Goal: Task Accomplishment & Management: Manage account settings

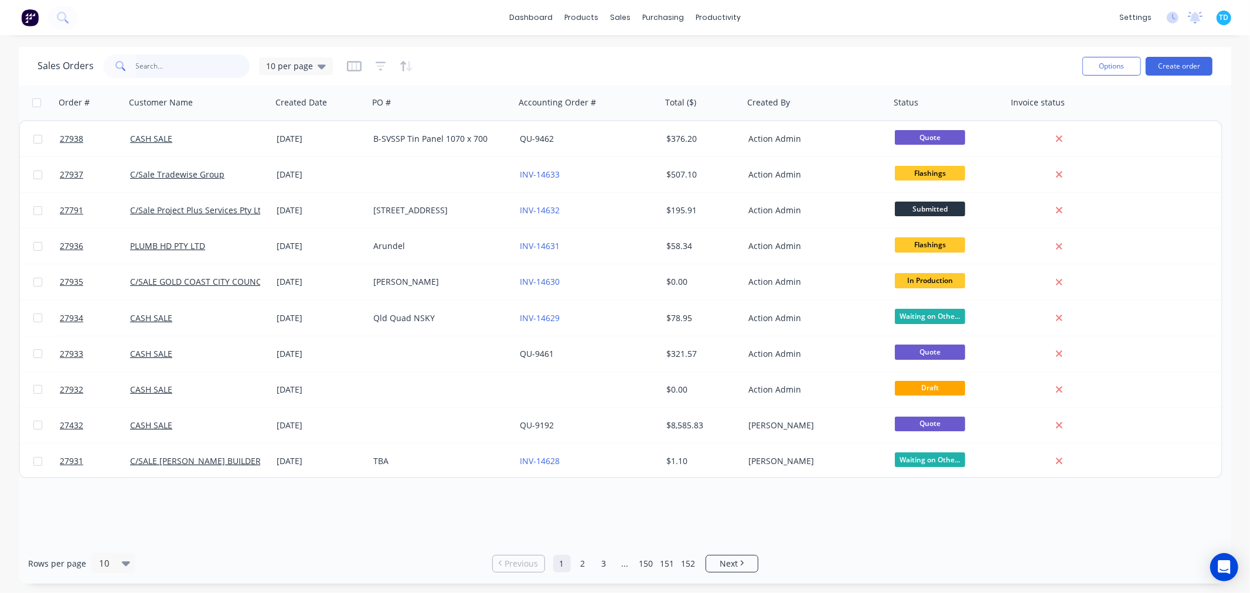
click at [174, 73] on input "text" at bounding box center [193, 66] width 114 height 23
type input "alder"
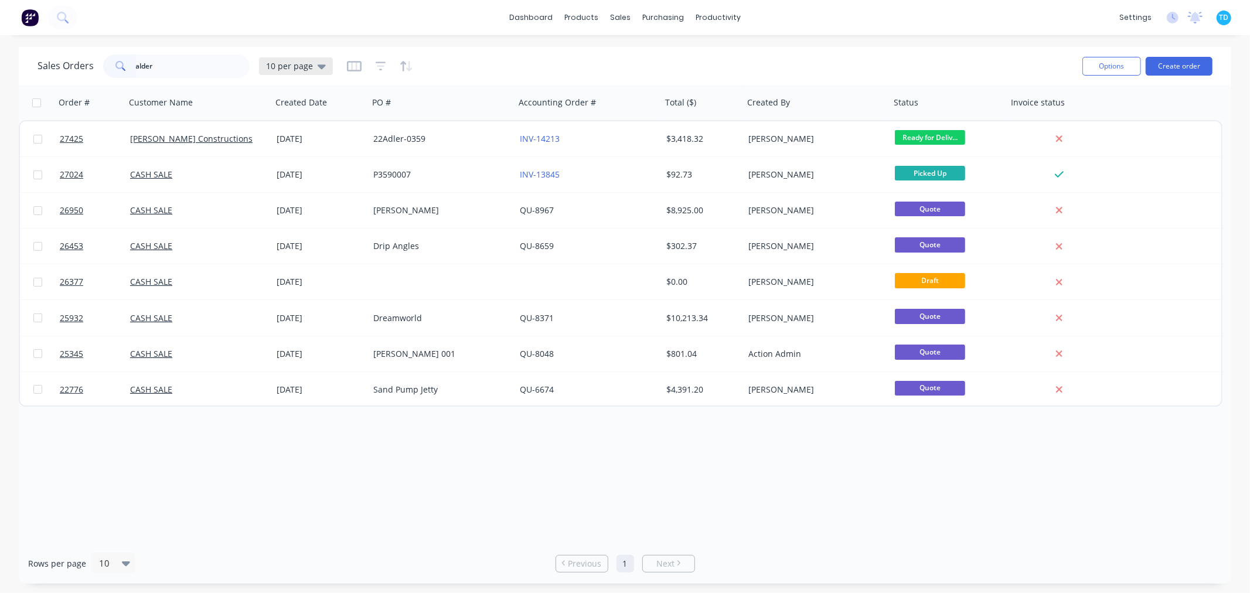
click at [325, 68] on div "10 per page" at bounding box center [296, 66] width 74 height 18
click at [281, 207] on button "Archive" at bounding box center [330, 212] width 134 height 13
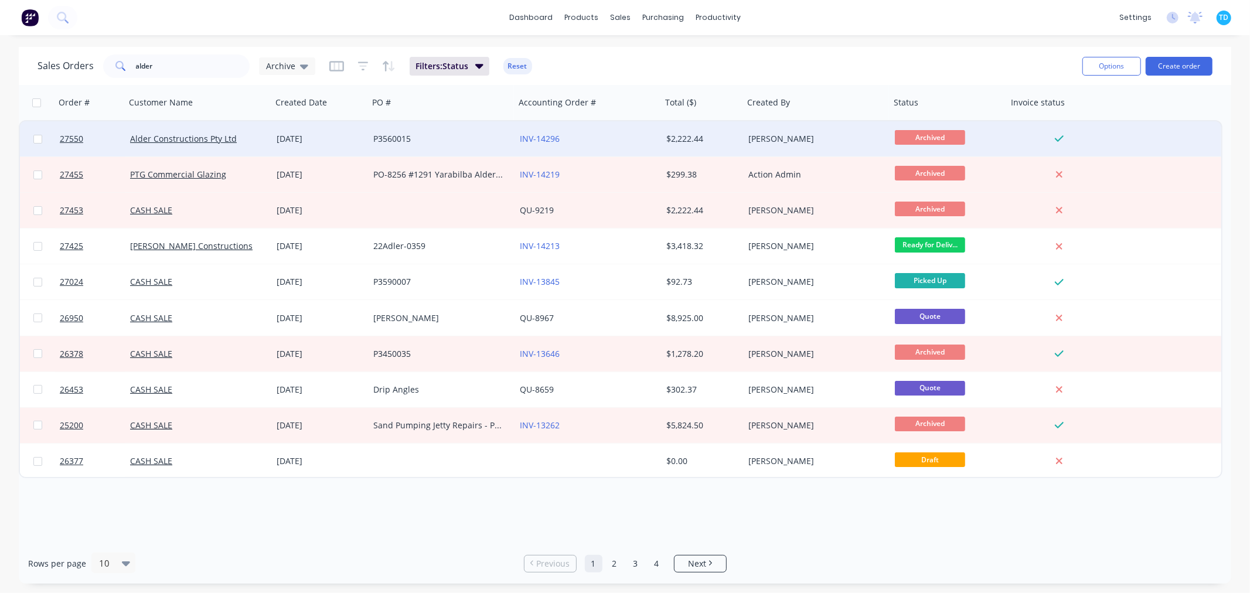
click at [242, 138] on div "Alder Constructions Pty Ltd" at bounding box center [195, 139] width 130 height 12
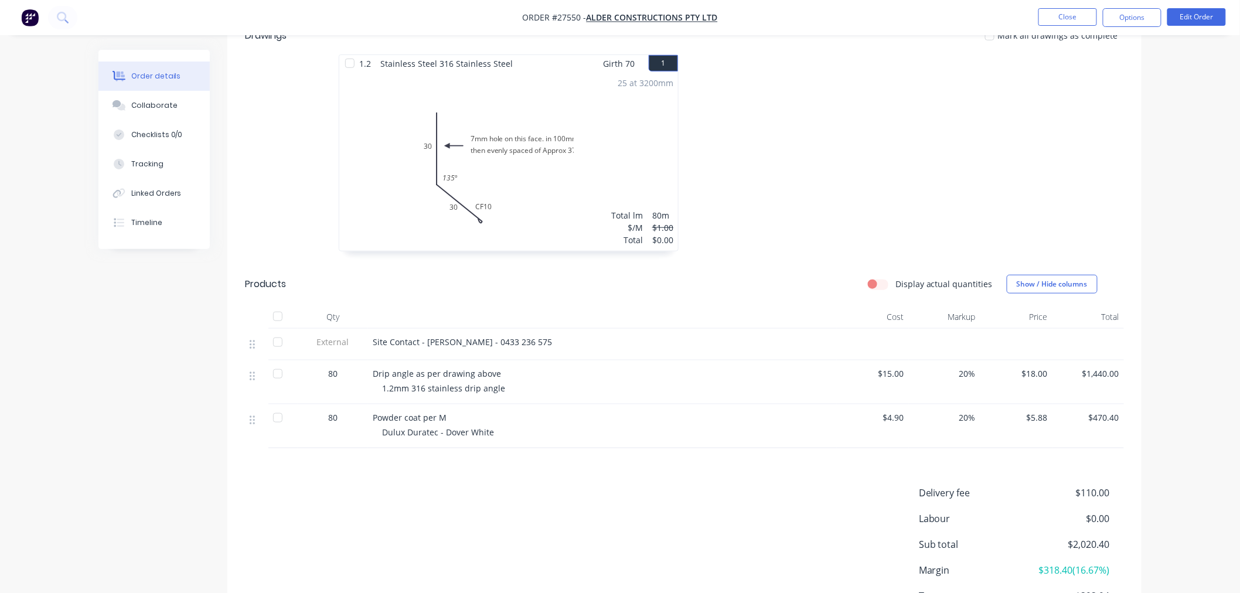
scroll to position [260, 0]
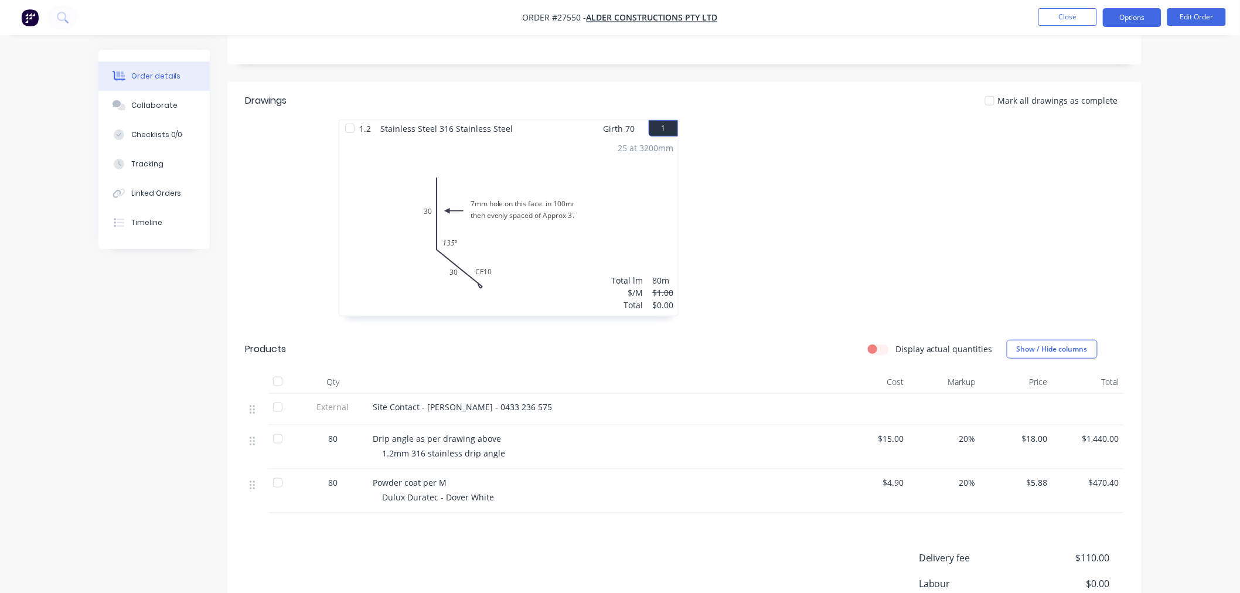
click at [1134, 15] on button "Options" at bounding box center [1132, 17] width 59 height 19
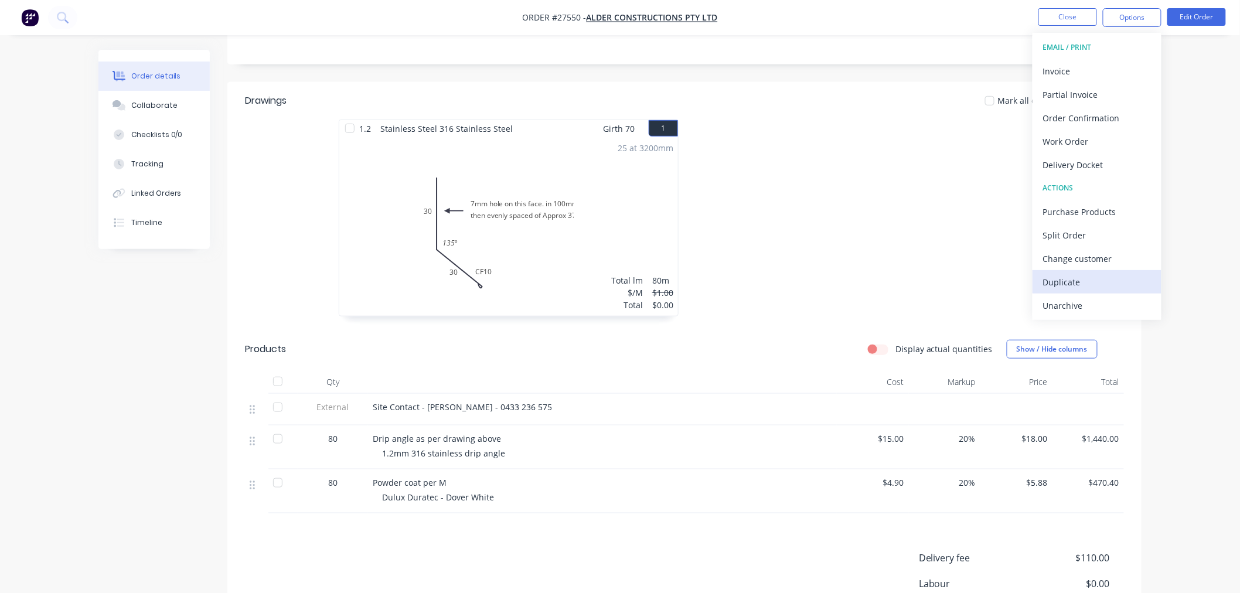
click at [1072, 278] on div "Duplicate" at bounding box center [1098, 282] width 108 height 17
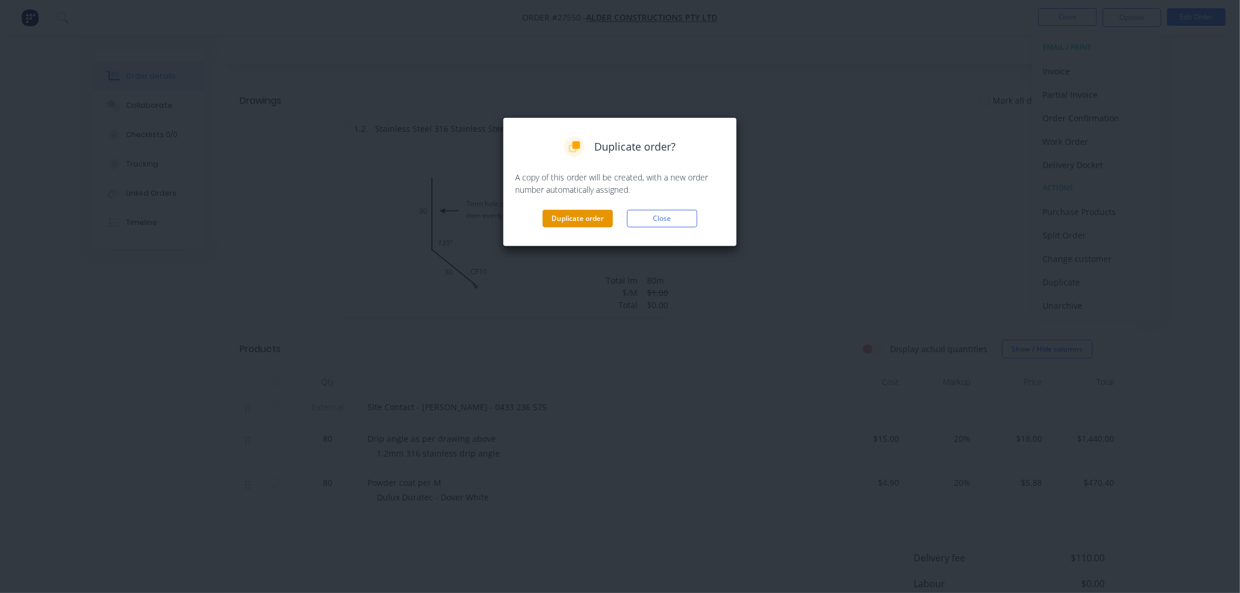
click at [585, 217] on button "Duplicate order" at bounding box center [578, 219] width 70 height 18
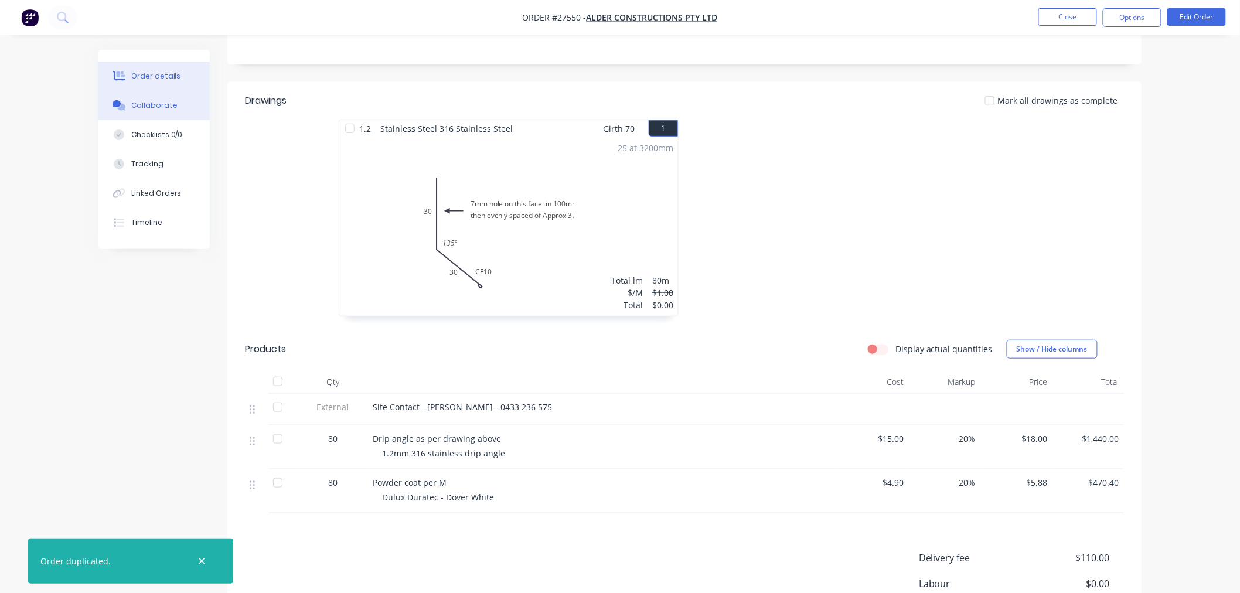
click at [154, 108] on div "Collaborate" at bounding box center [154, 105] width 46 height 11
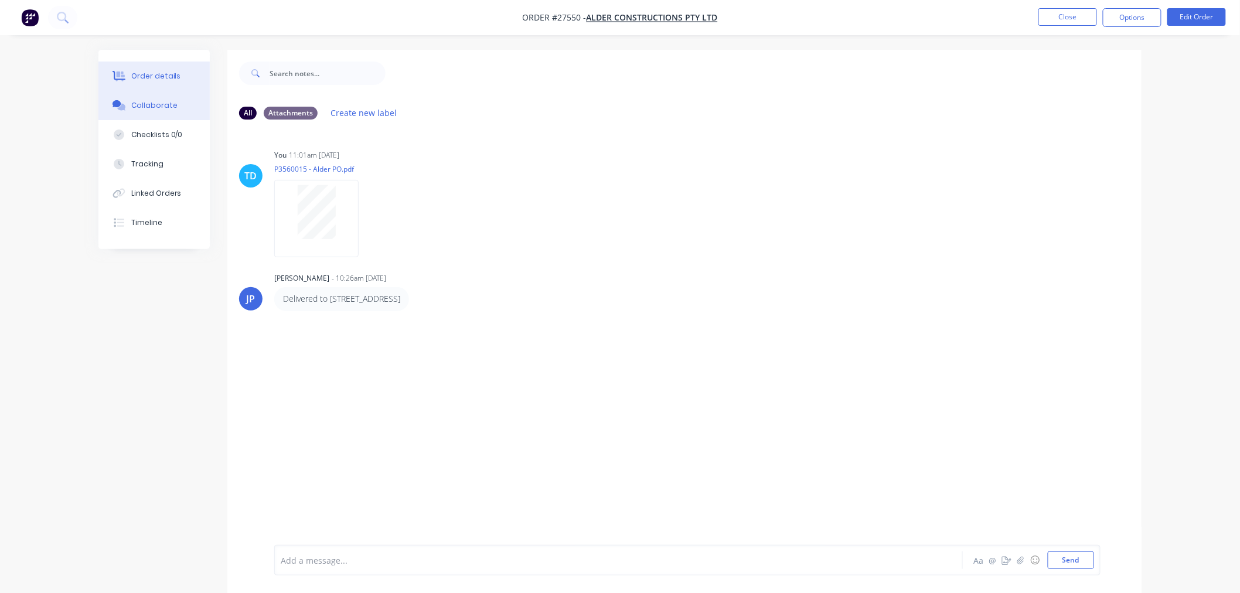
click at [174, 74] on div "Order details" at bounding box center [156, 76] width 50 height 11
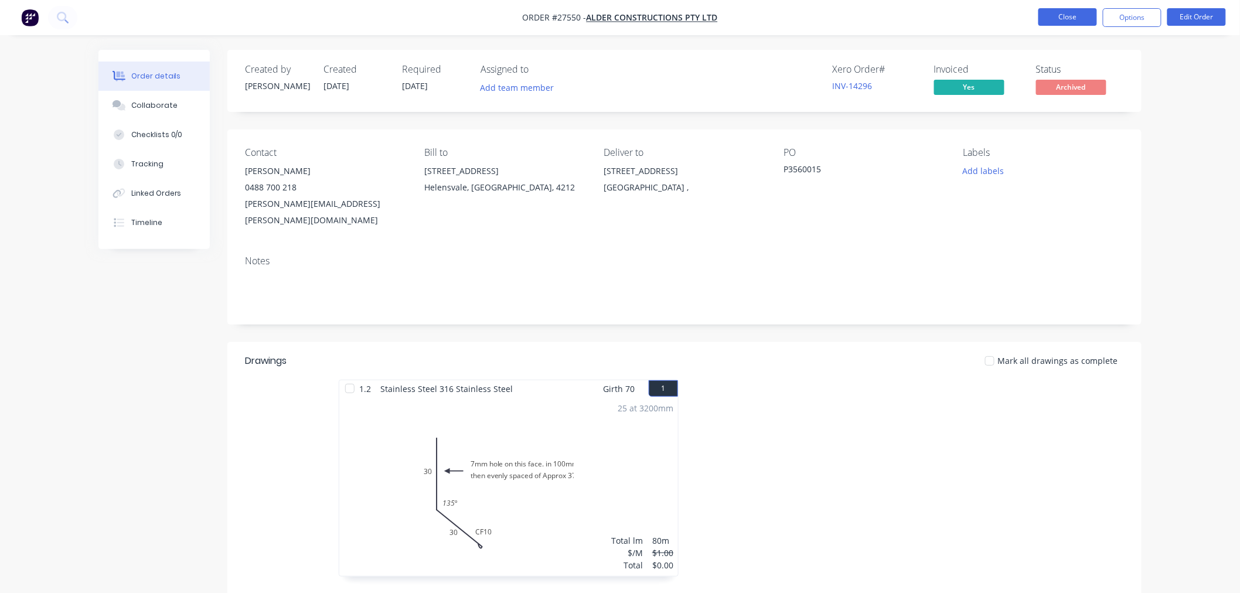
click at [1063, 16] on button "Close" at bounding box center [1068, 17] width 59 height 18
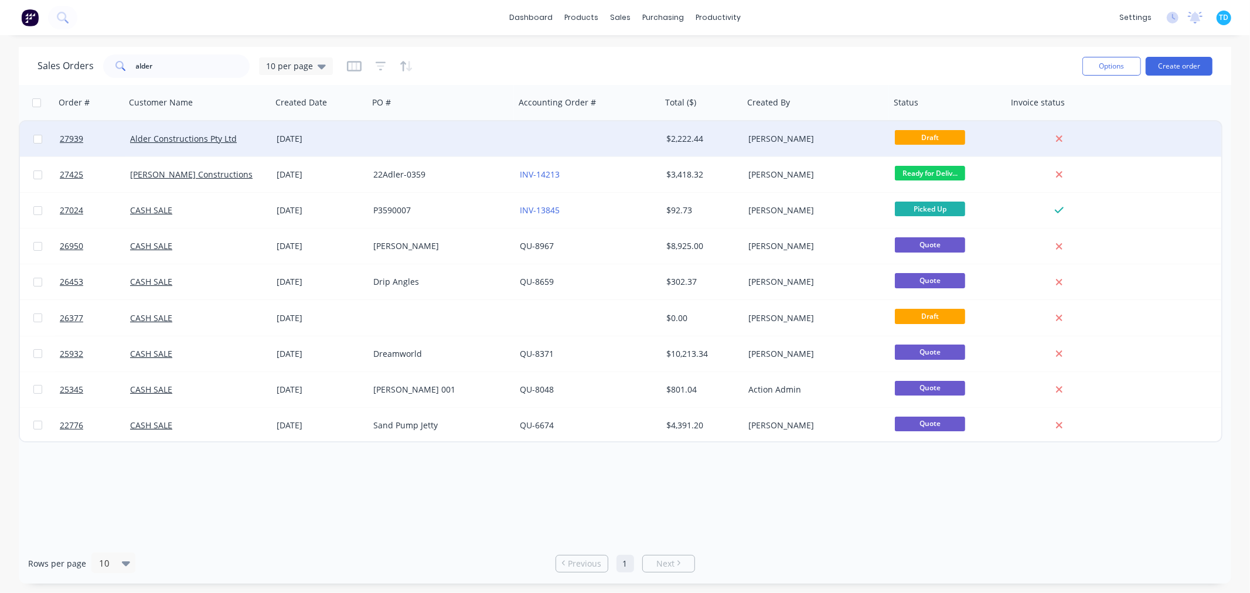
click at [288, 138] on div "18 Aug 2025" at bounding box center [320, 139] width 87 height 12
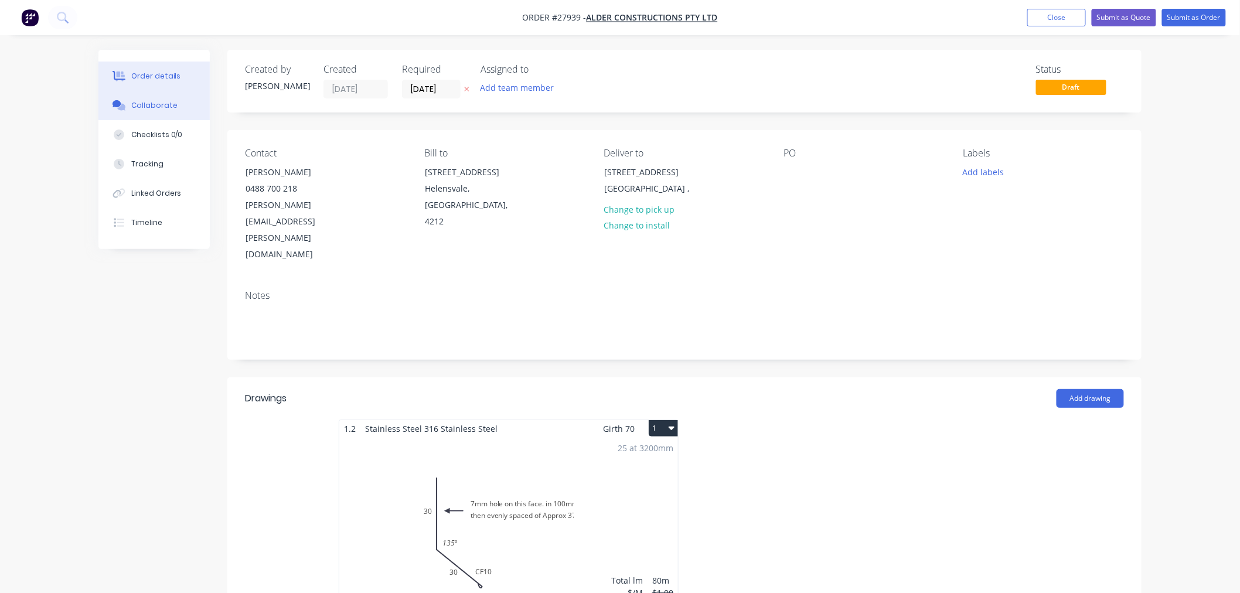
click at [152, 100] on div "Collaborate" at bounding box center [154, 105] width 46 height 11
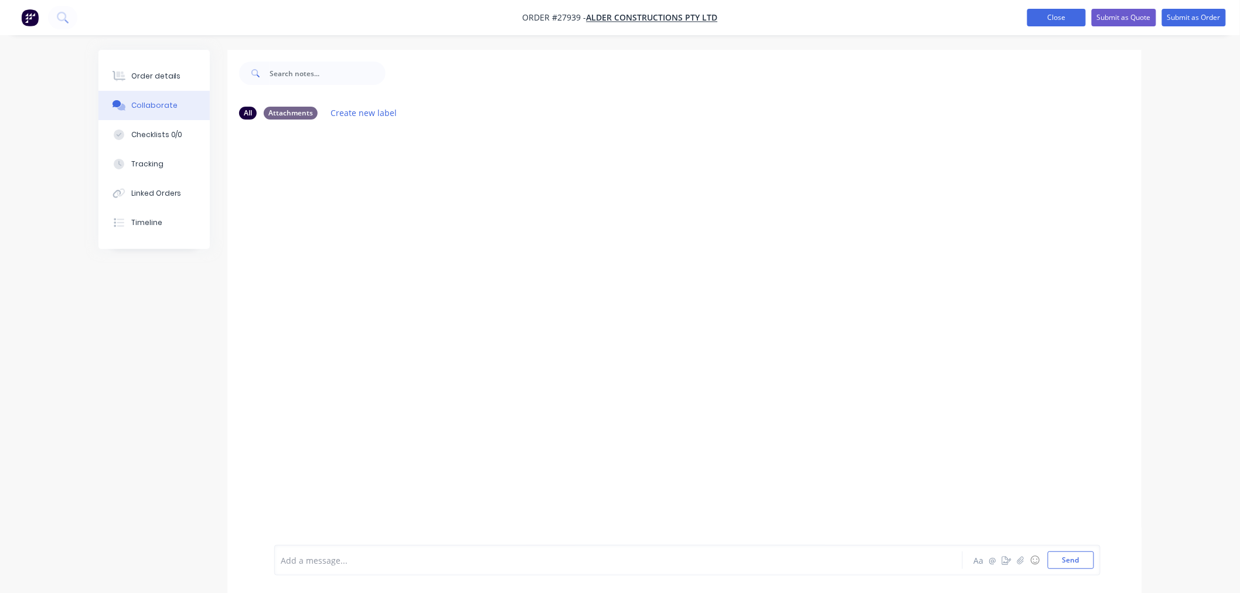
click at [1058, 15] on button "Close" at bounding box center [1057, 18] width 59 height 18
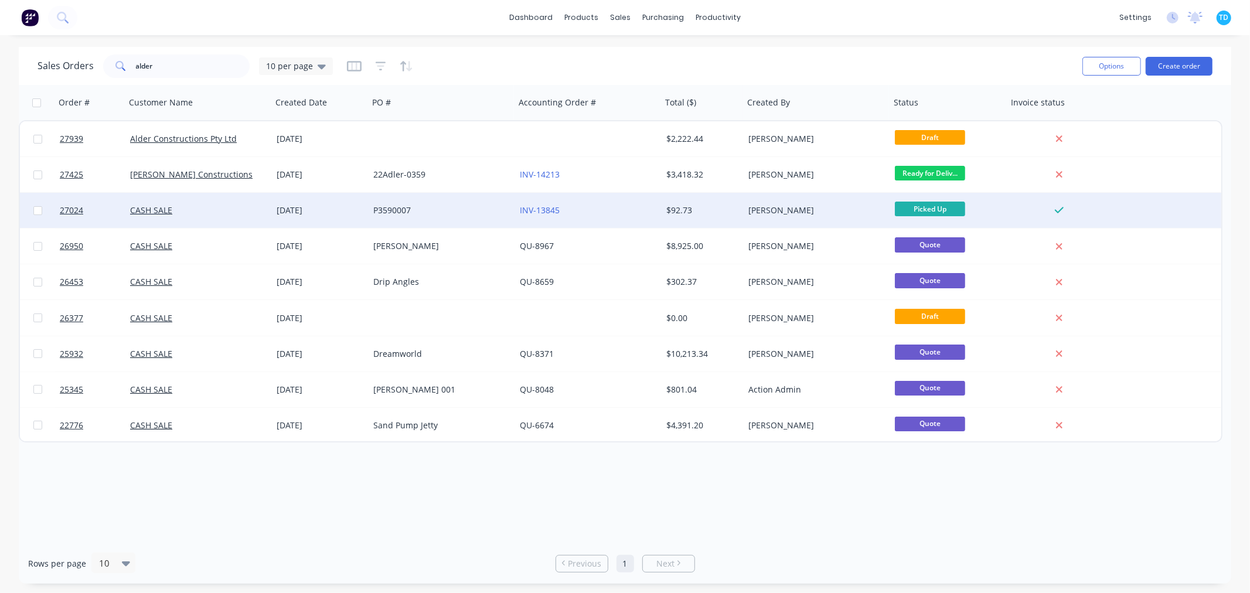
drag, startPoint x: 1058, startPoint y: 15, endPoint x: 384, endPoint y: 204, distance: 699.5
click at [384, 205] on div "P3590007" at bounding box center [438, 211] width 130 height 12
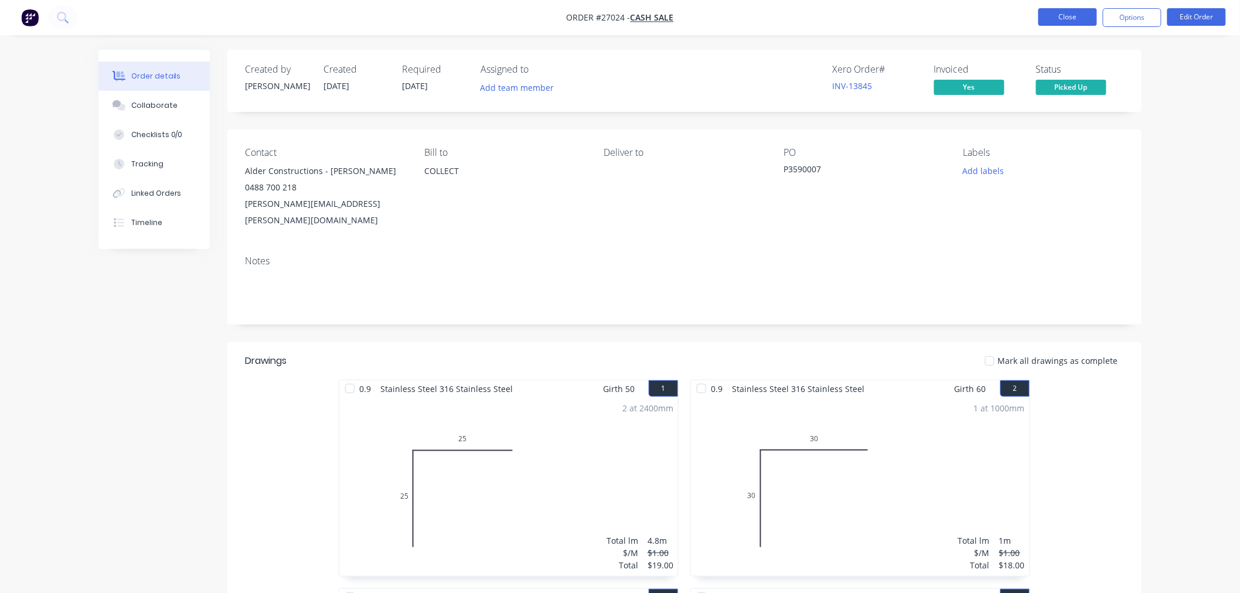
click at [1054, 10] on button "Close" at bounding box center [1068, 17] width 59 height 18
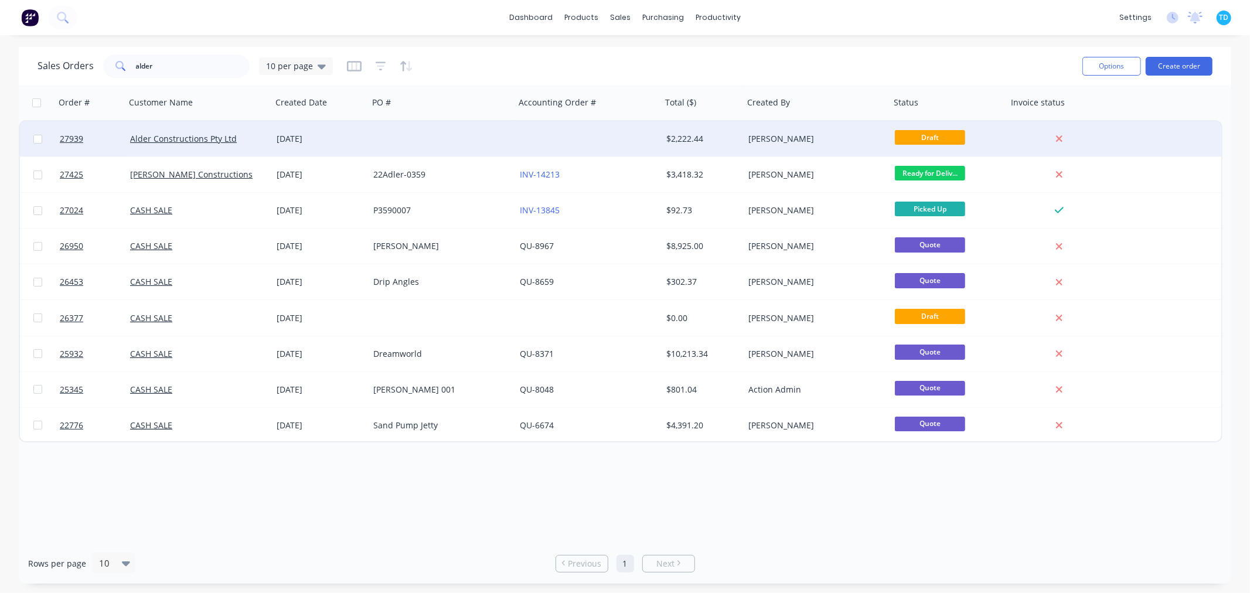
click at [350, 142] on div "18 Aug 2025" at bounding box center [320, 139] width 87 height 12
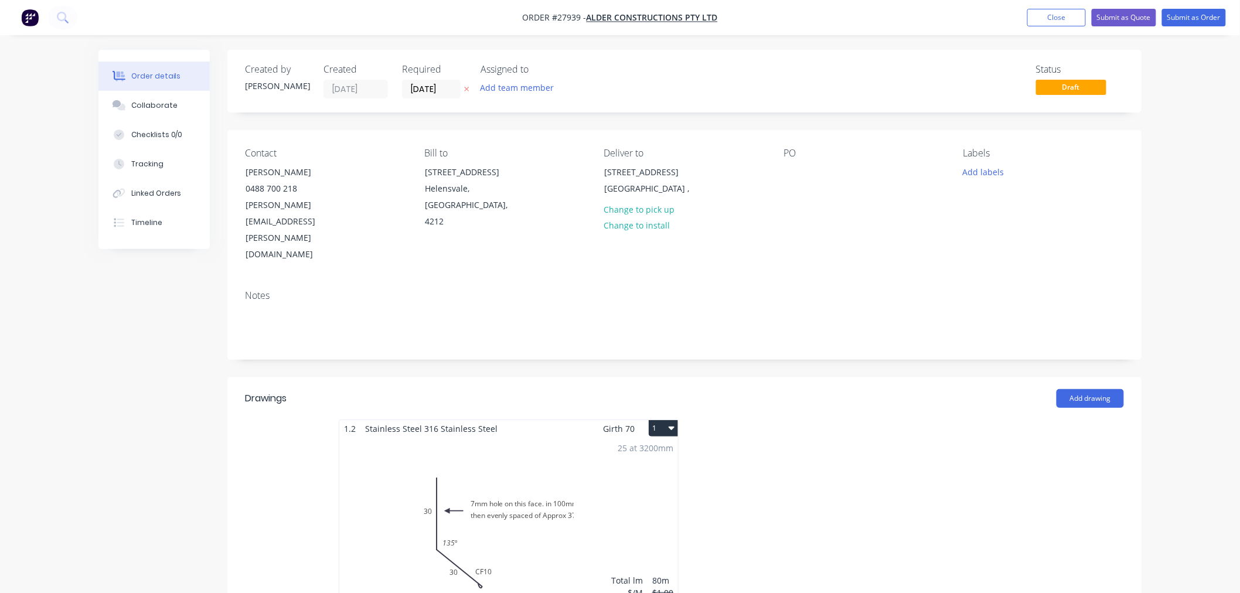
click at [807, 175] on div "PO" at bounding box center [864, 205] width 161 height 115
click at [786, 169] on div at bounding box center [793, 172] width 19 height 17
click at [800, 281] on div "Notes" at bounding box center [684, 320] width 915 height 79
click at [433, 90] on input "18/08/25" at bounding box center [431, 89] width 57 height 18
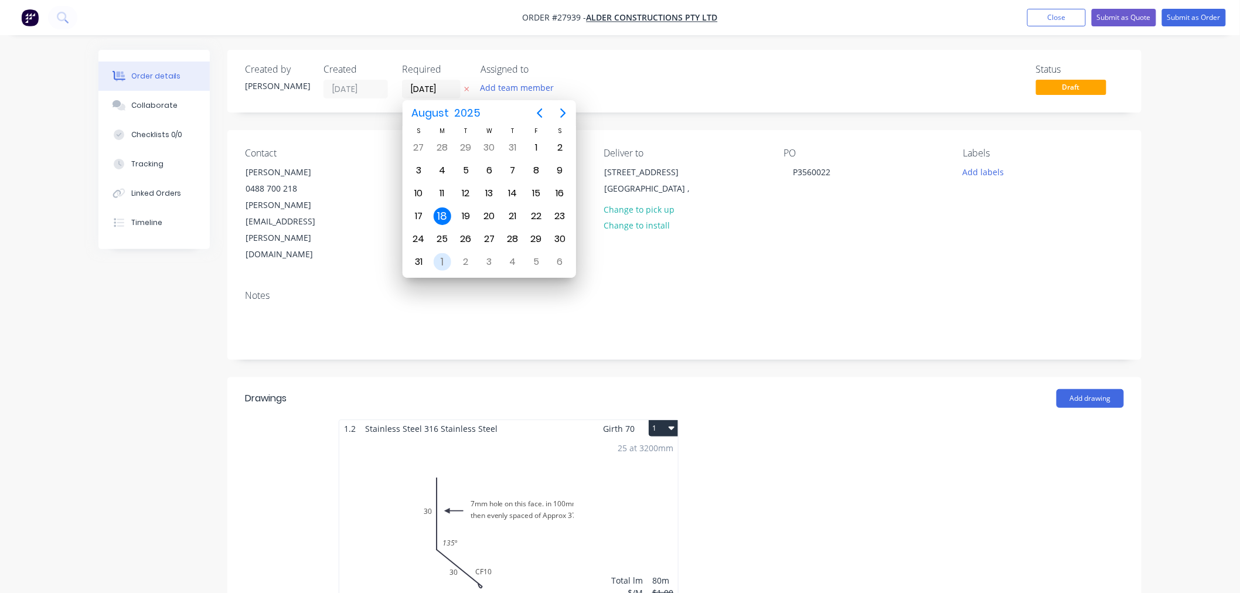
click at [450, 256] on div "1" at bounding box center [443, 262] width 18 height 18
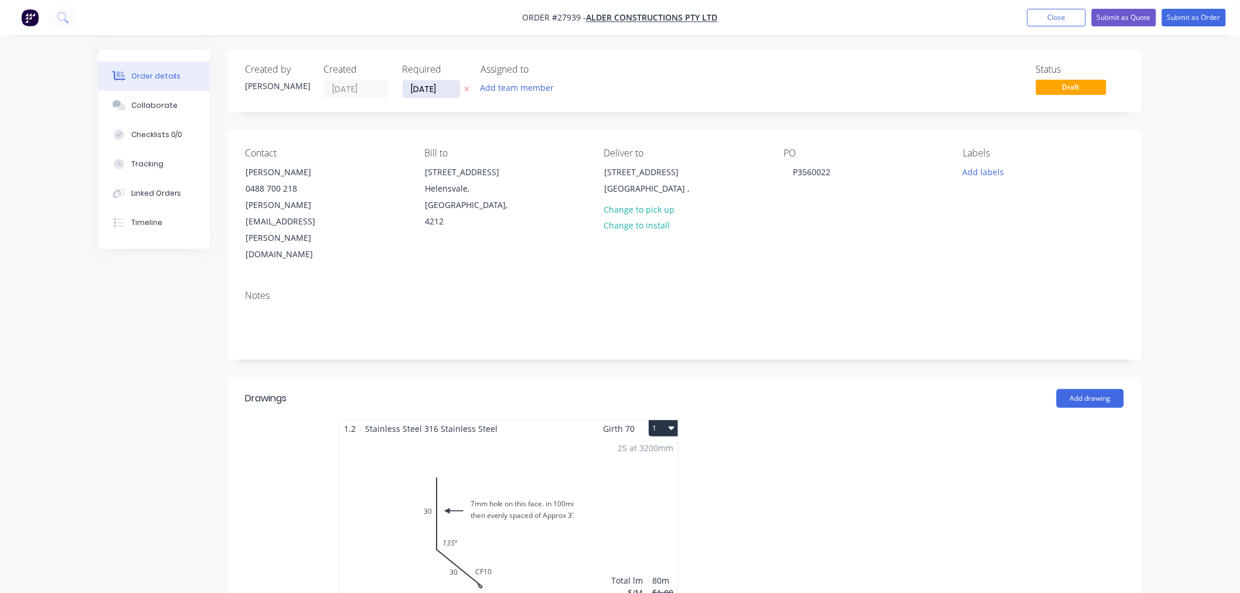
click at [429, 86] on input "01/09/25" at bounding box center [431, 89] width 57 height 18
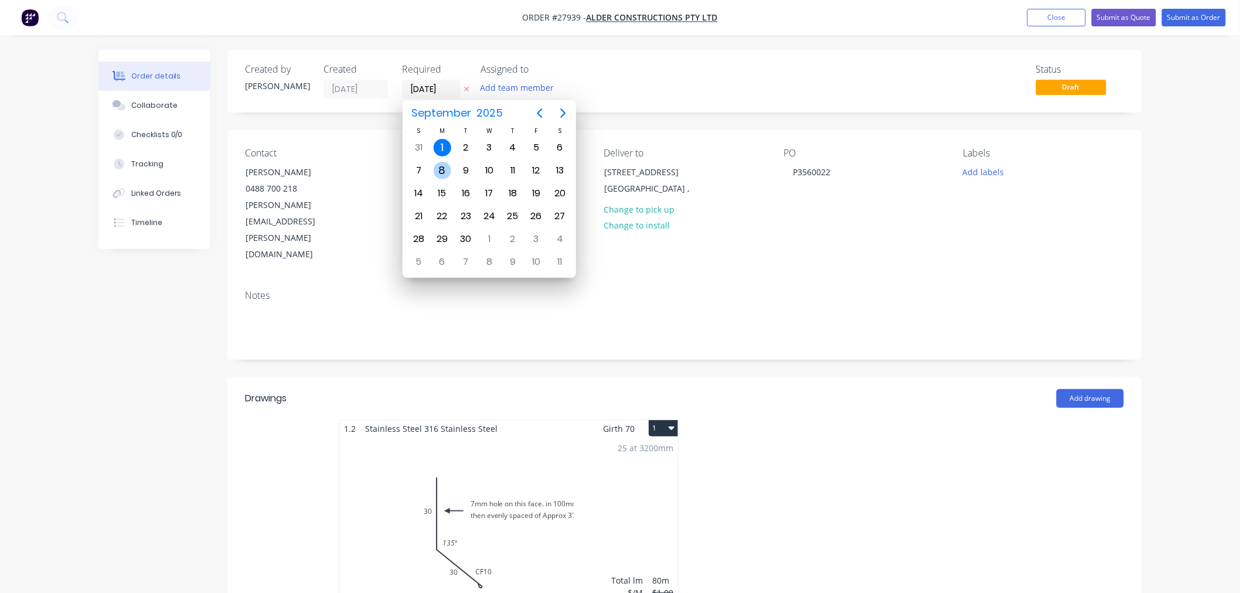
click at [447, 171] on div "8" at bounding box center [443, 171] width 18 height 18
type input "08/09/25"
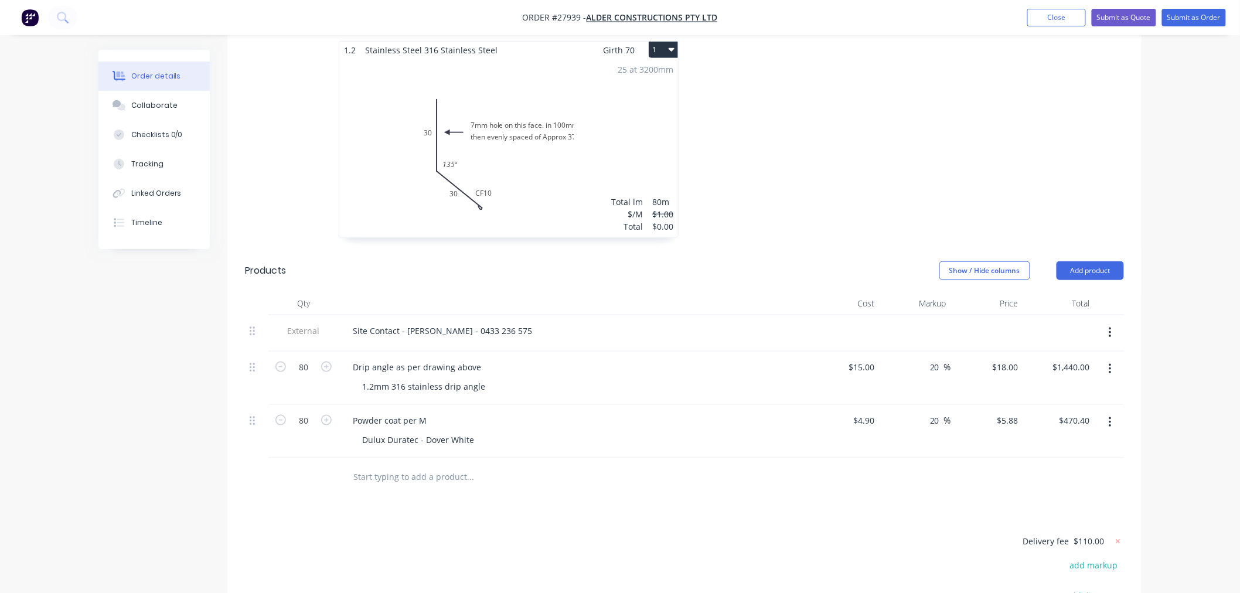
scroll to position [390, 0]
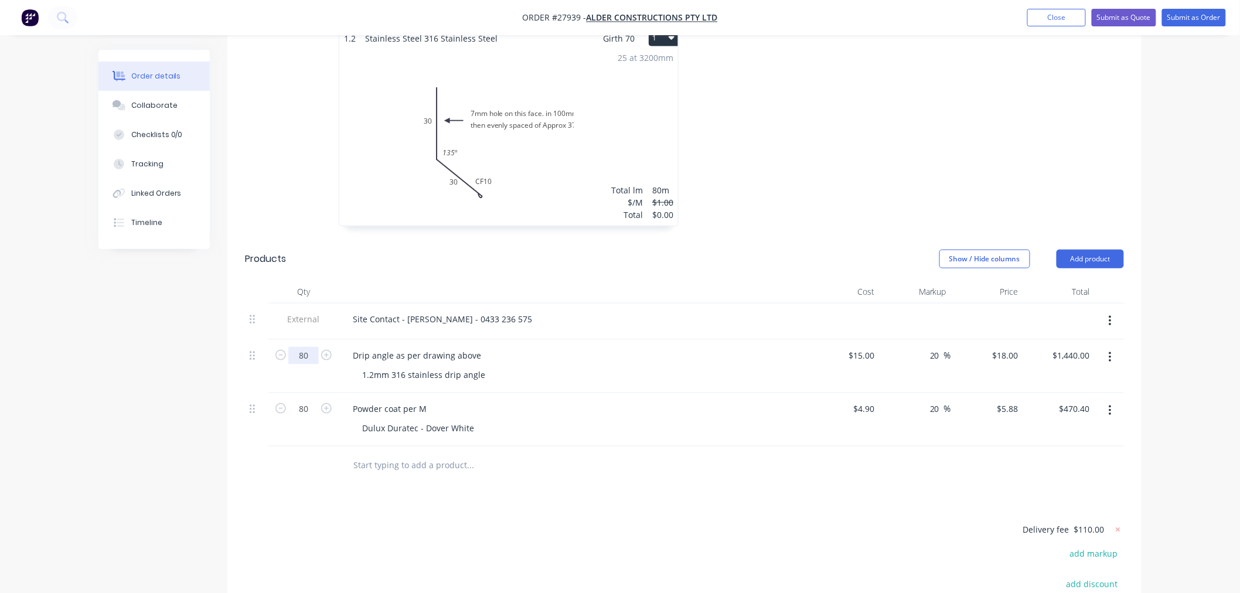
click at [313, 347] on input "80" at bounding box center [303, 356] width 30 height 18
type input "167.1"
type input "$3,007.80"
click at [665, 442] on div "Drawings Add drawing 1.2 Stainless Steel 316 Stainless Steel Girth 70 1 7mm hol…" at bounding box center [684, 373] width 915 height 773
click at [312, 362] on input "80" at bounding box center [303, 356] width 30 height 18
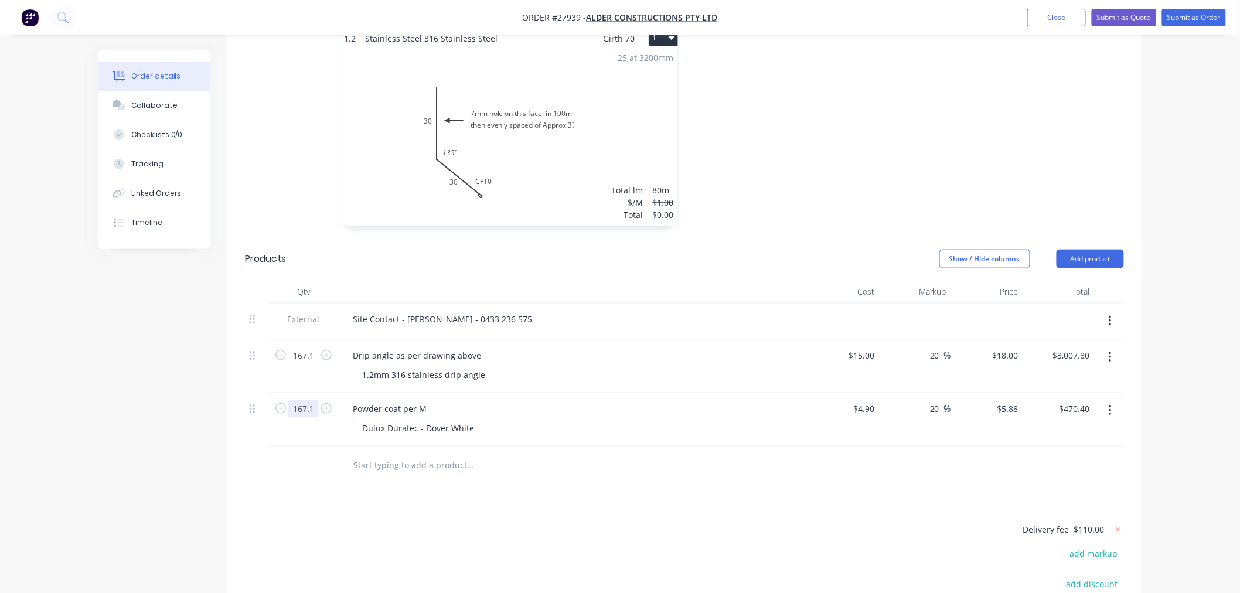
type input "167.1"
type input "$982.55"
click at [560, 454] on input "text" at bounding box center [470, 465] width 234 height 23
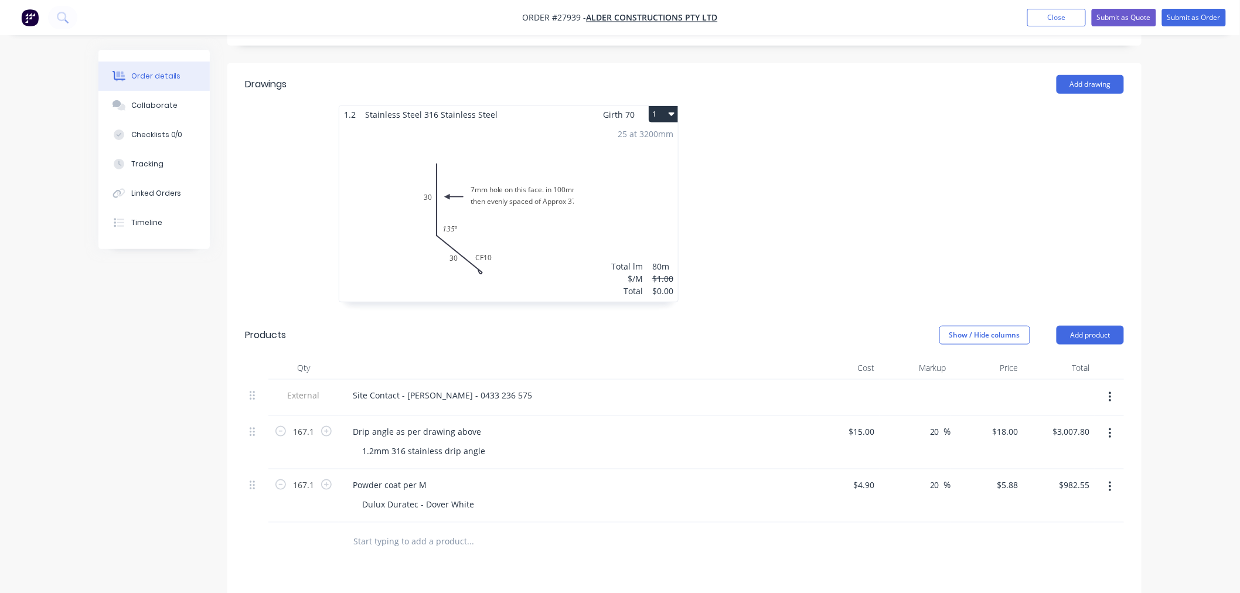
scroll to position [195, 0]
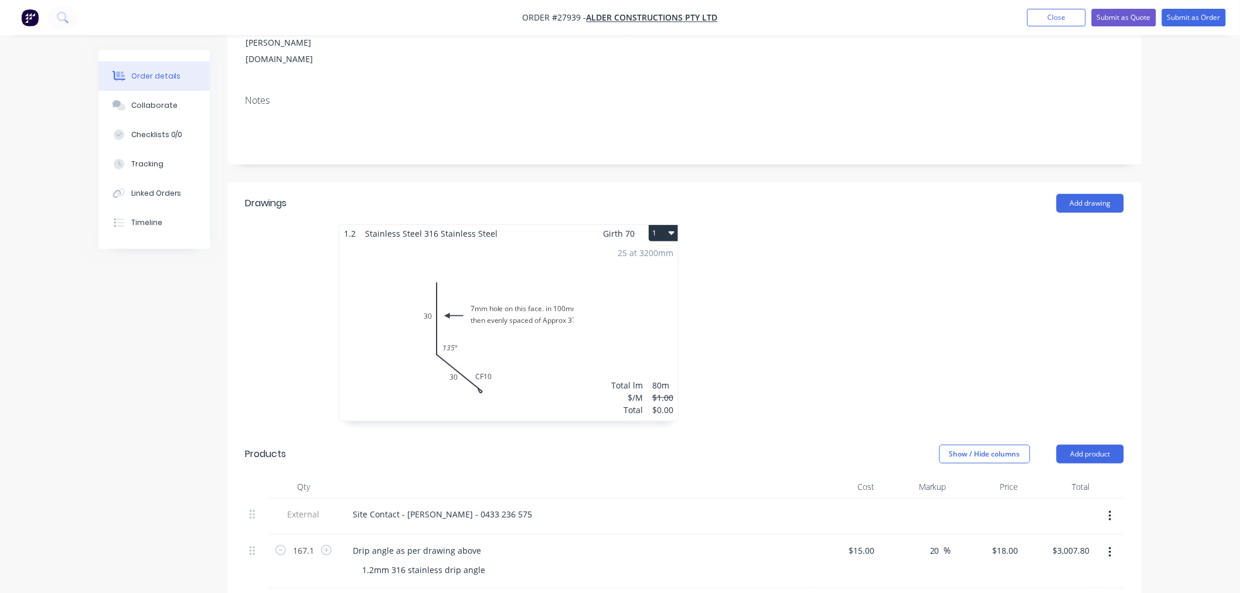
click at [546, 288] on div "25 at 3200mm Total lm $/M Total 80m $1.00 $0.00" at bounding box center [508, 331] width 339 height 179
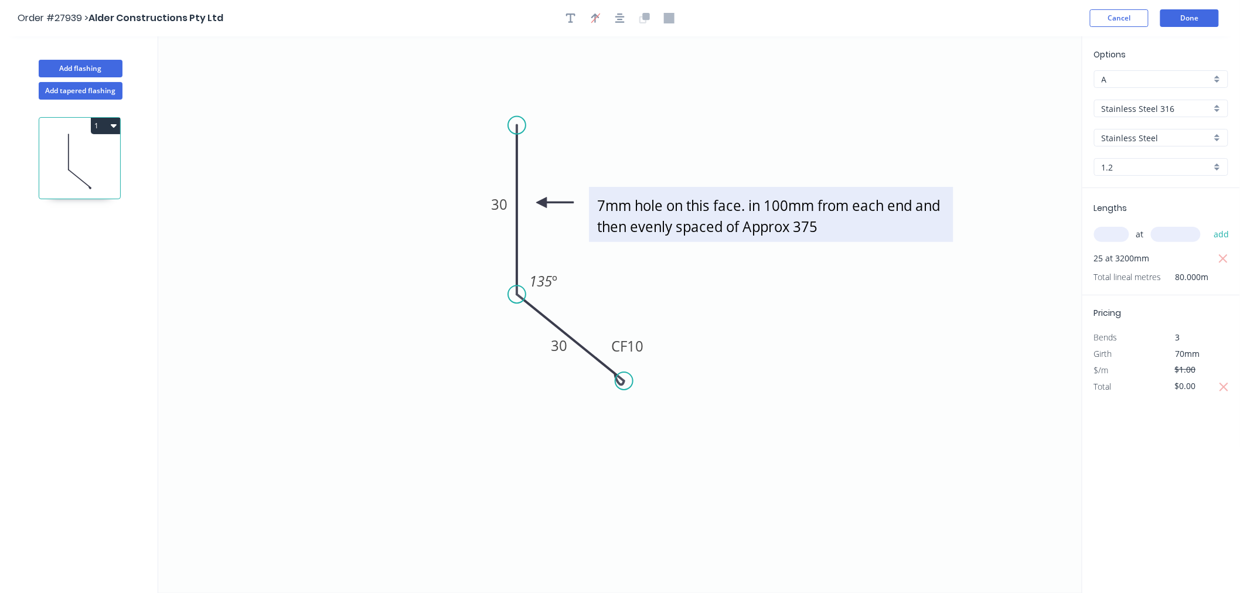
click at [800, 227] on textarea "7mm hole on this face. in 100mm from each end and then evenly spaced of Approx …" at bounding box center [771, 214] width 352 height 43
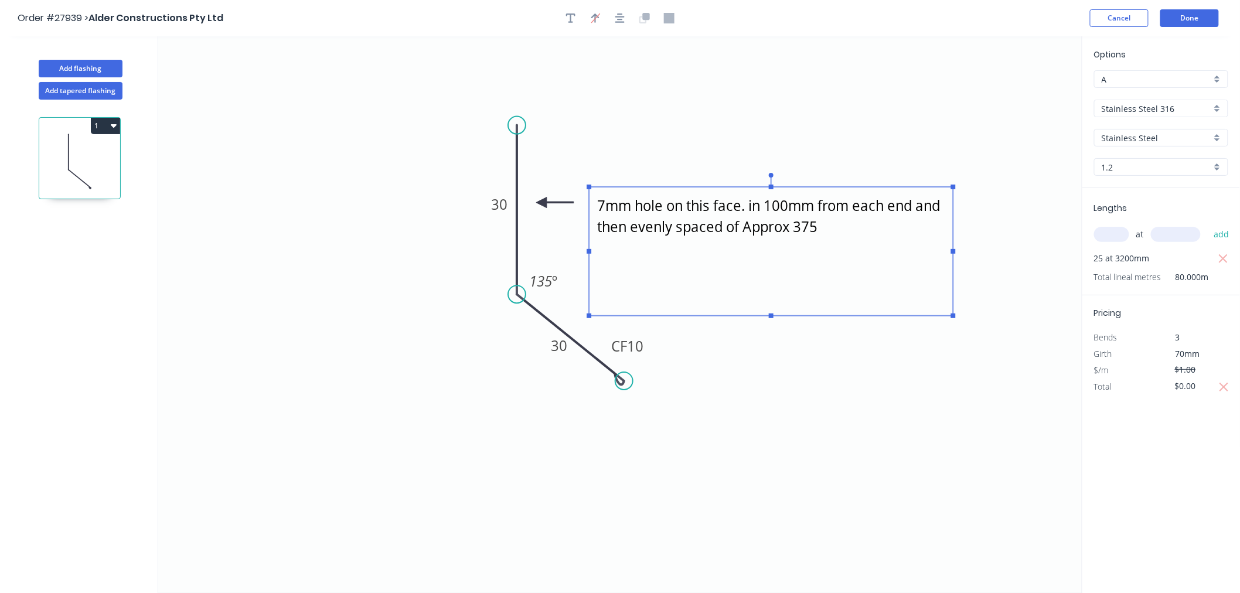
drag, startPoint x: 771, startPoint y: 243, endPoint x: 753, endPoint y: 318, distance: 77.1
click at [753, 318] on icon "7mm hole on this face. in 100mm from each end and then evenly spaced of Approx …" at bounding box center [620, 314] width 925 height 557
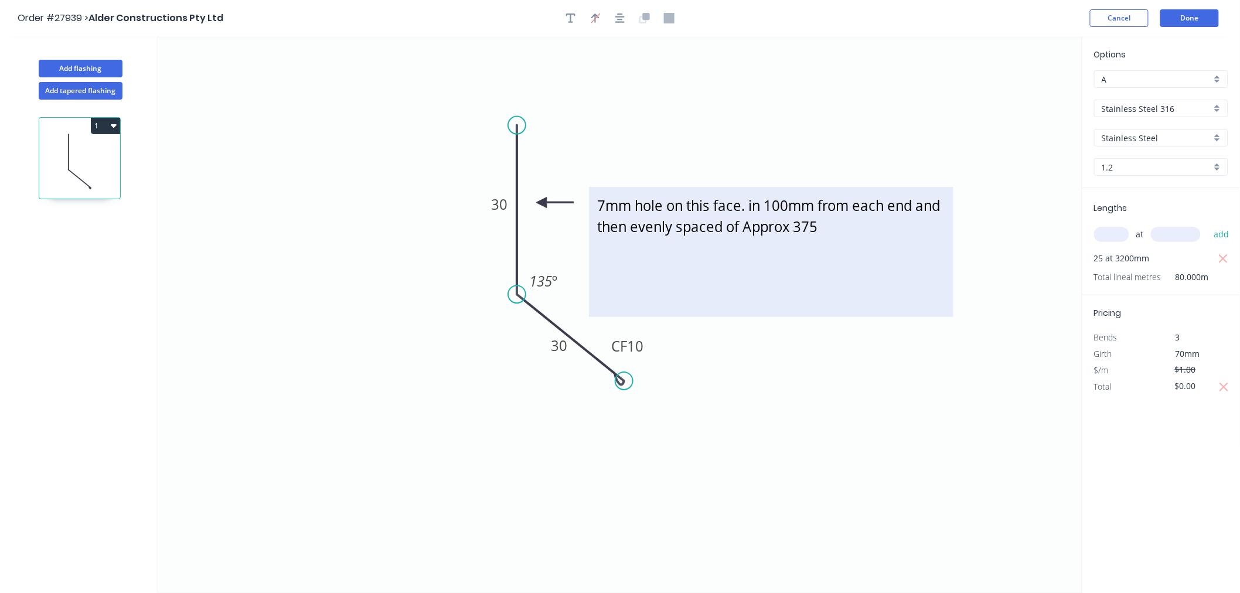
click at [796, 227] on textarea "7mm hole on this face. in 100mm from each end and then evenly spaced of Approx …" at bounding box center [771, 252] width 352 height 118
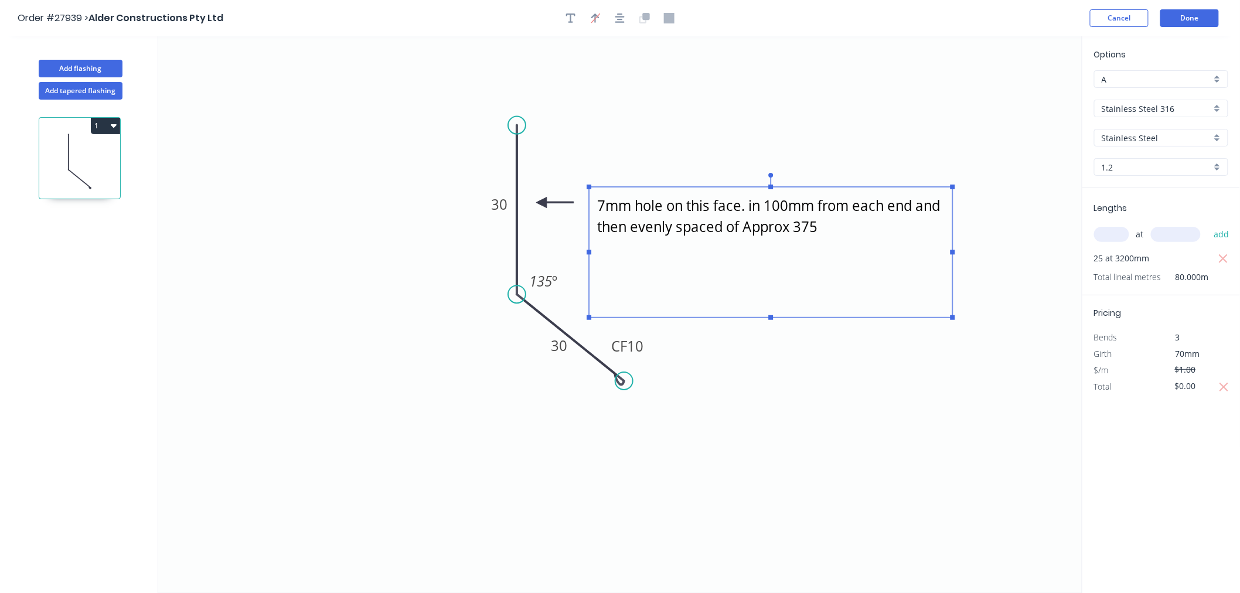
click at [952, 317] on rect at bounding box center [953, 317] width 5 height 5
drag, startPoint x: 952, startPoint y: 317, endPoint x: 787, endPoint y: 303, distance: 165.9
click at [787, 303] on rect at bounding box center [786, 305] width 5 height 5
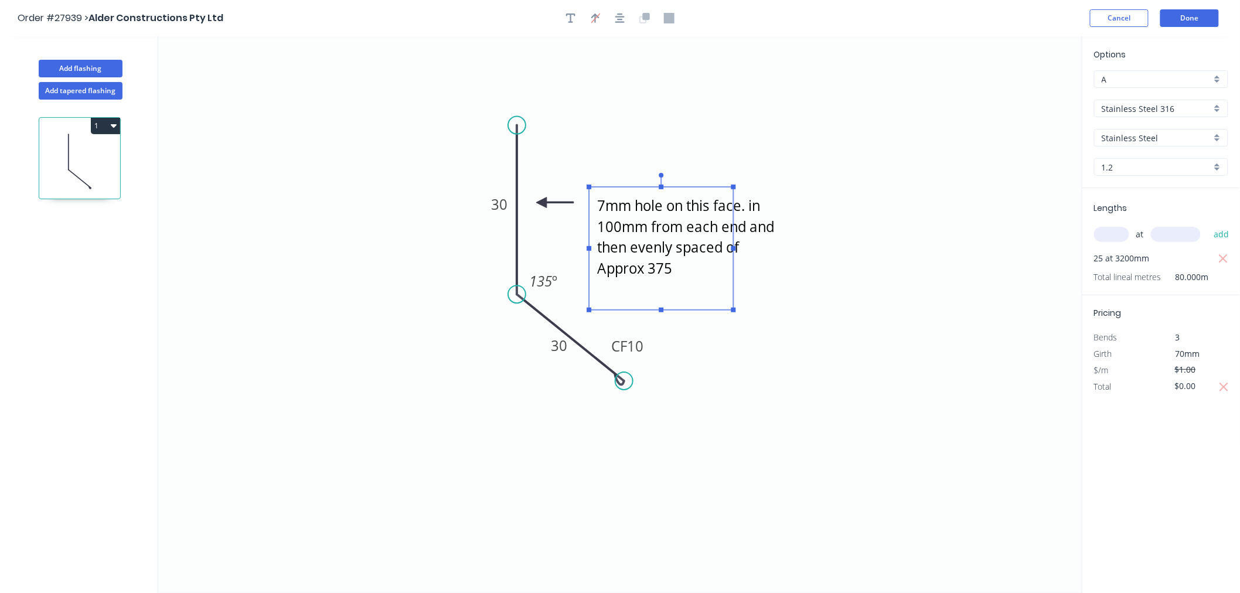
drag, startPoint x: 786, startPoint y: 305, endPoint x: 733, endPoint y: 310, distance: 53.0
click at [733, 310] on rect at bounding box center [734, 310] width 5 height 5
click at [687, 293] on textarea "7mm hole on this face. in 100mm from each end and then evenly spaced of Approx …" at bounding box center [661, 248] width 132 height 111
click at [757, 454] on icon "7mm hole on this face. in 100mm from each end and then evenly spaced of Approx …" at bounding box center [620, 314] width 925 height 557
type textarea "7mm hole on this face. in 100mm from each end and then evenly spaced of Approx …"
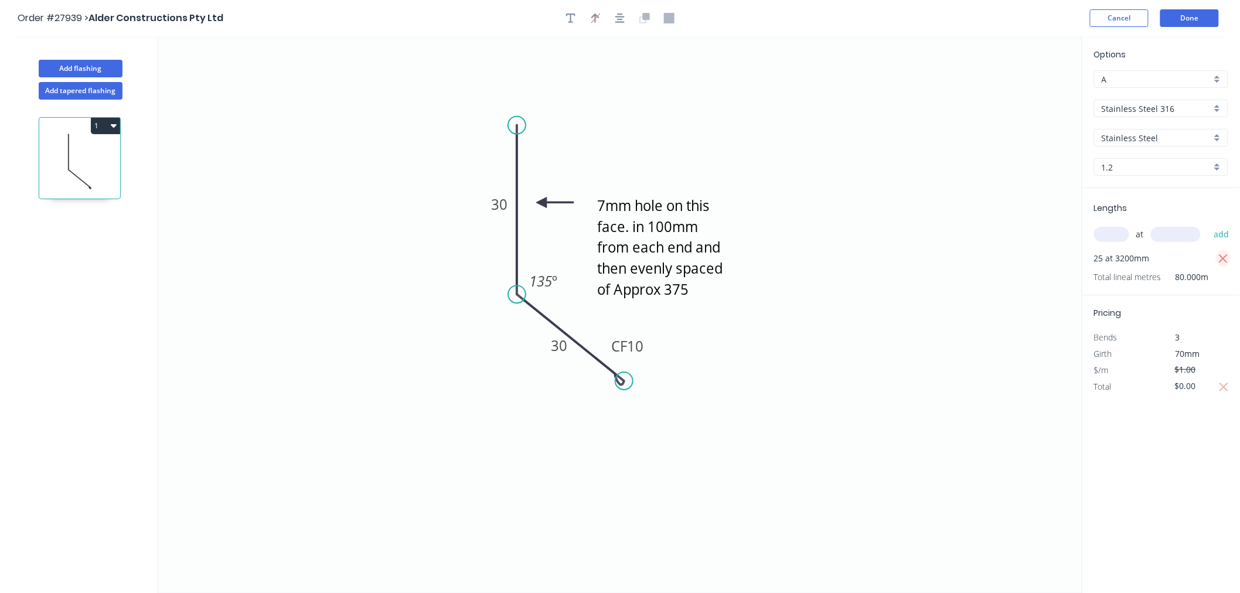
click at [1224, 257] on icon "button" at bounding box center [1223, 258] width 9 height 9
click at [1110, 233] on input "text" at bounding box center [1112, 234] width 35 height 15
type input "23"
click at [1192, 235] on input "text" at bounding box center [1176, 234] width 50 height 15
type input "3200"
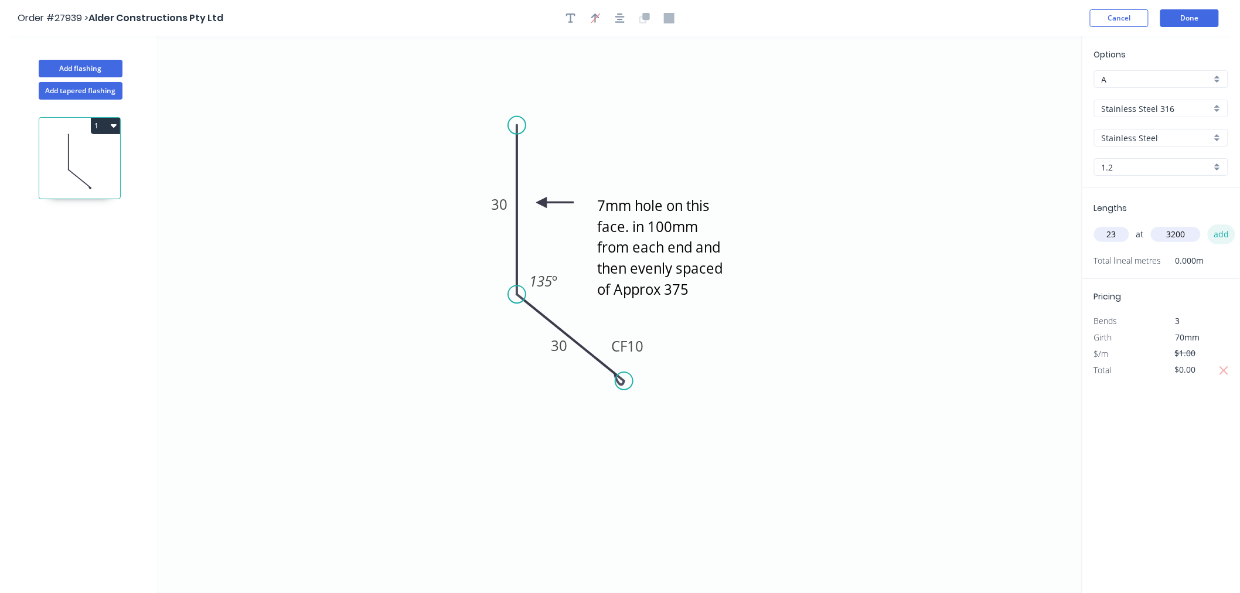
click at [1225, 238] on button "add" at bounding box center [1222, 235] width 28 height 20
click at [1114, 239] on input "text" at bounding box center [1112, 234] width 35 height 15
type input "4"
click at [1171, 236] on input "text" at bounding box center [1176, 234] width 50 height 15
type input "2500"
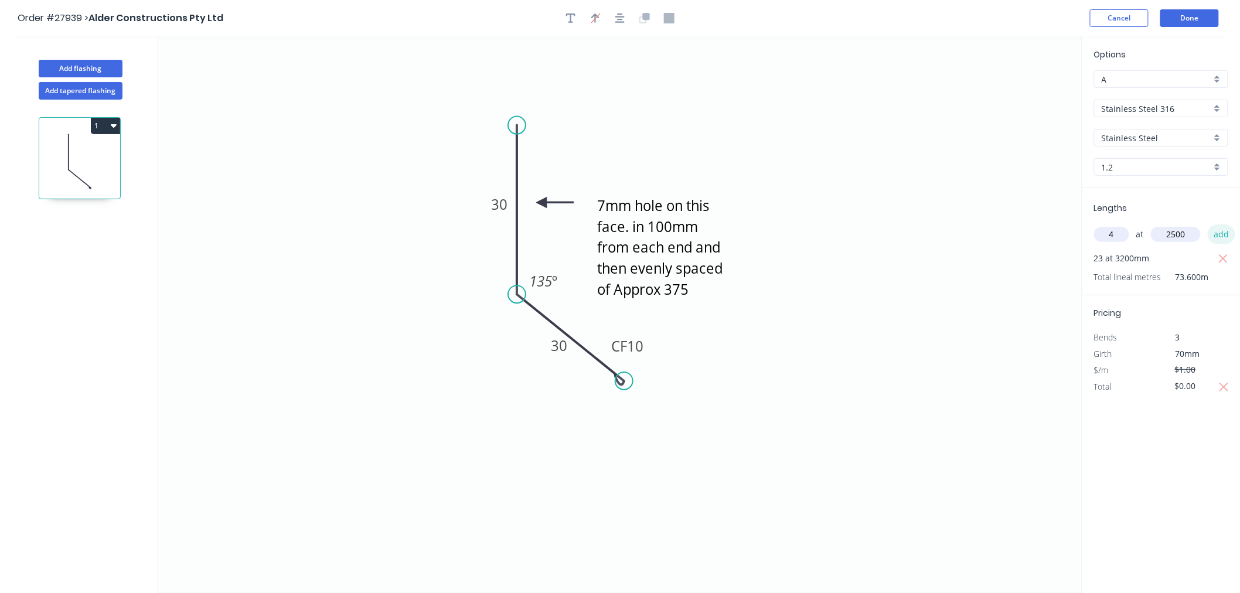
click at [1228, 239] on button "add" at bounding box center [1222, 235] width 28 height 20
type input "3"
click at [1168, 227] on input "text" at bounding box center [1176, 234] width 50 height 15
type input "1400"
click at [1224, 233] on button "add" at bounding box center [1222, 235] width 28 height 20
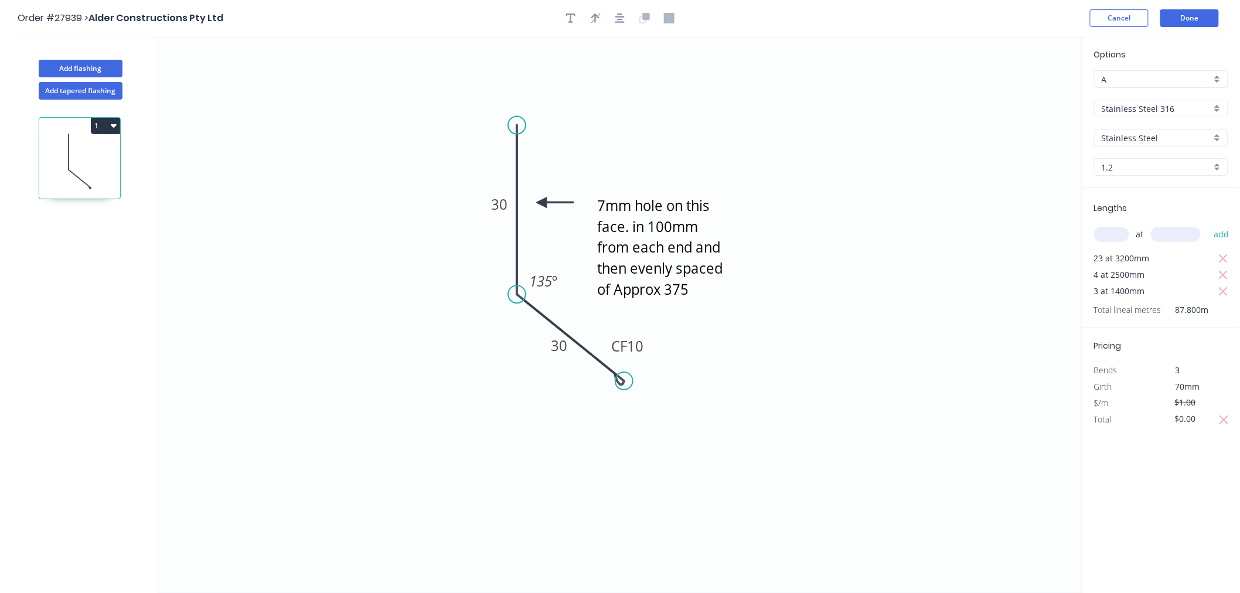
click at [1117, 236] on input "text" at bounding box center [1112, 234] width 35 height 15
type input "5"
click at [1188, 227] on input "text" at bounding box center [1176, 234] width 50 height 15
type input "650"
click at [1222, 230] on button "add" at bounding box center [1222, 235] width 28 height 20
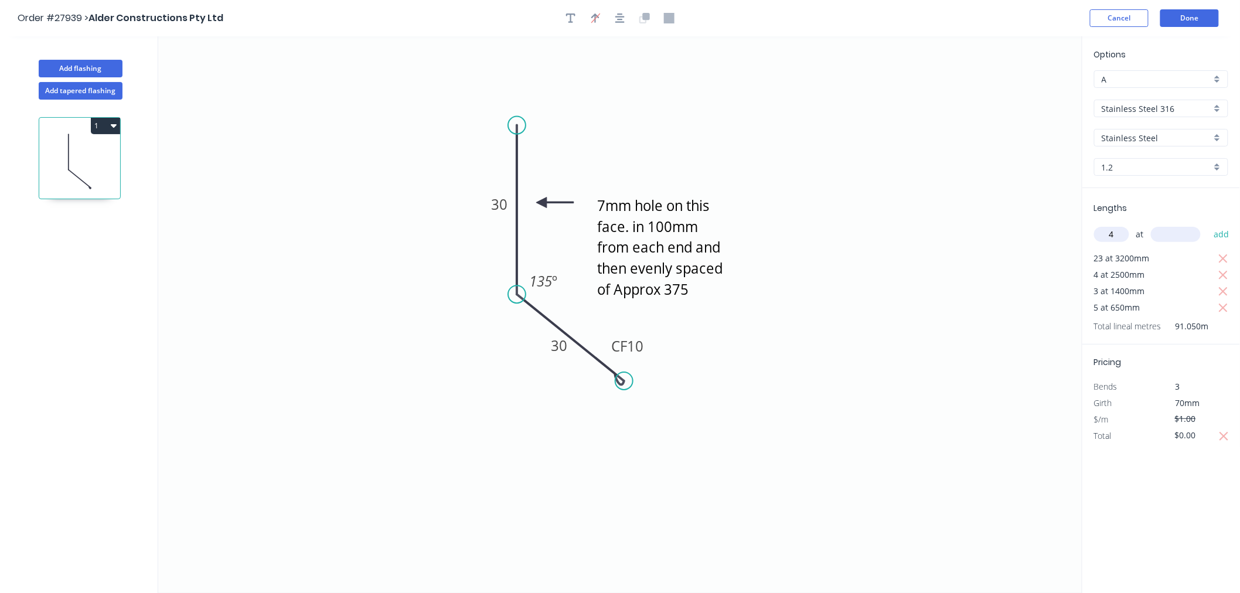
type input "4"
click at [1174, 235] on input "text" at bounding box center [1176, 234] width 50 height 15
type input "1100"
click at [1227, 235] on button "add" at bounding box center [1222, 235] width 28 height 20
type input "1"
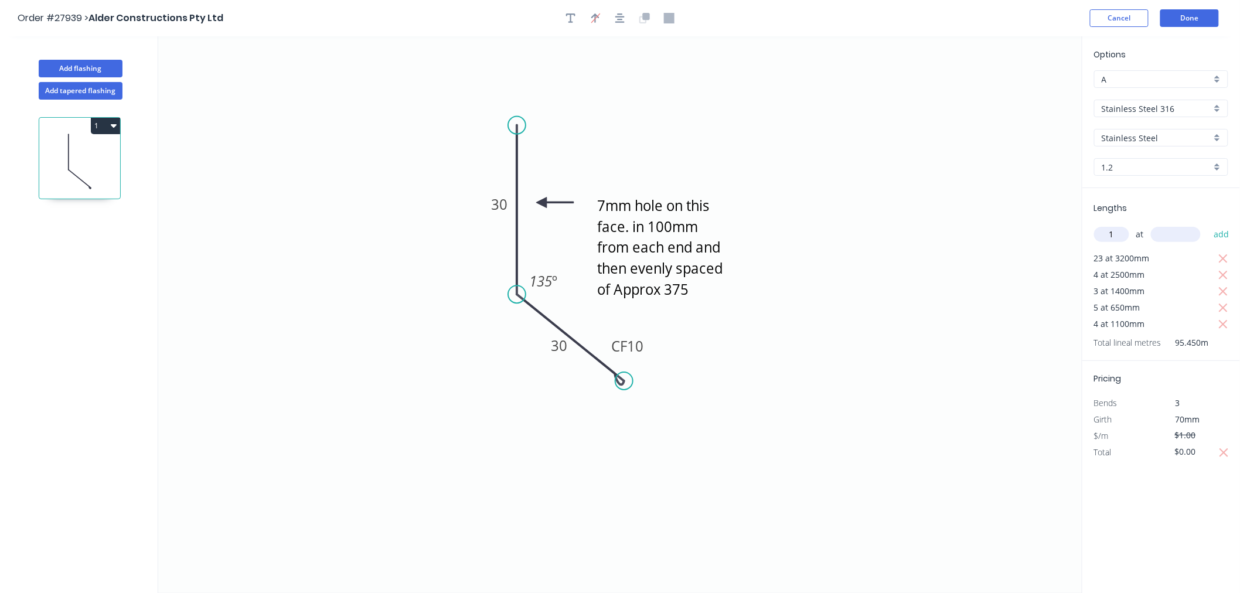
click at [1185, 235] on input "text" at bounding box center [1176, 234] width 50 height 15
type input "3000"
click at [1216, 233] on button "add" at bounding box center [1222, 235] width 28 height 20
click at [1124, 232] on input "text" at bounding box center [1112, 234] width 35 height 15
type input "1"
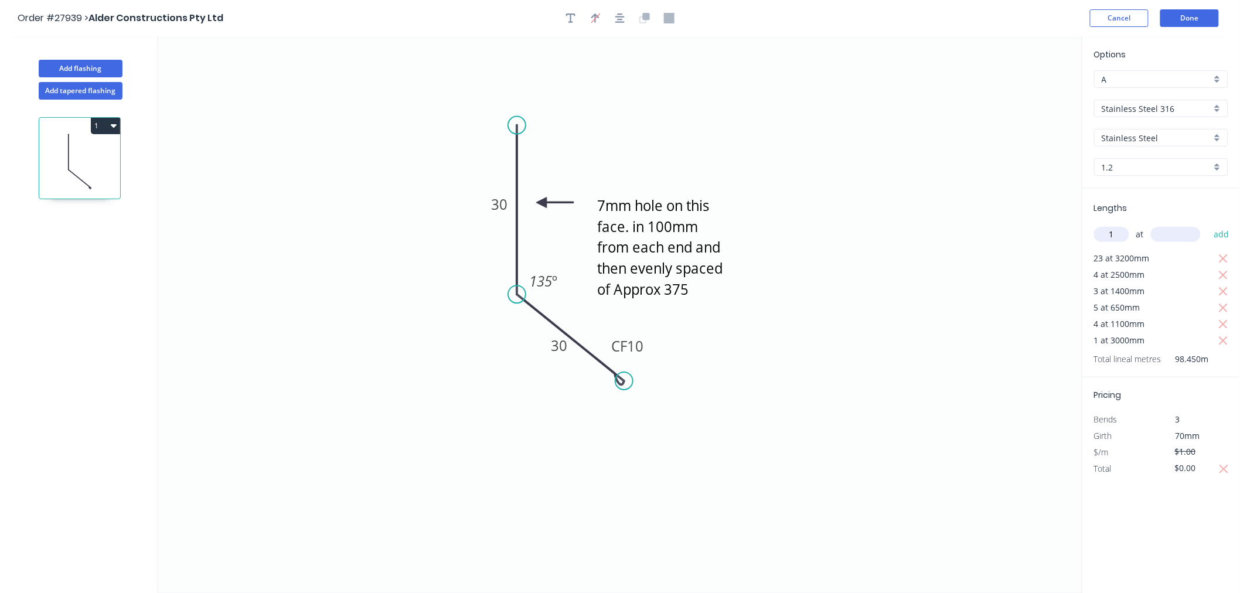
click at [1183, 232] on input "text" at bounding box center [1176, 234] width 50 height 15
type input "1450"
click at [1217, 232] on button "add" at bounding box center [1222, 235] width 28 height 20
click at [1118, 234] on input "text" at bounding box center [1112, 234] width 35 height 15
type input "5"
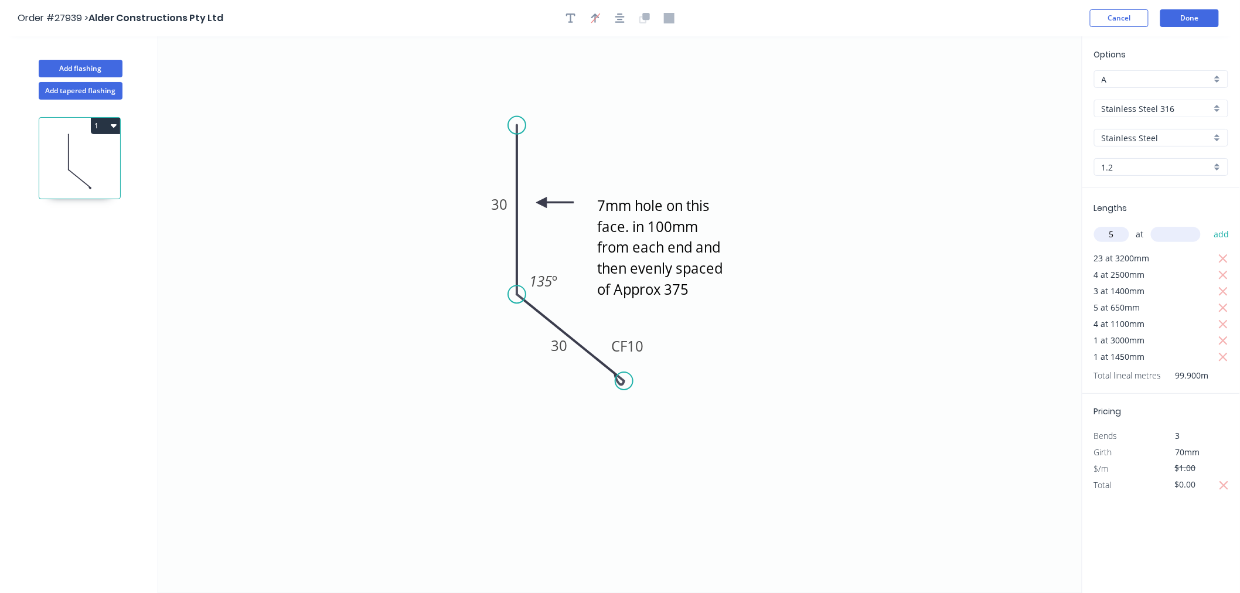
click at [1170, 235] on input "text" at bounding box center [1176, 234] width 50 height 15
type input "3500"
click at [1216, 234] on button "add" at bounding box center [1222, 235] width 28 height 20
type input "4"
click at [1181, 237] on input "text" at bounding box center [1176, 234] width 50 height 15
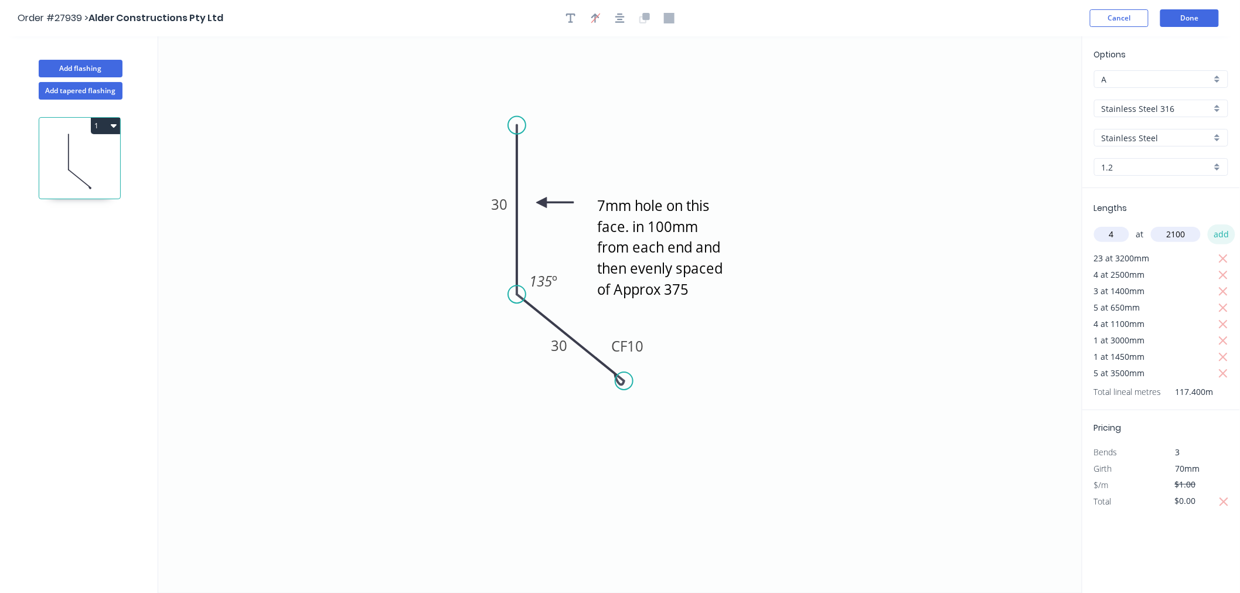
type input "2100"
click at [1224, 235] on button "add" at bounding box center [1222, 235] width 28 height 20
type input "4"
click at [1170, 233] on input "text" at bounding box center [1176, 234] width 50 height 15
type input "3300"
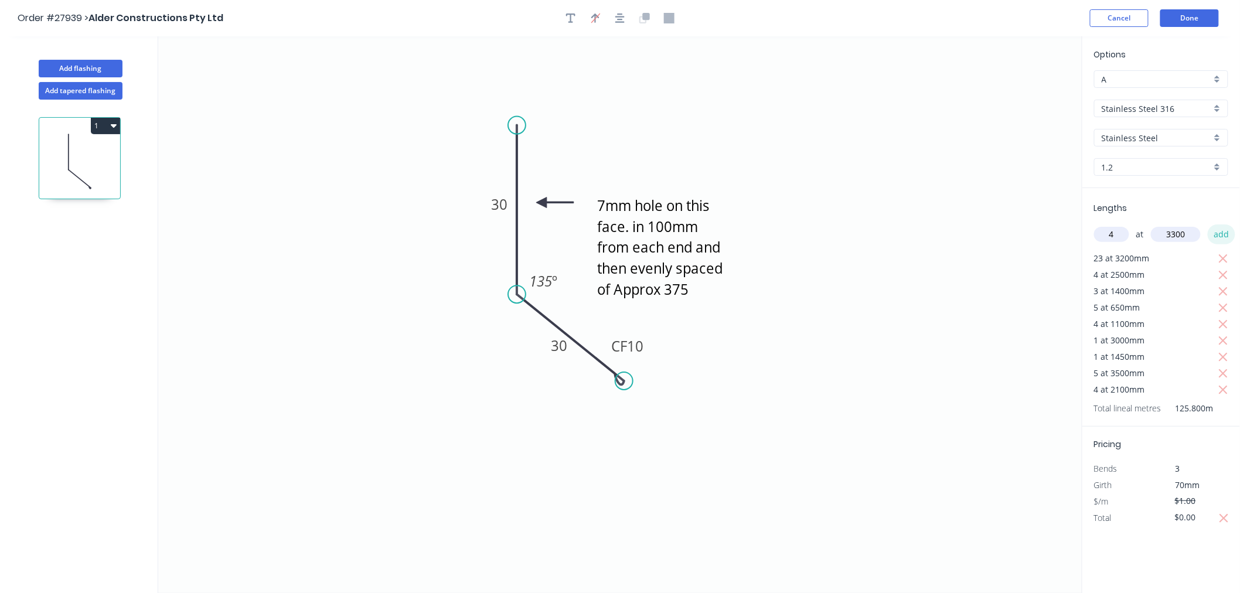
click at [1222, 232] on button "add" at bounding box center [1222, 235] width 28 height 20
type input "5"
click at [1190, 235] on input "text" at bounding box center [1176, 234] width 50 height 15
type input "900"
click at [1225, 234] on button "add" at bounding box center [1222, 235] width 28 height 20
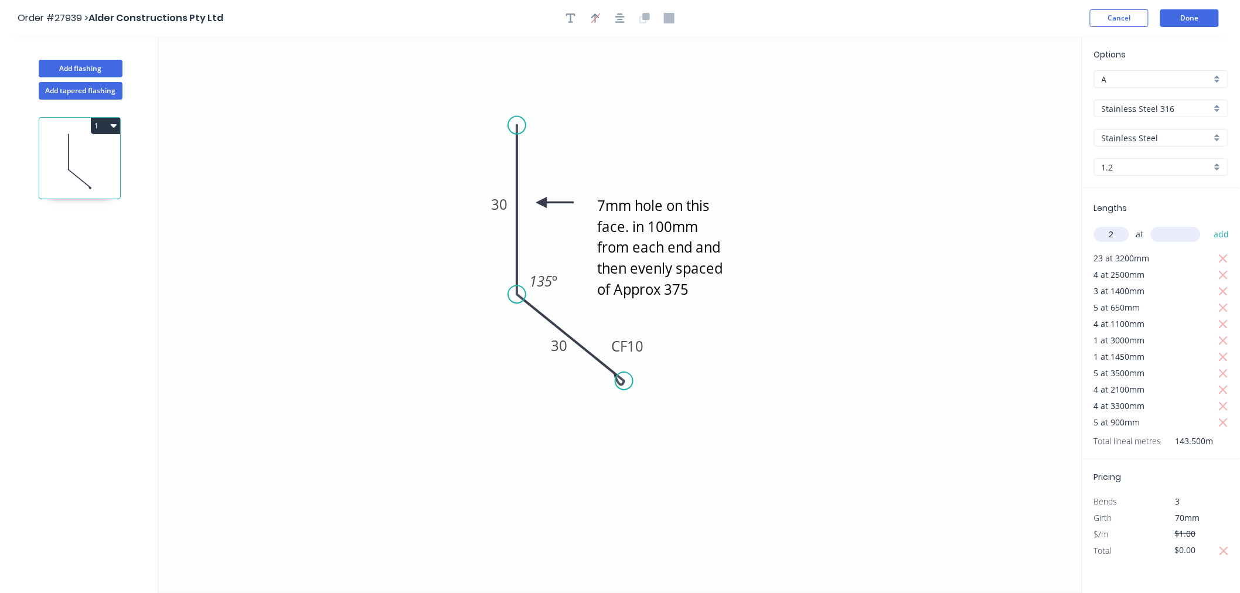
type input "2"
click at [1186, 232] on input "text" at bounding box center [1176, 234] width 50 height 15
type input "600"
click at [1217, 236] on button "add" at bounding box center [1222, 235] width 28 height 20
click at [1103, 233] on input "text" at bounding box center [1112, 234] width 35 height 15
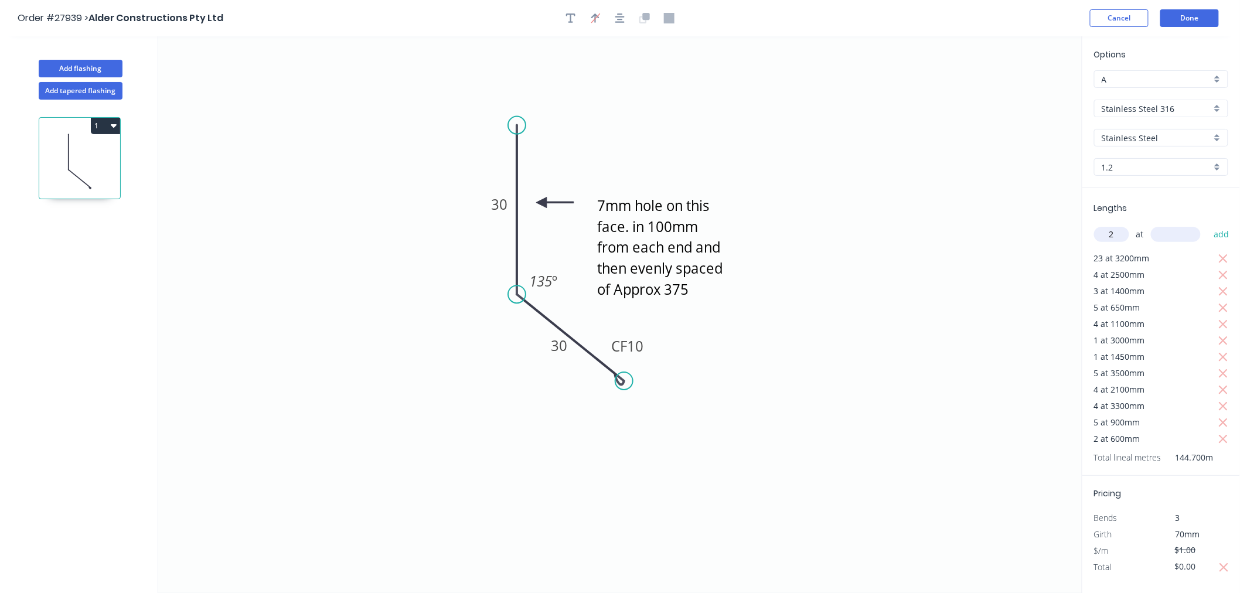
type input "2"
click at [1170, 231] on input "text" at bounding box center [1176, 234] width 50 height 15
type input "400"
click at [1217, 231] on button "add" at bounding box center [1222, 235] width 28 height 20
click at [1118, 234] on input "text" at bounding box center [1112, 234] width 35 height 15
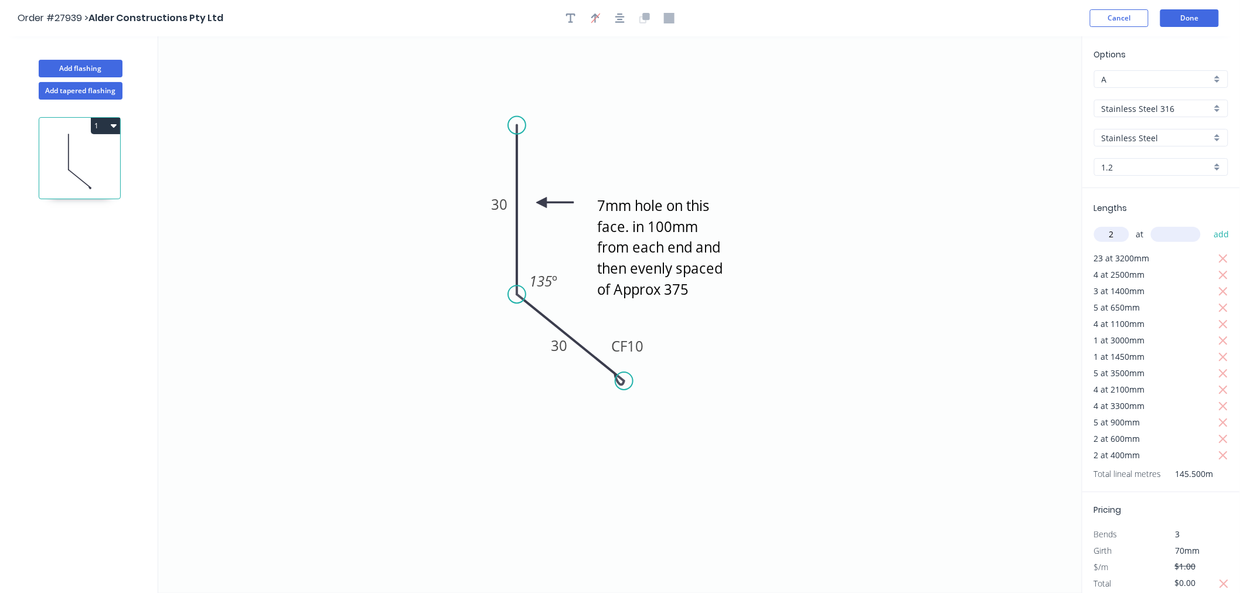
type input "2"
click at [1188, 233] on input "text" at bounding box center [1176, 234] width 50 height 15
type input "2600"
click at [1220, 234] on button "add" at bounding box center [1222, 235] width 28 height 20
click at [1116, 236] on input "text" at bounding box center [1112, 234] width 35 height 15
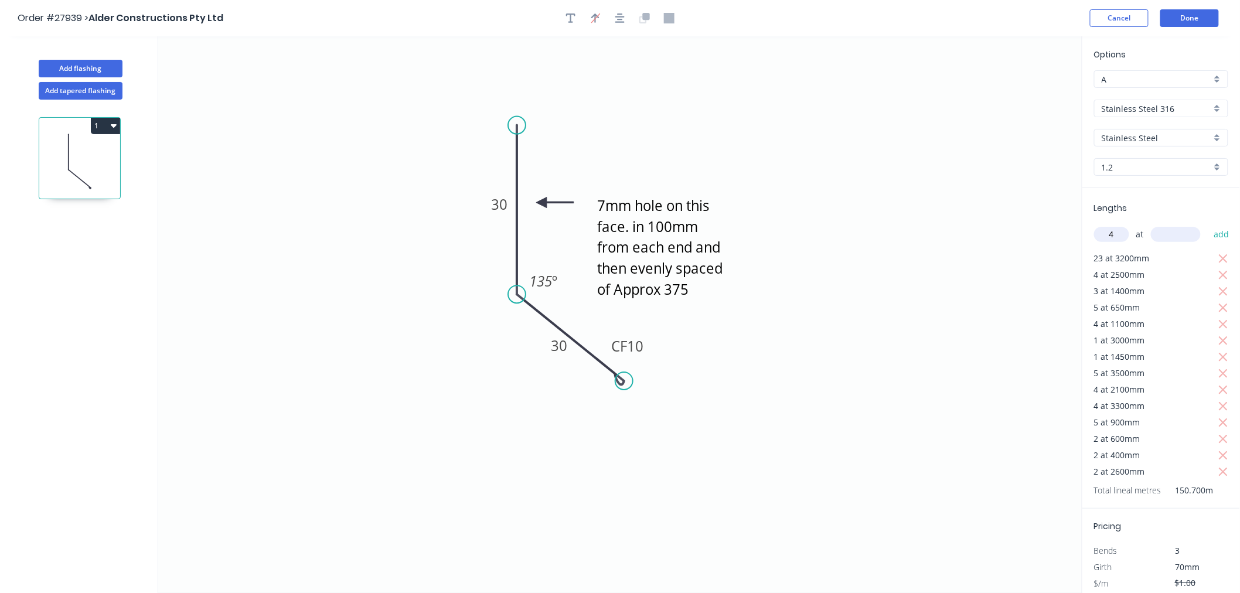
type input "4"
click at [1180, 234] on input "text" at bounding box center [1176, 234] width 50 height 15
type input "2750"
click at [1224, 233] on button "add" at bounding box center [1222, 235] width 28 height 20
click at [1109, 229] on input "text" at bounding box center [1112, 234] width 35 height 15
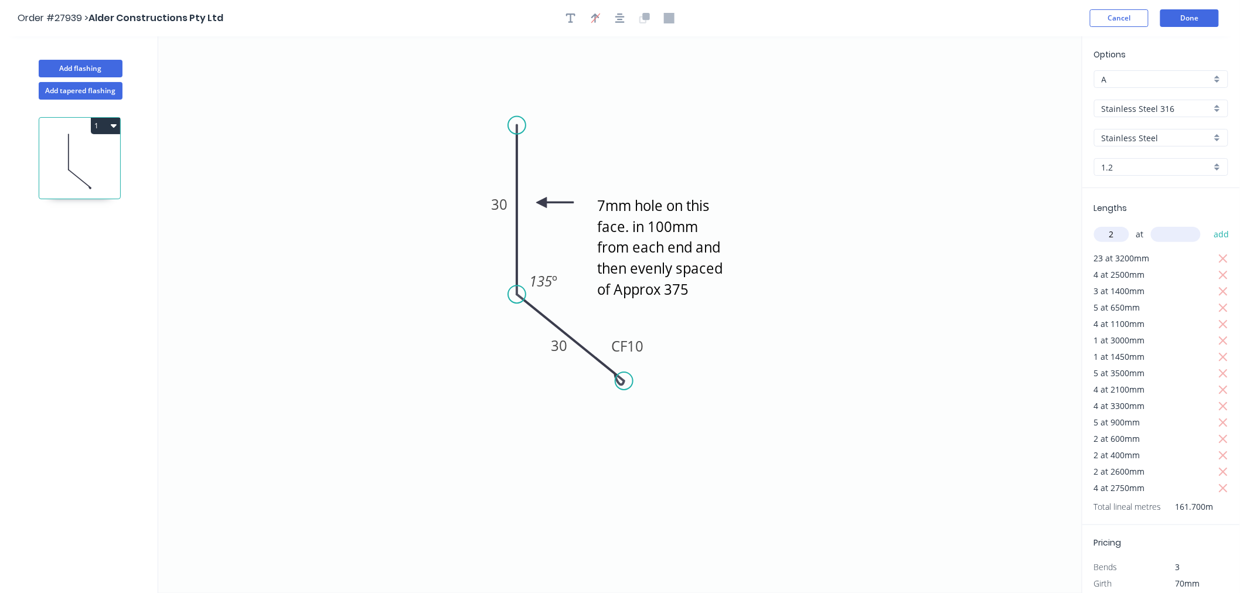
type input "2"
click at [1182, 232] on input "text" at bounding box center [1176, 234] width 50 height 15
type input "850"
click at [1223, 234] on button "add" at bounding box center [1222, 235] width 28 height 20
type input "2"
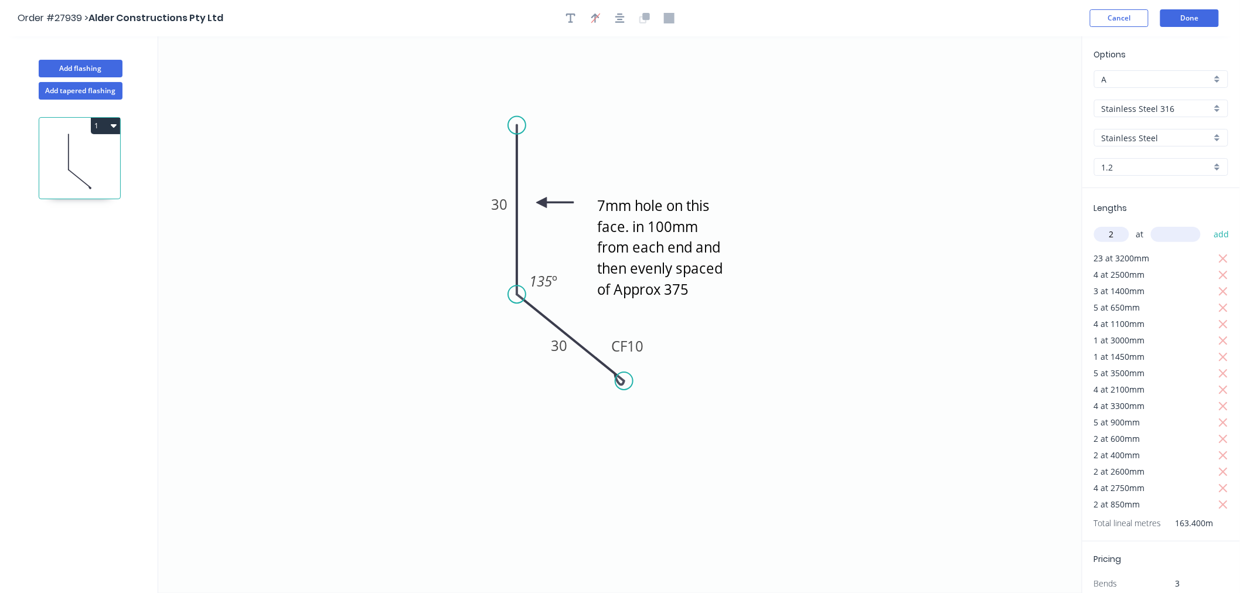
click at [1167, 232] on input "text" at bounding box center [1176, 234] width 50 height 15
type input "1250"
click at [1218, 234] on button "add" at bounding box center [1222, 235] width 28 height 20
click at [1122, 236] on input "text" at bounding box center [1112, 234] width 35 height 15
type input "2"
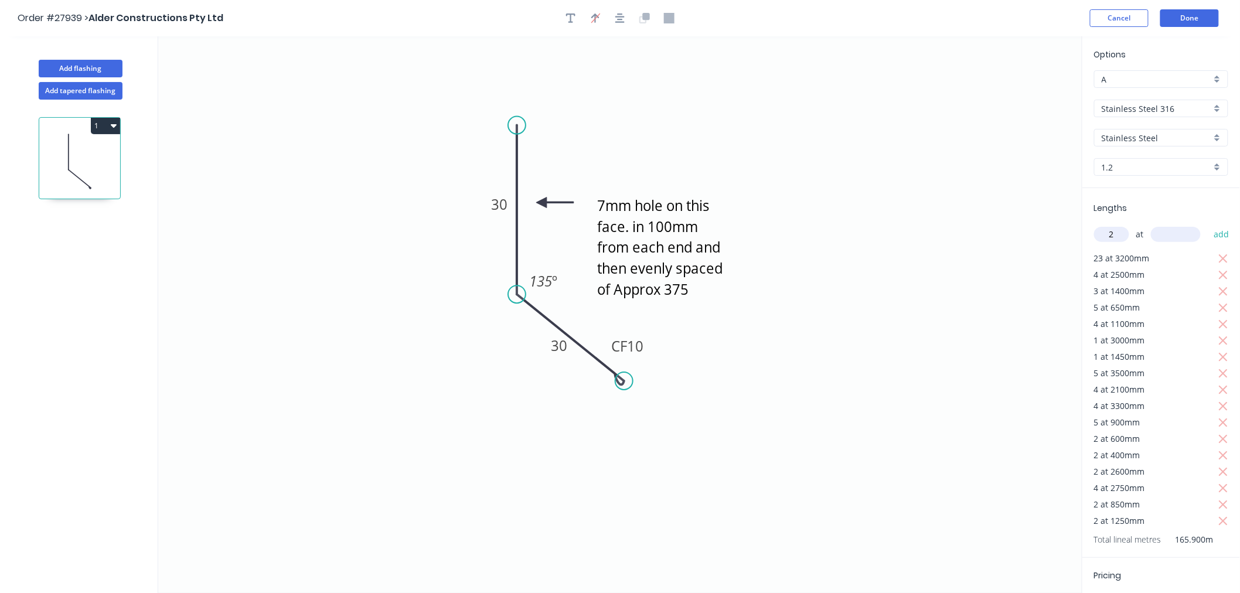
click at [1181, 235] on input "text" at bounding box center [1176, 234] width 50 height 15
type input "600"
click at [1223, 233] on button "add" at bounding box center [1222, 235] width 28 height 20
click at [1187, 22] on button "Done" at bounding box center [1190, 18] width 59 height 18
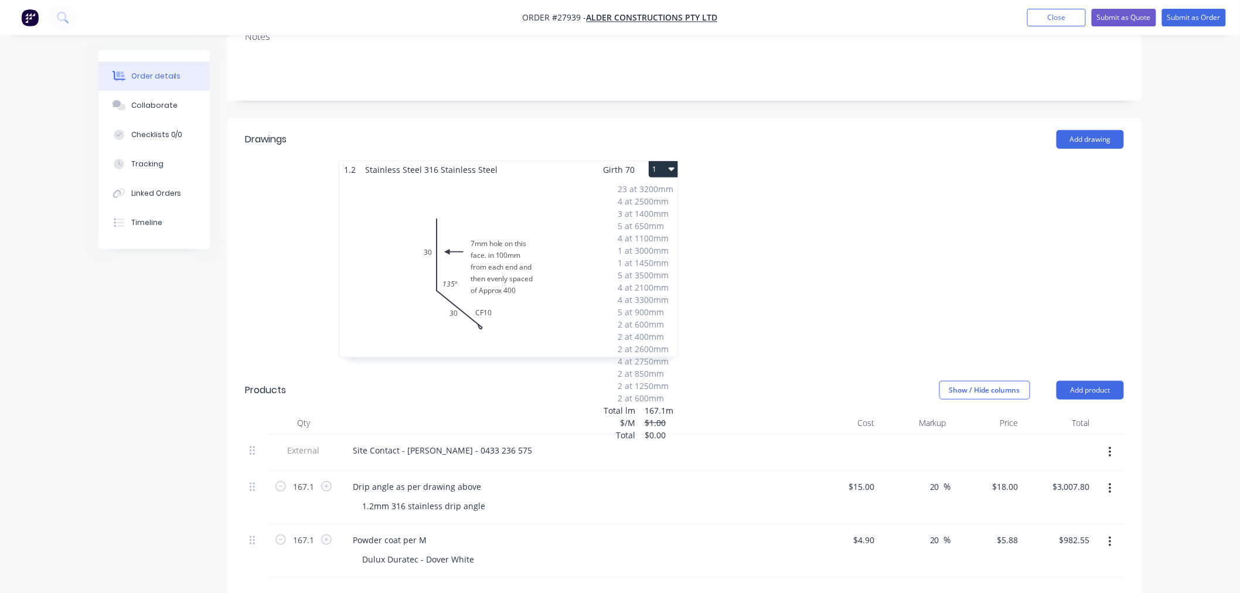
scroll to position [260, 0]
click at [1146, 15] on button "Submit as Quote" at bounding box center [1124, 18] width 64 height 18
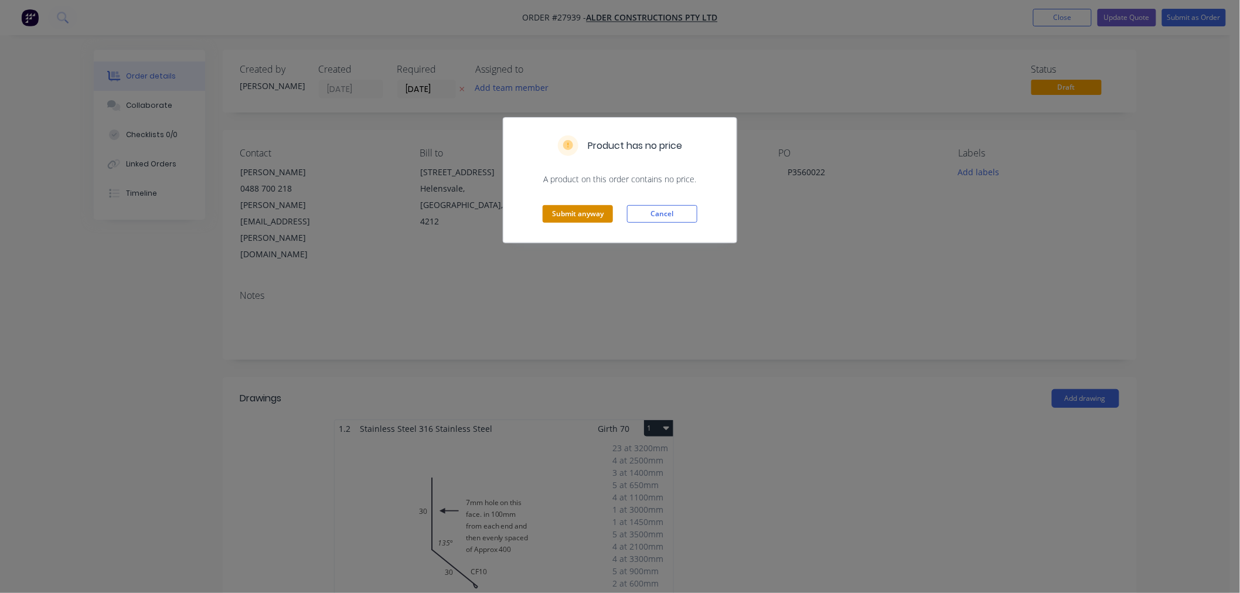
click at [560, 212] on button "Submit anyway" at bounding box center [578, 214] width 70 height 18
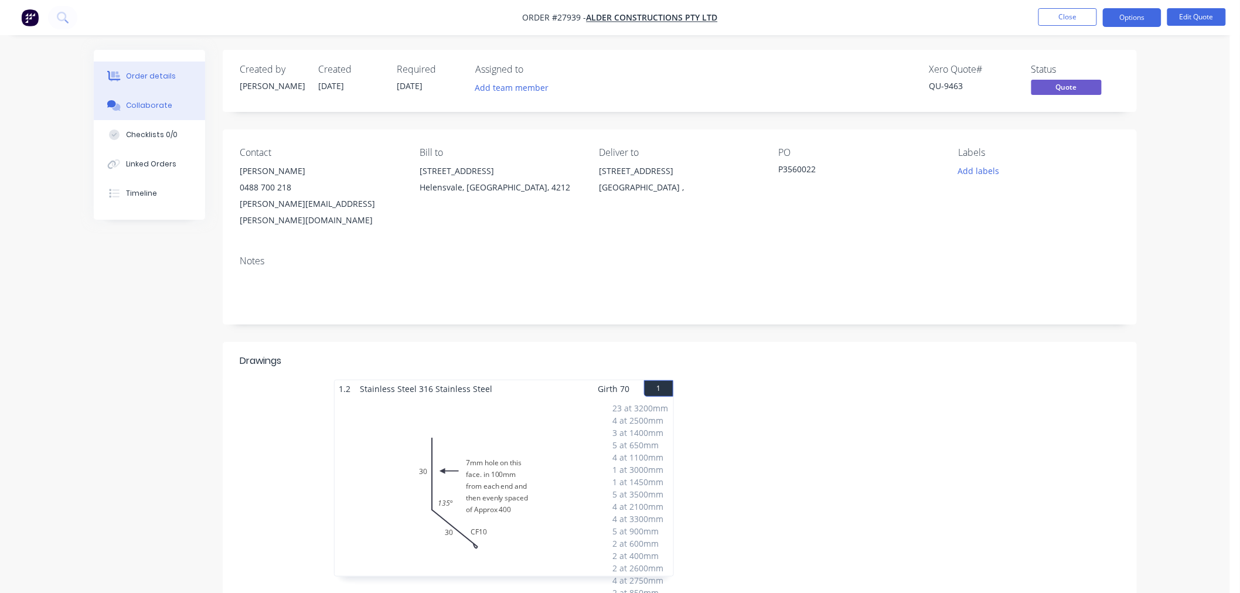
click at [135, 107] on div "Collaborate" at bounding box center [149, 105] width 46 height 11
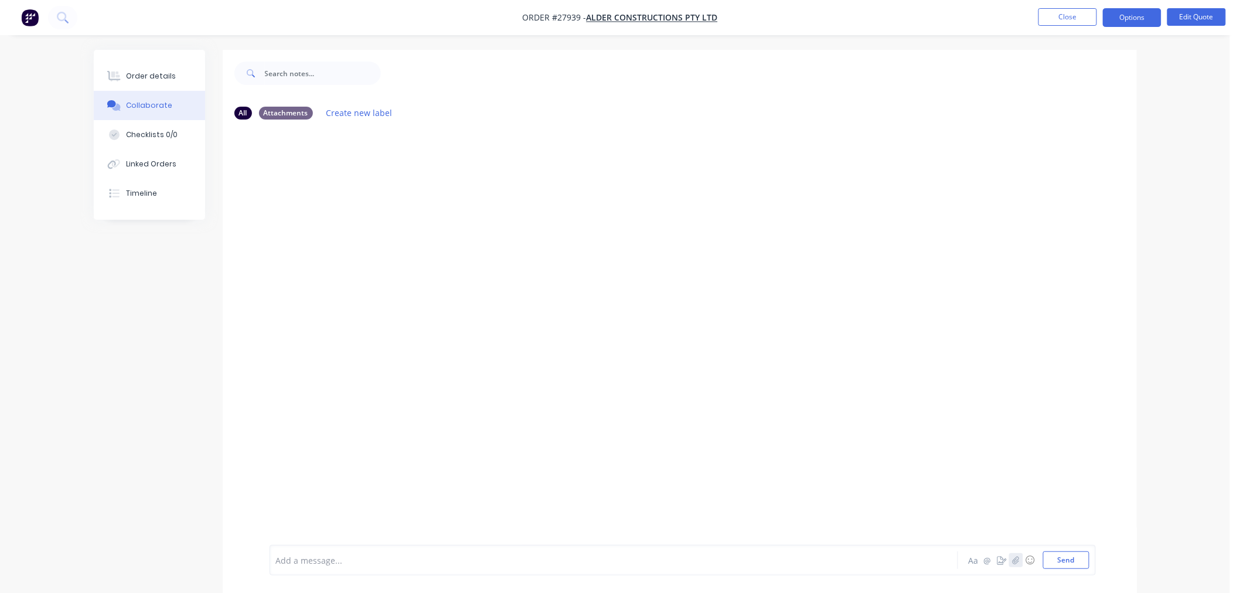
click at [1014, 561] on icon "button" at bounding box center [1015, 560] width 7 height 8
click at [1055, 555] on button "Send" at bounding box center [1067, 561] width 46 height 18
click at [1062, 19] on button "Close" at bounding box center [1068, 17] width 59 height 18
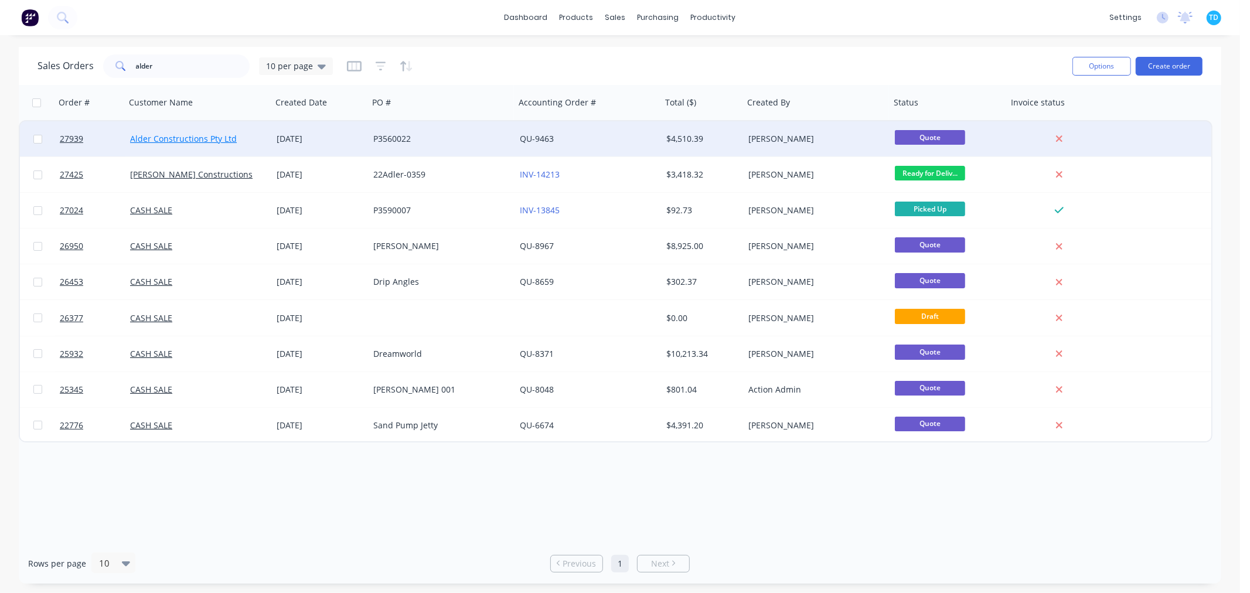
click at [193, 140] on link "Alder Constructions Pty Ltd" at bounding box center [183, 138] width 107 height 11
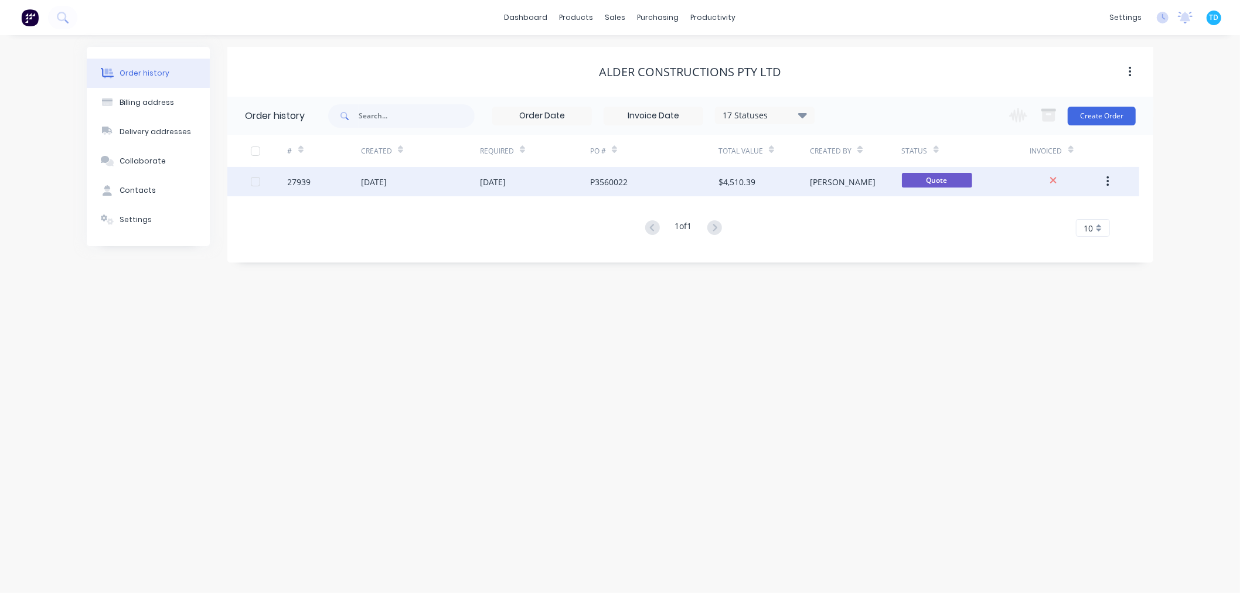
click at [730, 182] on div "$4,510.39" at bounding box center [737, 182] width 37 height 12
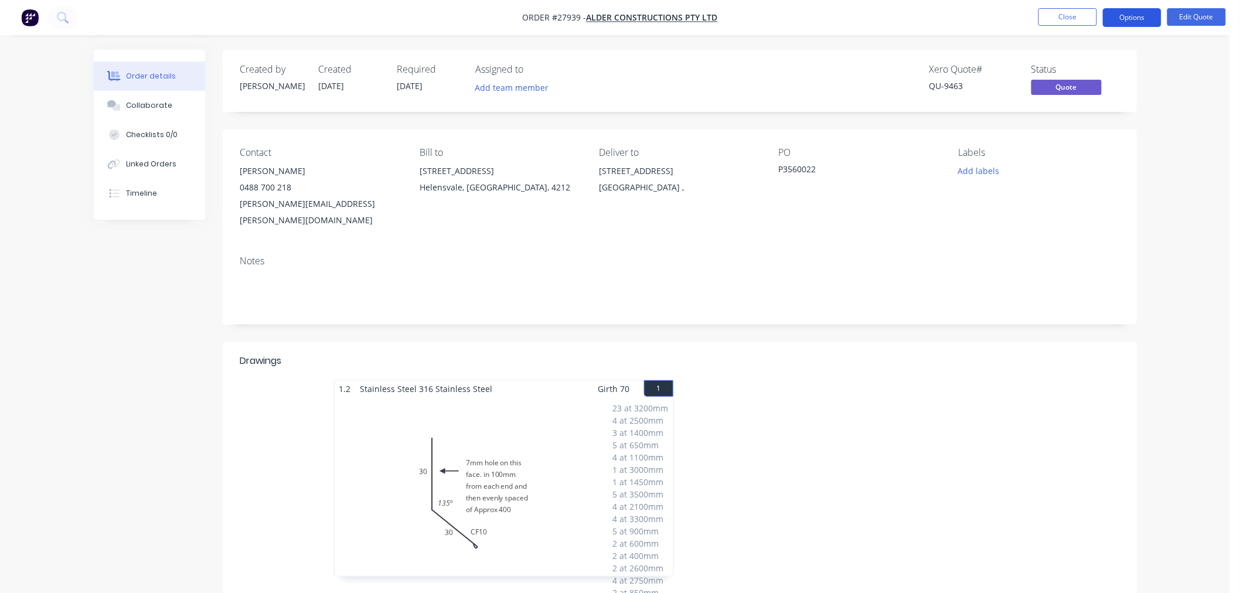
click at [1144, 19] on button "Options" at bounding box center [1132, 17] width 59 height 19
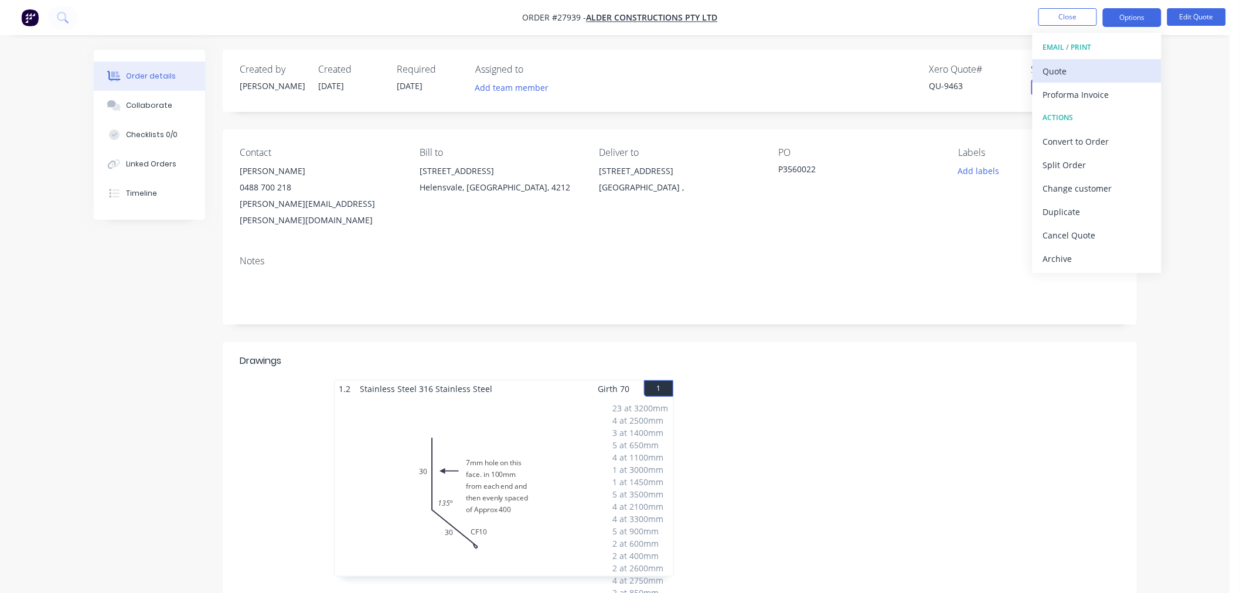
click at [1073, 72] on div "Quote" at bounding box center [1098, 71] width 108 height 17
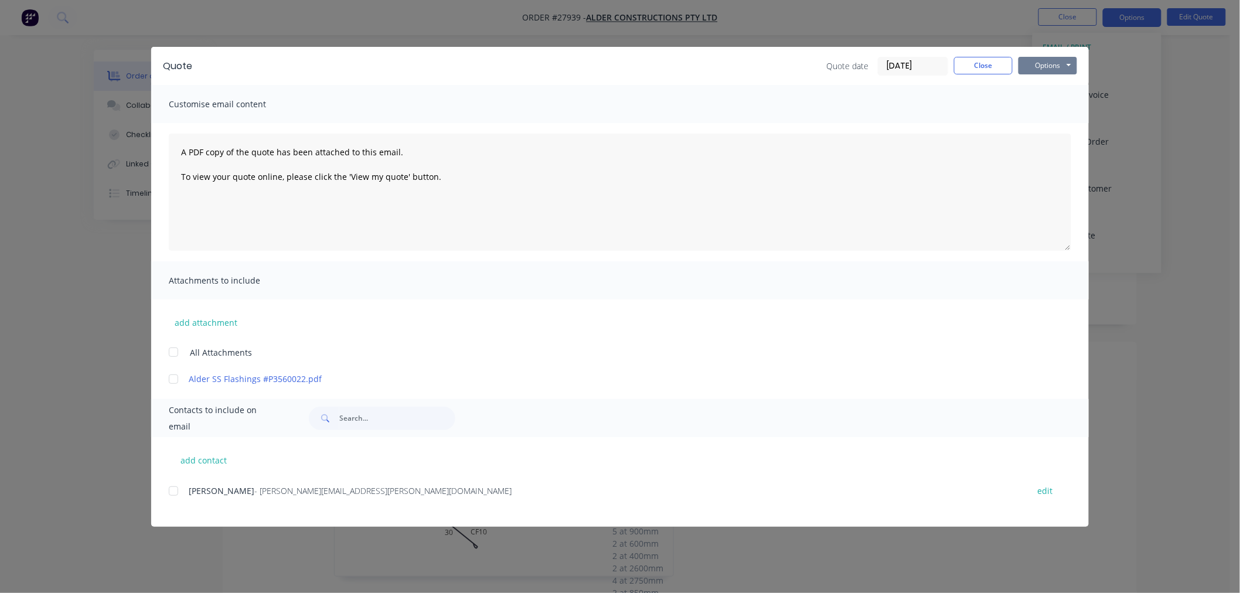
click at [1058, 67] on button "Options" at bounding box center [1048, 66] width 59 height 18
click at [1039, 104] on button "Print" at bounding box center [1056, 105] width 75 height 19
click at [956, 61] on button "Close" at bounding box center [983, 66] width 59 height 18
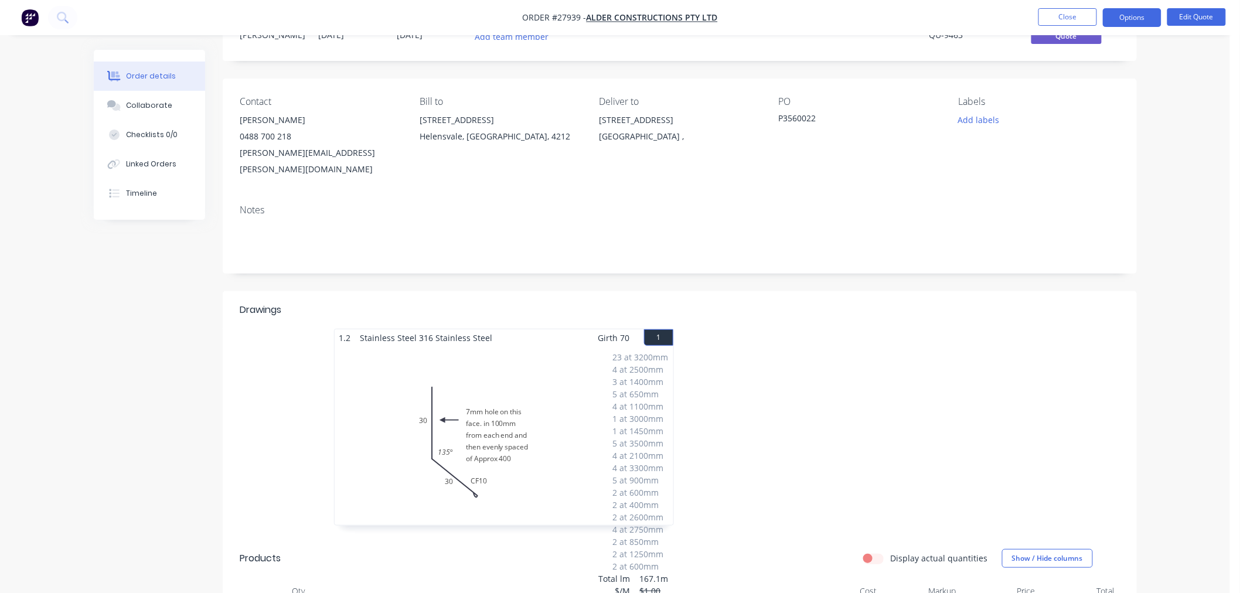
scroll to position [130, 0]
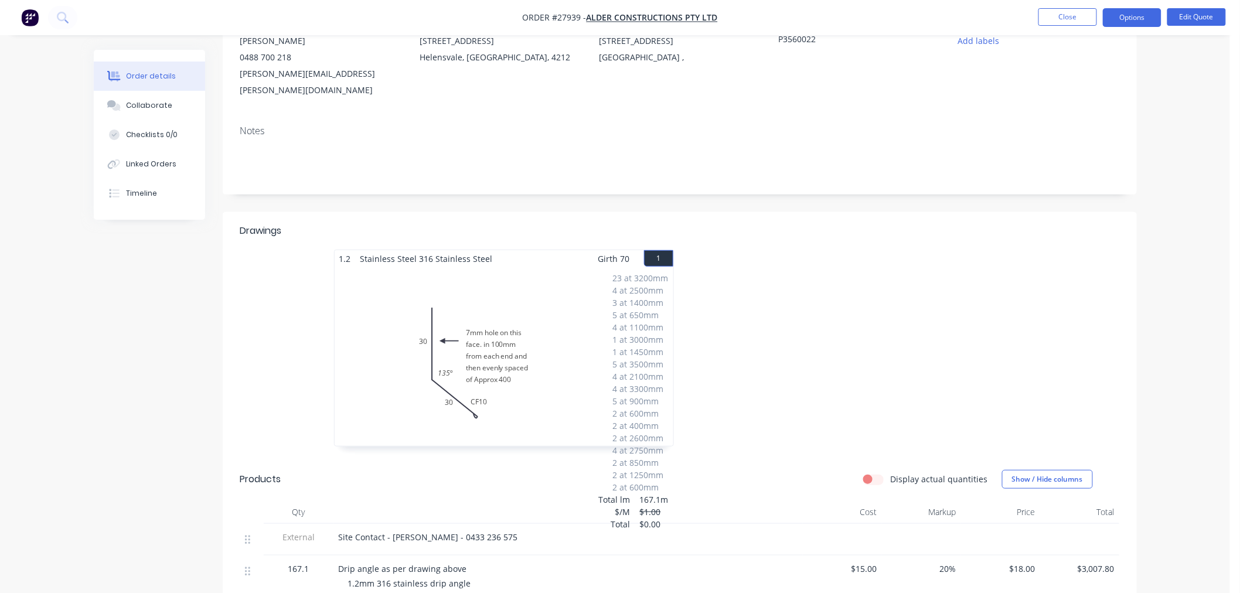
click at [550, 419] on div "23 at 3200mm 4 at 2500mm 3 at 1400mm 5 at 650mm 4 at 1100mm 1 at 3000mm 1 at 14…" at bounding box center [504, 356] width 339 height 179
drag, startPoint x: 557, startPoint y: 430, endPoint x: 558, endPoint y: 448, distance: 18.2
click at [558, 448] on div "Drawings 1.2 Stainless Steel 316 Stainless Steel Girth 70 1 7mm hole on this fa…" at bounding box center [680, 536] width 915 height 648
click at [520, 458] on header "Products Display actual quantities Show / Hide columns" at bounding box center [680, 479] width 915 height 42
click at [347, 289] on div "23 at 3200mm 4 at 2500mm 3 at 1400mm 5 at 650mm 4 at 1100mm 1 at 3000mm 1 at 14…" at bounding box center [504, 356] width 339 height 179
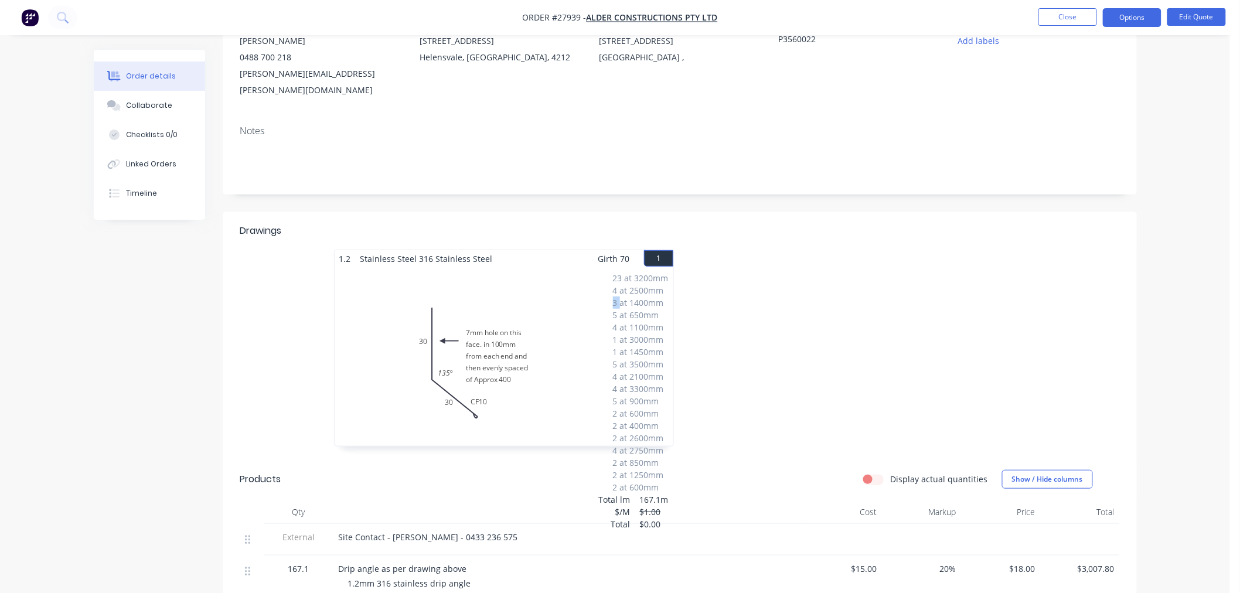
click at [348, 289] on div "23 at 3200mm 4 at 2500mm 3 at 1400mm 5 at 650mm 4 at 1100mm 1 at 3000mm 1 at 14…" at bounding box center [504, 356] width 339 height 179
click at [369, 388] on div "23 at 3200mm 4 at 2500mm 3 at 1400mm 5 at 650mm 4 at 1100mm 1 at 3000mm 1 at 14…" at bounding box center [504, 356] width 339 height 179
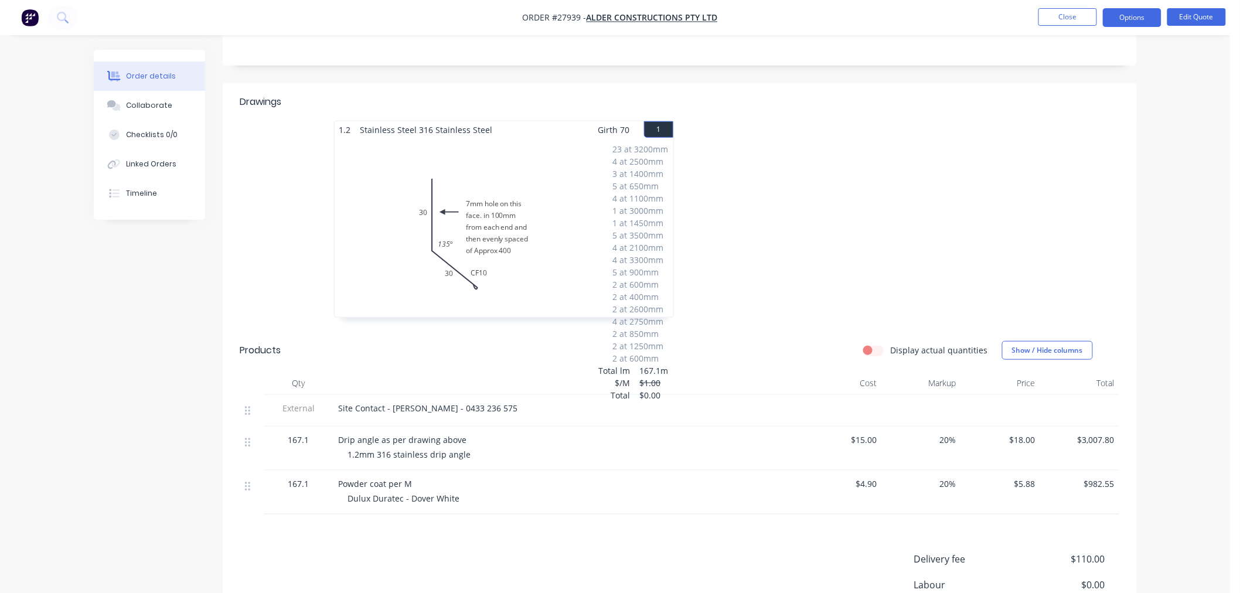
scroll to position [260, 0]
click at [891, 343] on label "Display actual quantities" at bounding box center [939, 349] width 97 height 12
click at [873, 343] on input "Display actual quantities" at bounding box center [868, 348] width 9 height 11
click at [891, 343] on label "Display actual quantities" at bounding box center [939, 349] width 97 height 12
click at [873, 343] on input "Display actual quantities" at bounding box center [868, 348] width 9 height 11
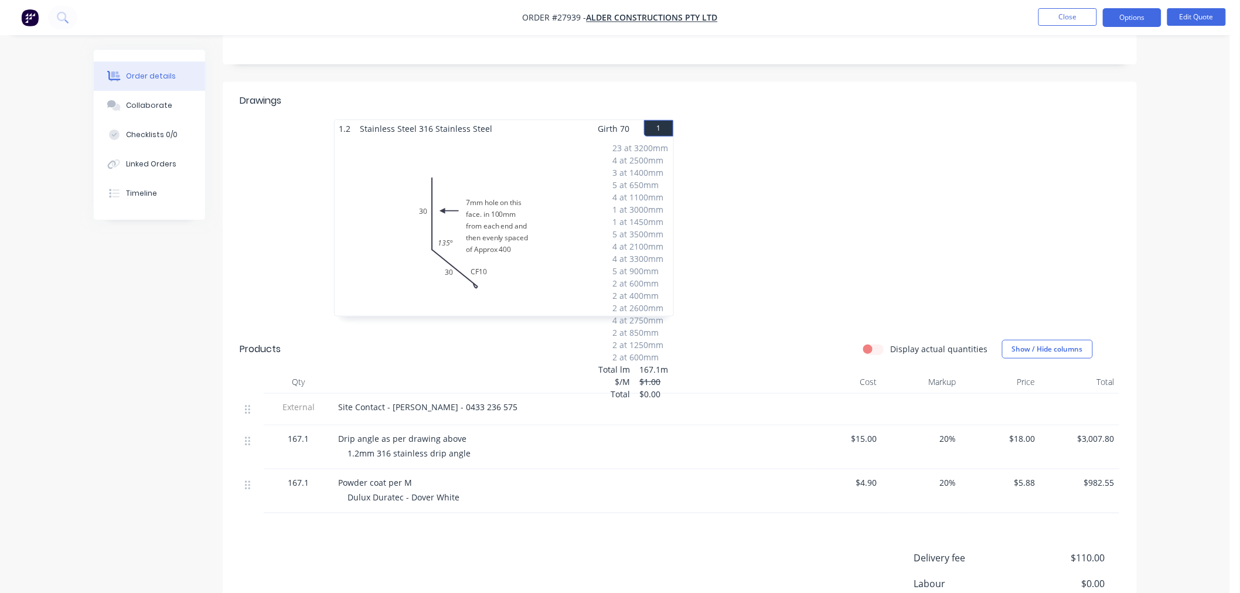
click at [891, 343] on label "Display actual quantities" at bounding box center [939, 349] width 97 height 12
click at [873, 343] on input "Display actual quantities" at bounding box center [868, 348] width 9 height 11
click at [891, 343] on label "Display actual quantities" at bounding box center [939, 349] width 97 height 12
click at [873, 343] on input "Display actual quantities" at bounding box center [868, 348] width 9 height 11
checkbox input "false"
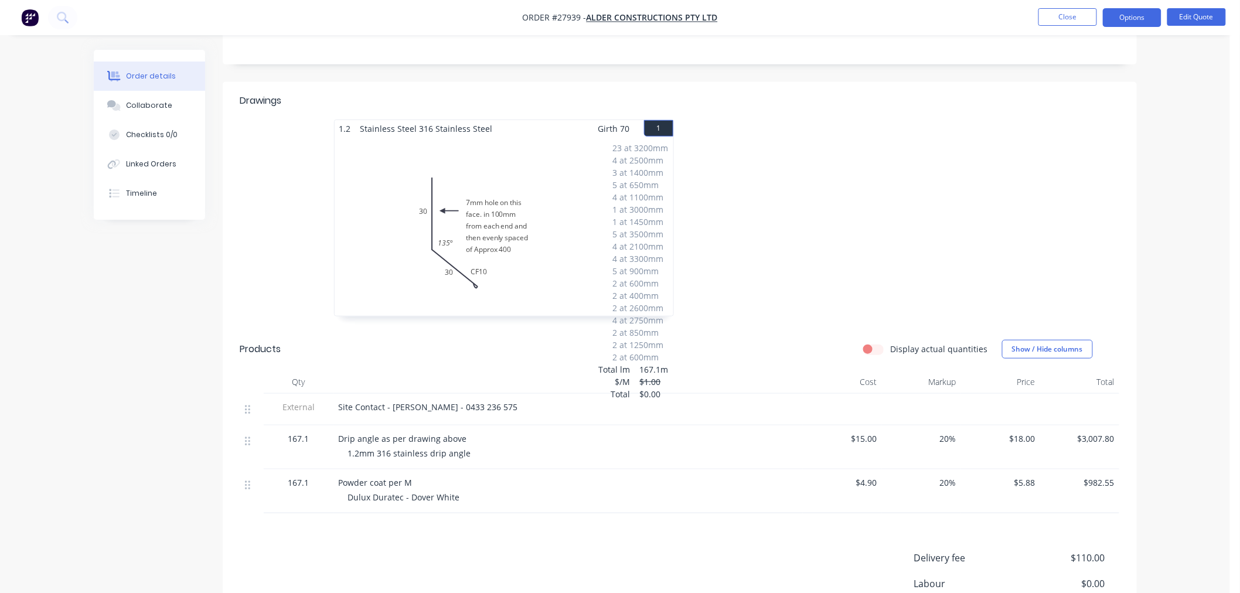
click at [458, 291] on div "23 at 3200mm 4 at 2500mm 3 at 1400mm 5 at 650mm 4 at 1100mm 1 at 3000mm 1 at 14…" at bounding box center [504, 226] width 339 height 179
click at [449, 268] on div "23 at 3200mm 4 at 2500mm 3 at 1400mm 5 at 650mm 4 at 1100mm 1 at 3000mm 1 at 14…" at bounding box center [504, 226] width 339 height 179
click at [503, 178] on div "23 at 3200mm 4 at 2500mm 3 at 1400mm 5 at 650mm 4 at 1100mm 1 at 3000mm 1 at 14…" at bounding box center [504, 226] width 339 height 179
click at [1192, 20] on button "Edit Quote" at bounding box center [1197, 17] width 59 height 18
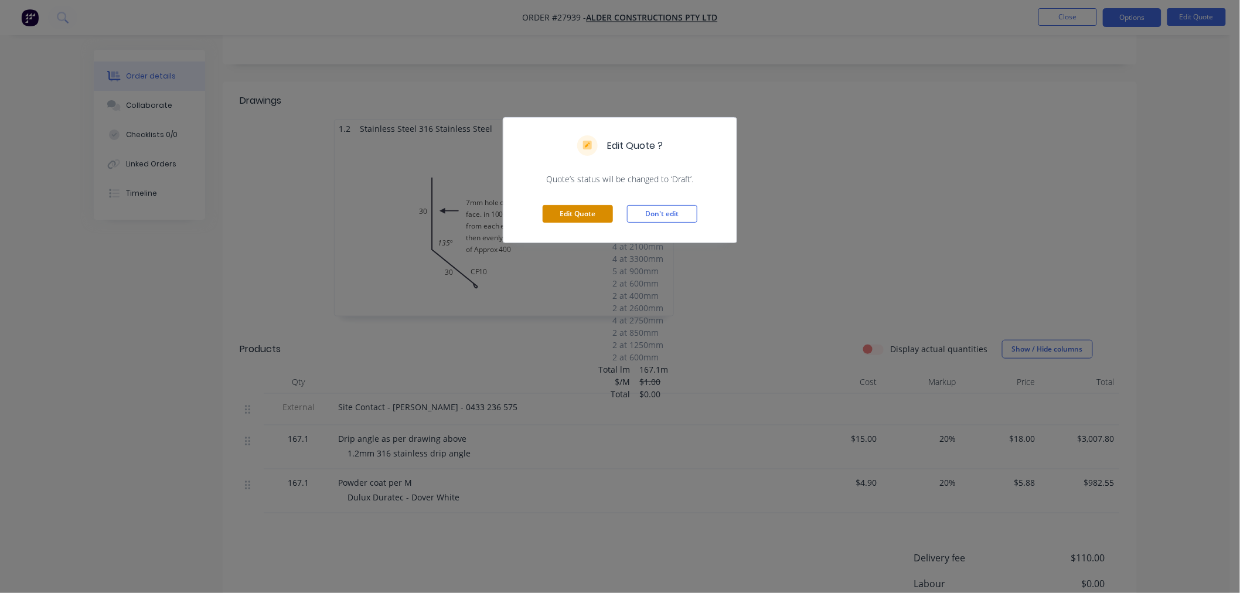
click at [571, 208] on button "Edit Quote" at bounding box center [578, 214] width 70 height 18
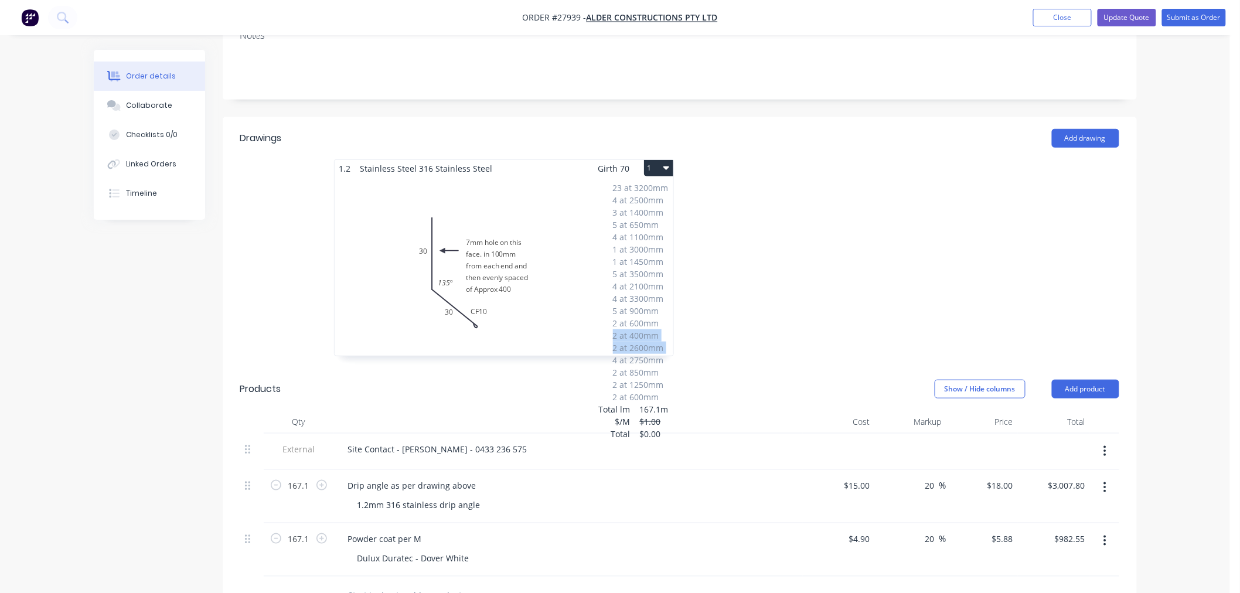
drag, startPoint x: 551, startPoint y: 305, endPoint x: 553, endPoint y: 290, distance: 15.9
click at [553, 290] on div "23 at 3200mm 4 at 2500mm 3 at 1400mm 5 at 650mm 4 at 1100mm 1 at 3000mm 1 at 14…" at bounding box center [504, 266] width 339 height 179
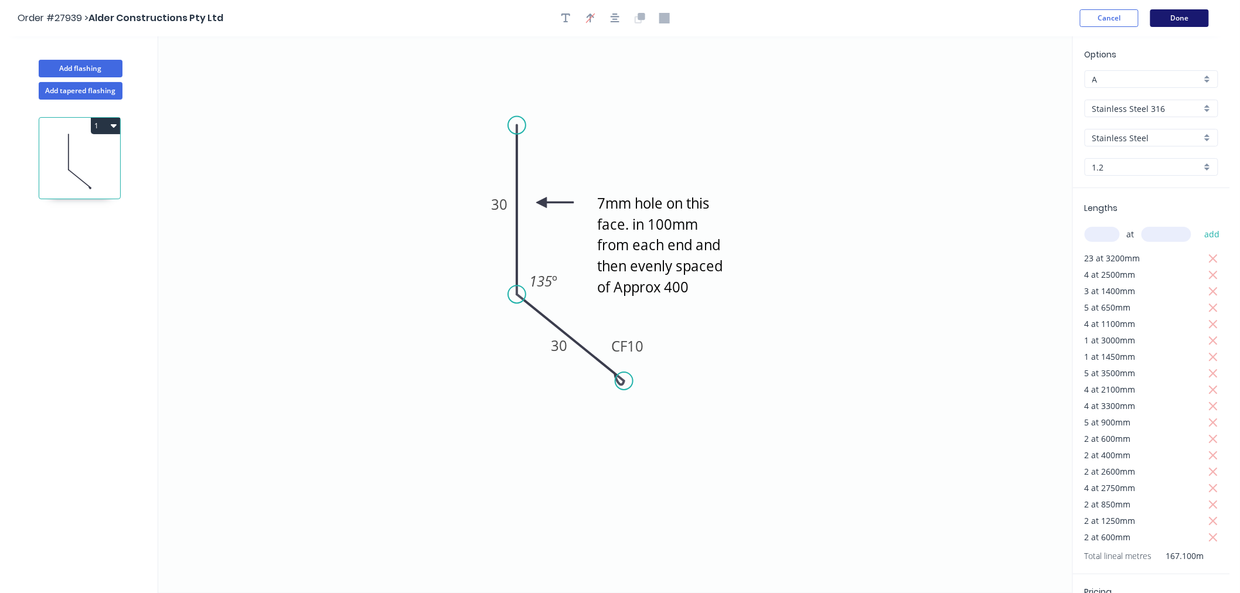
click at [1179, 18] on button "Done" at bounding box center [1180, 18] width 59 height 18
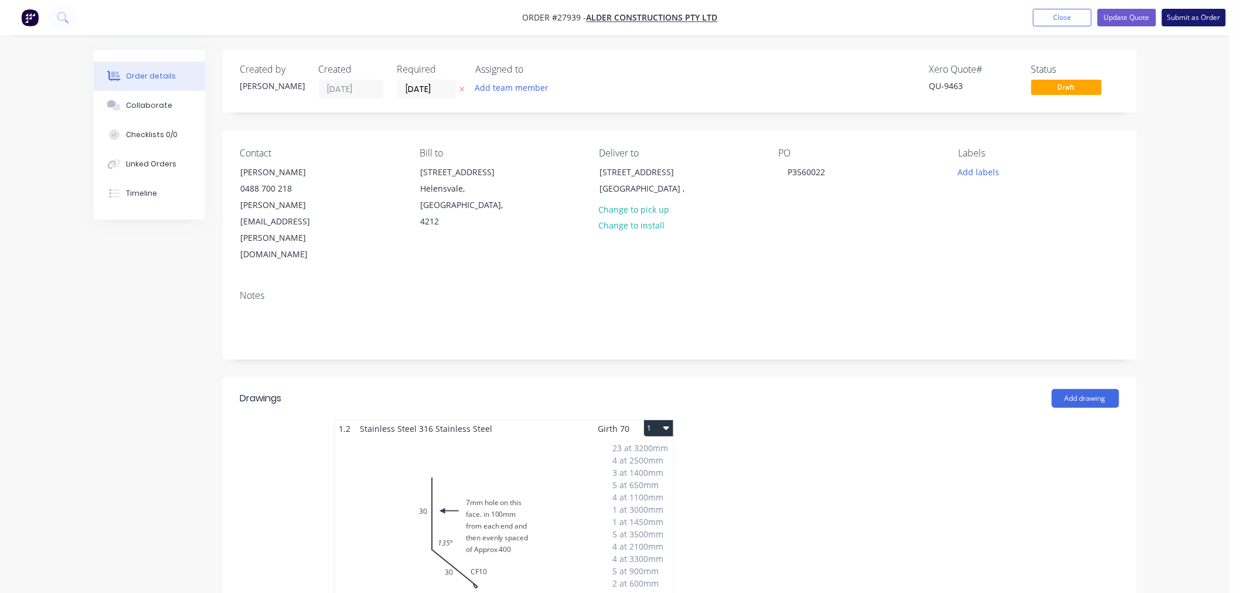
click at [1180, 12] on button "Submit as Order" at bounding box center [1195, 18] width 64 height 18
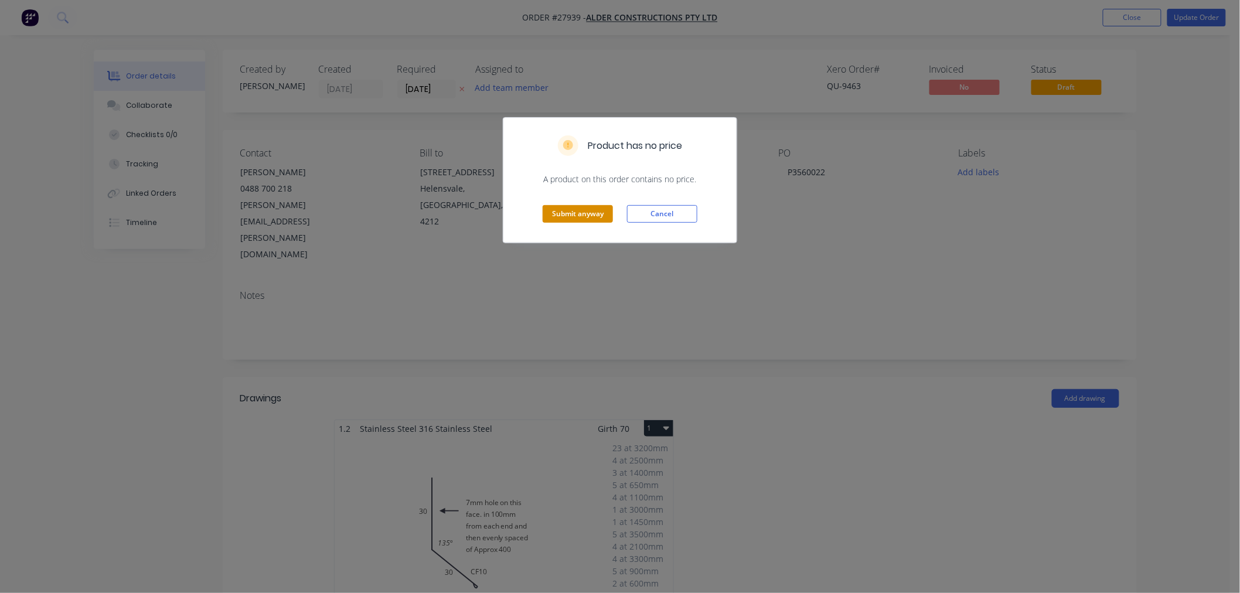
click at [586, 210] on button "Submit anyway" at bounding box center [578, 214] width 70 height 18
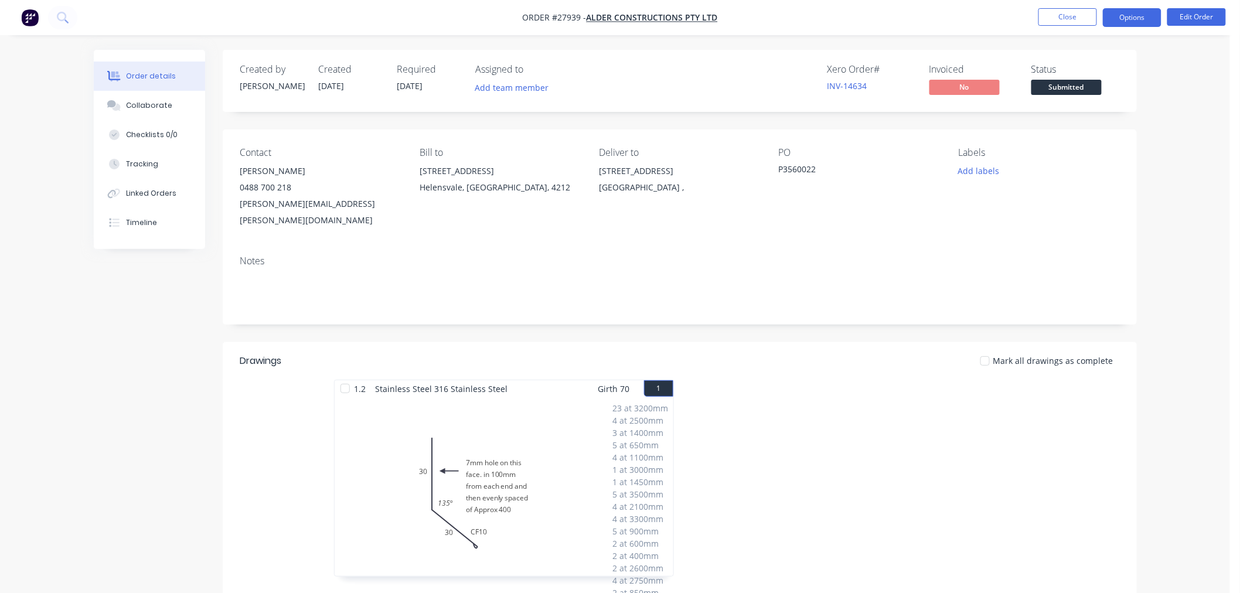
click at [1140, 22] on button "Options" at bounding box center [1132, 17] width 59 height 19
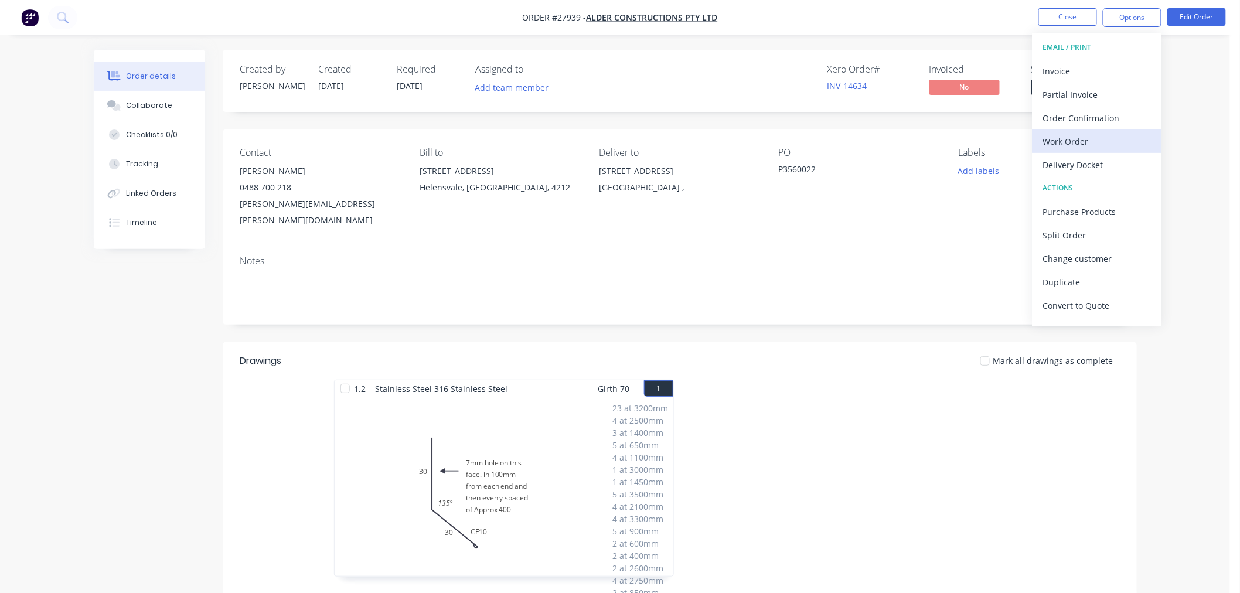
click at [1071, 144] on div "Work Order" at bounding box center [1098, 141] width 108 height 17
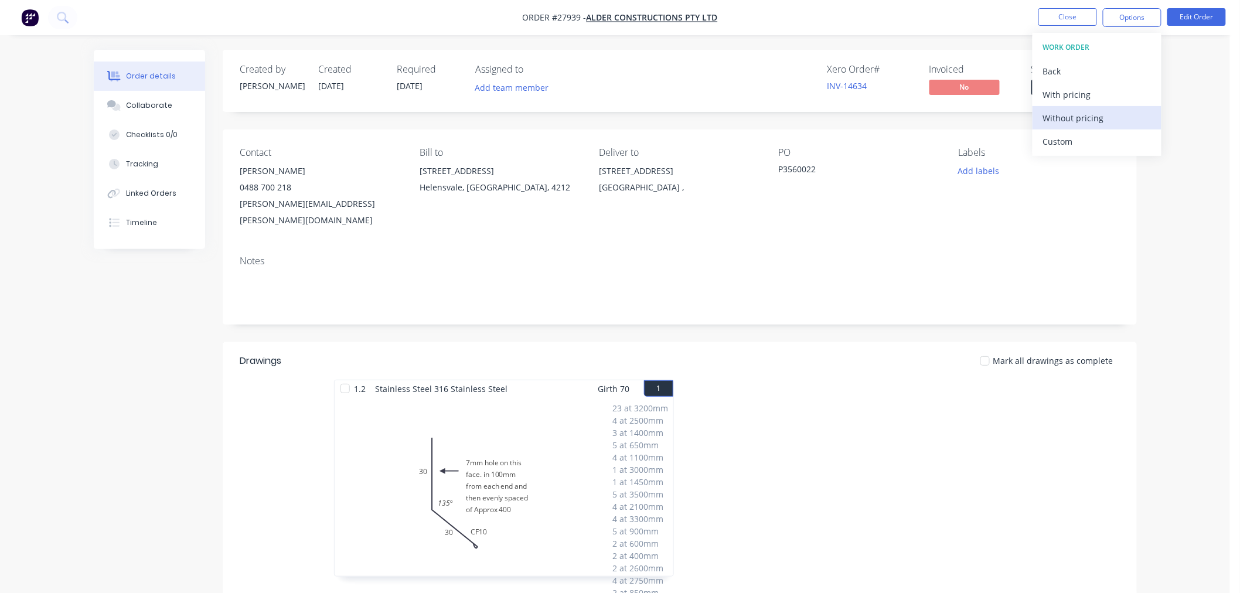
click at [1064, 119] on div "Without pricing" at bounding box center [1098, 118] width 108 height 17
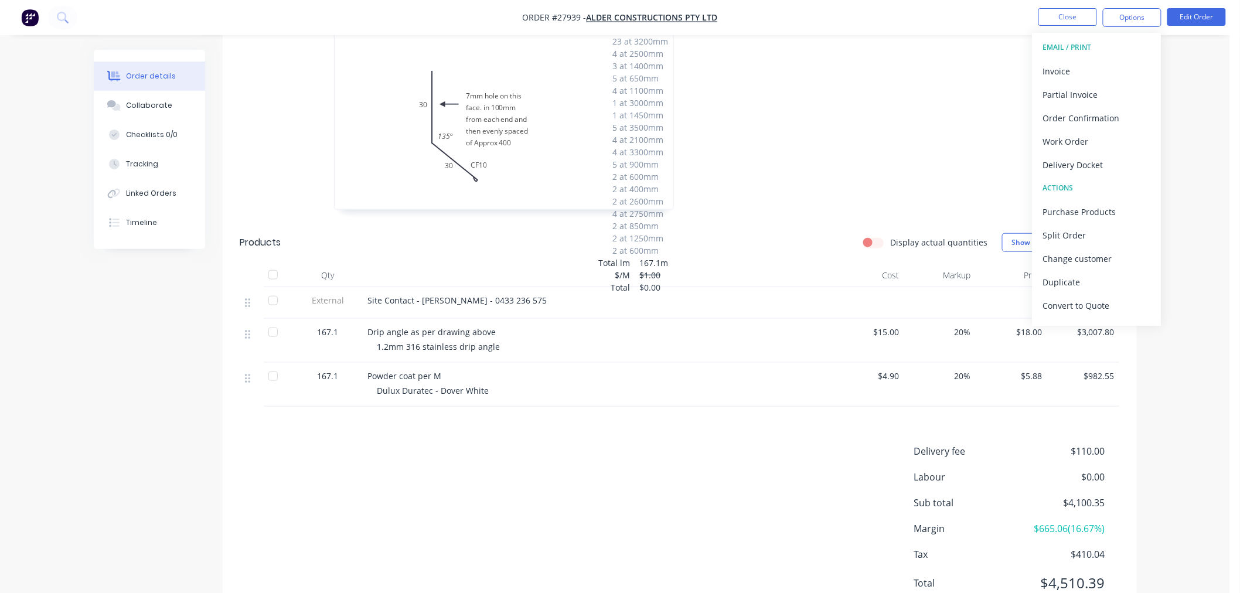
scroll to position [390, 0]
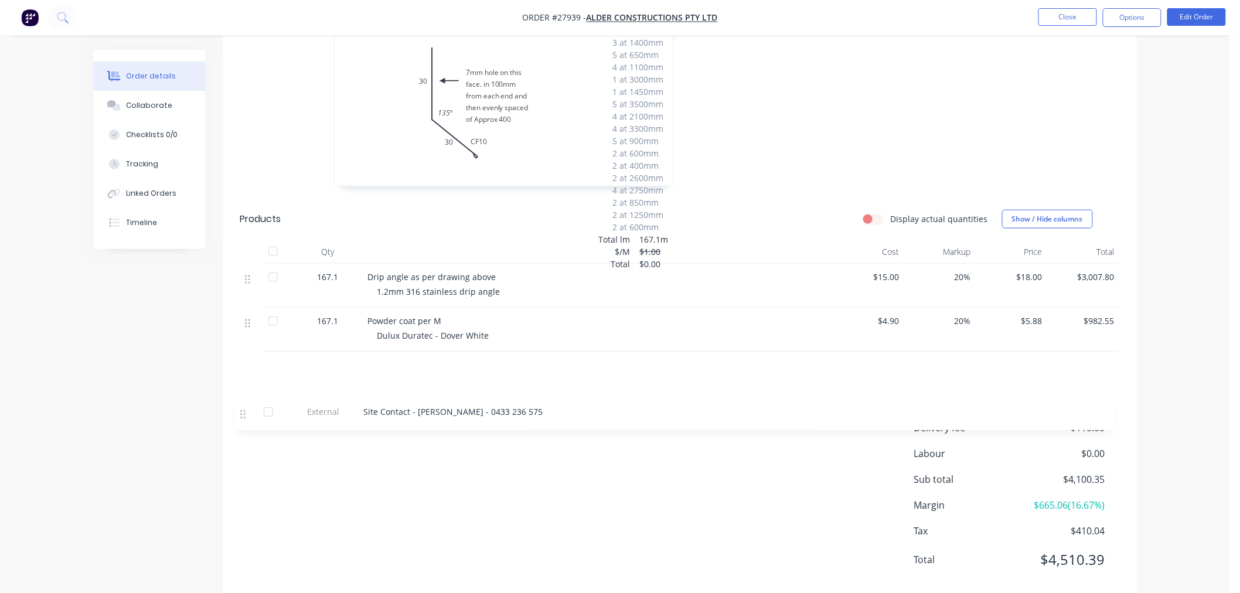
drag, startPoint x: 247, startPoint y: 266, endPoint x: 226, endPoint y: 318, distance: 55.5
click at [242, 419] on div "Drawings Mark all drawings as complete 1.2 Stainless Steel 316 Stainless Steel …" at bounding box center [680, 276] width 915 height 648
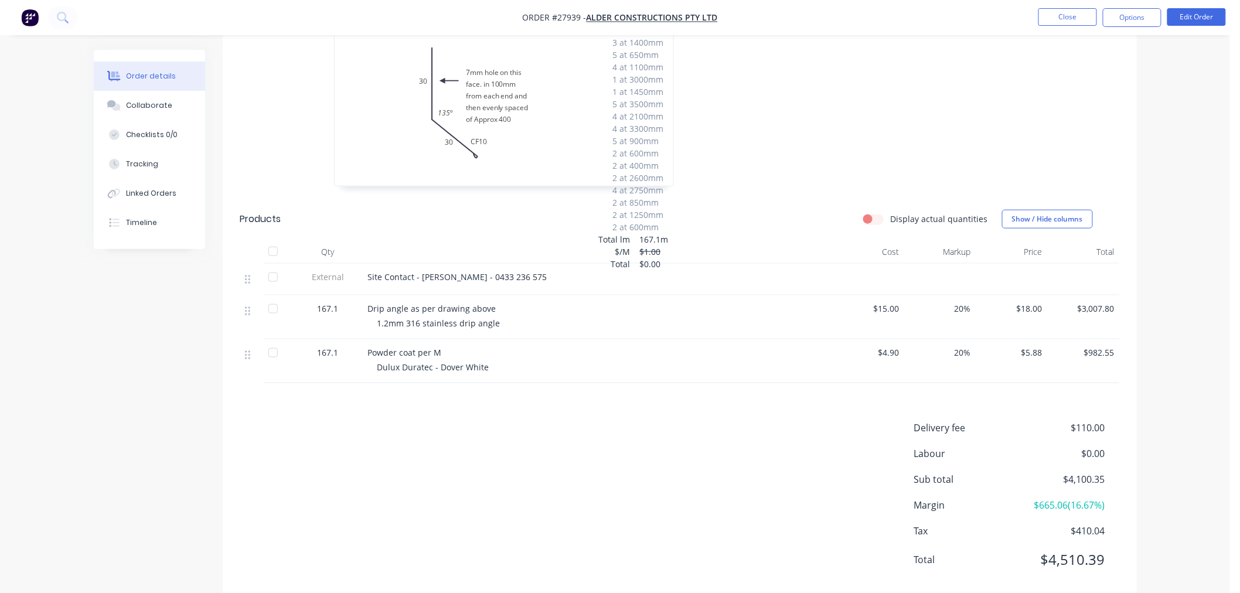
click at [243, 295] on div at bounding box center [251, 317] width 23 height 44
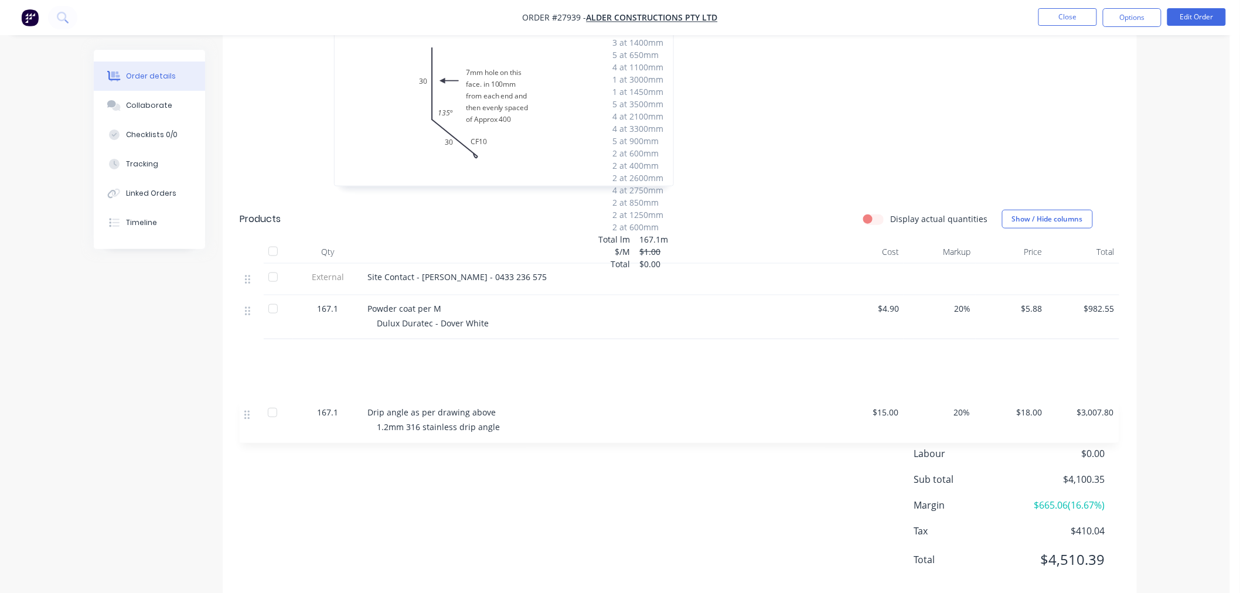
drag, startPoint x: 251, startPoint y: 303, endPoint x: 250, endPoint y: 426, distance: 123.7
click at [250, 426] on div "Drawings Mark all drawings as complete 1.2 Stainless Steel 316 Stainless Steel …" at bounding box center [680, 276] width 915 height 648
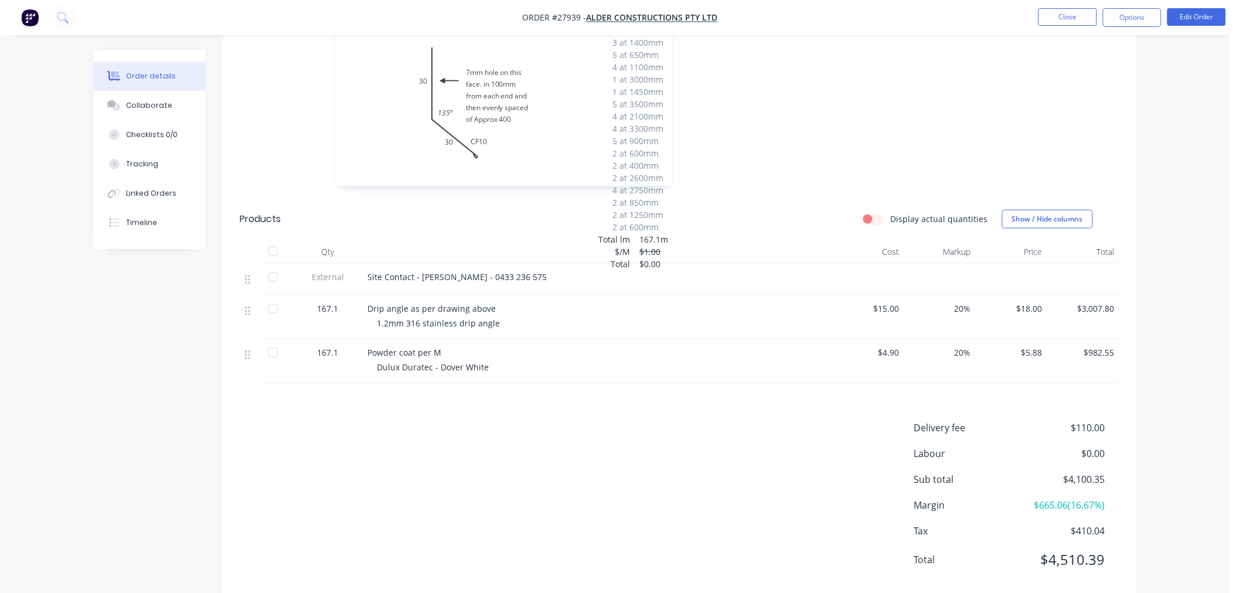
click at [386, 198] on header "Products Display actual quantities Show / Hide columns" at bounding box center [680, 219] width 915 height 42
click at [251, 155] on div "1.2 Stainless Steel 316 Stainless Steel Girth 70 1 7mm hole on this face. in 10…" at bounding box center [680, 93] width 915 height 209
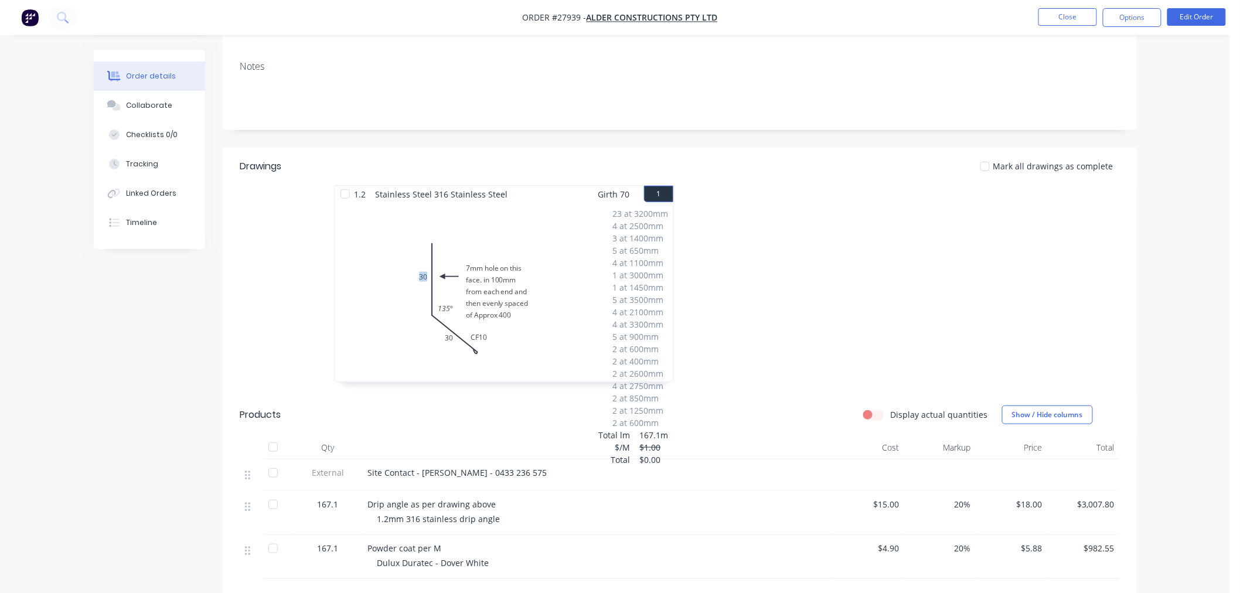
scroll to position [268, 0]
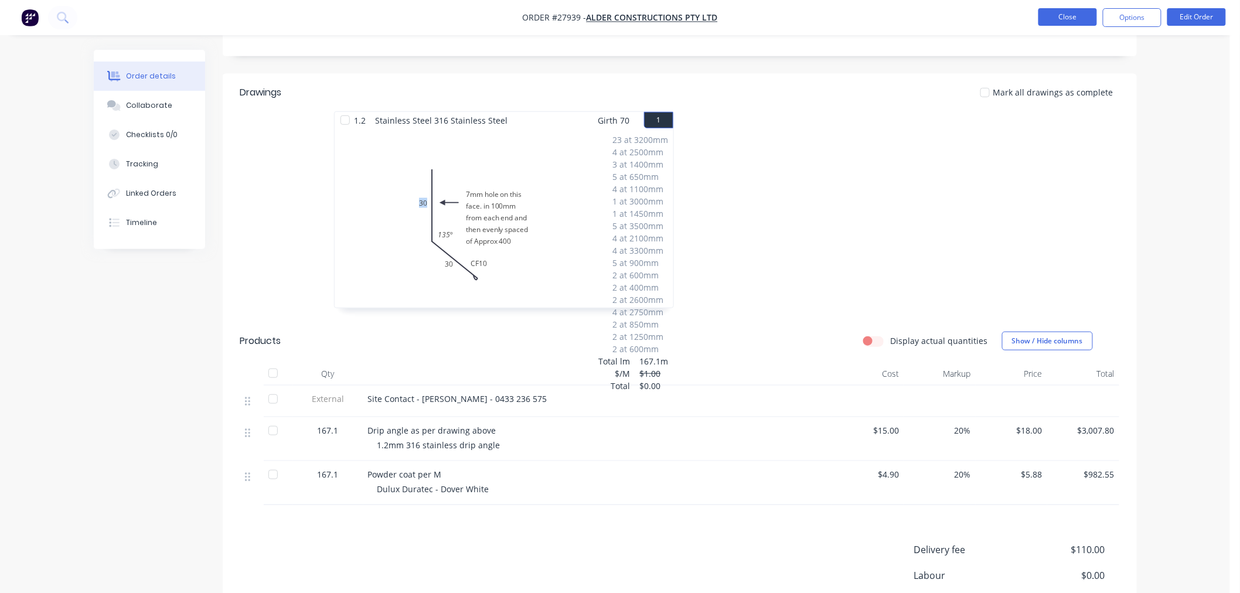
click at [1071, 13] on button "Close" at bounding box center [1068, 17] width 59 height 18
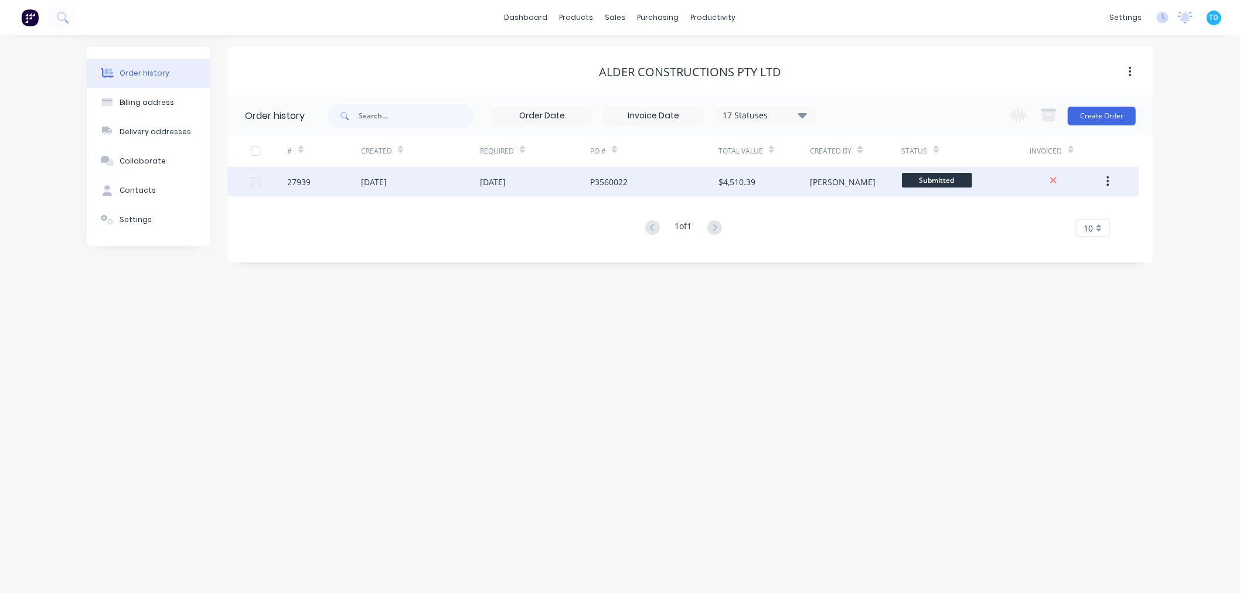
click at [593, 184] on div "P3560022" at bounding box center [609, 182] width 38 height 12
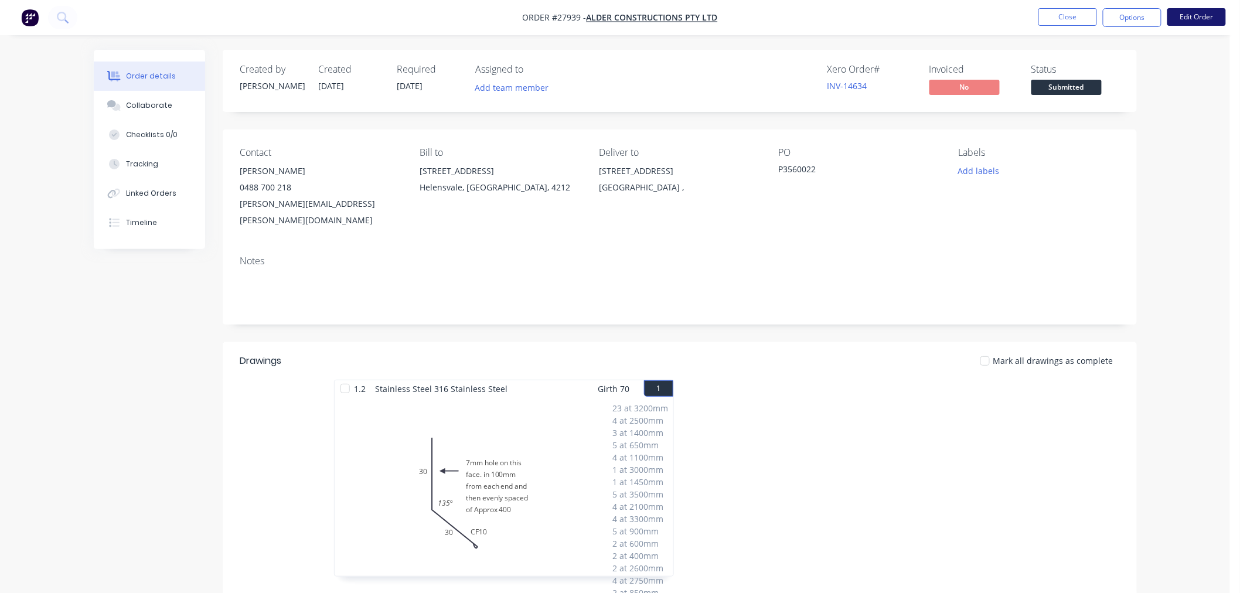
click at [1190, 18] on button "Edit Order" at bounding box center [1197, 17] width 59 height 18
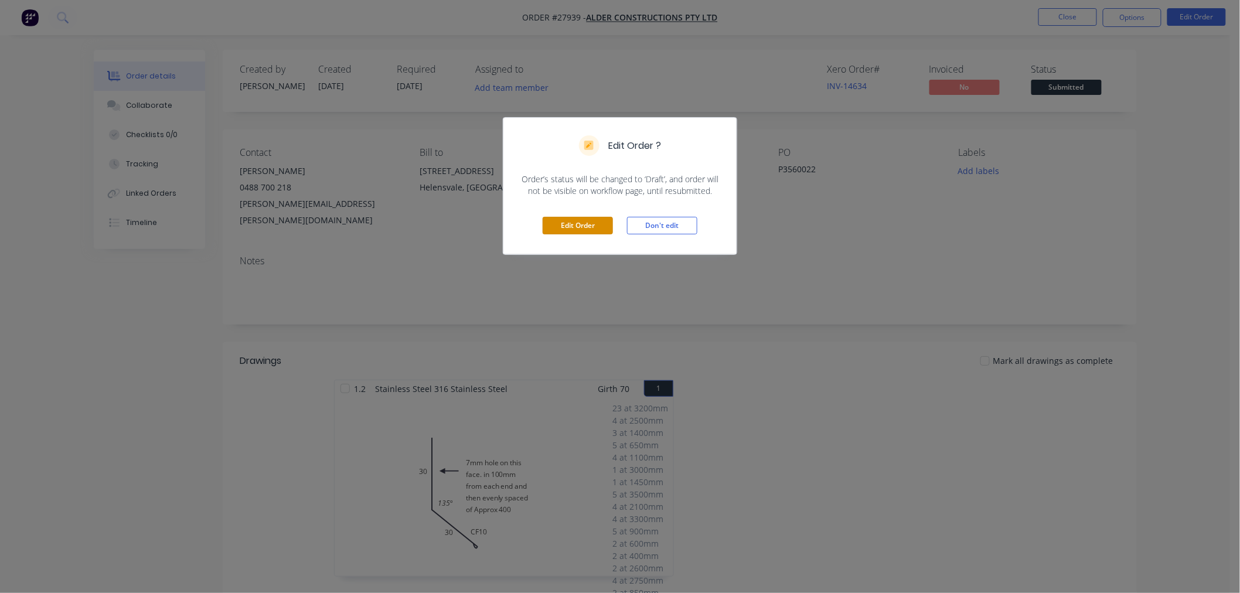
click at [589, 226] on button "Edit Order" at bounding box center [578, 226] width 70 height 18
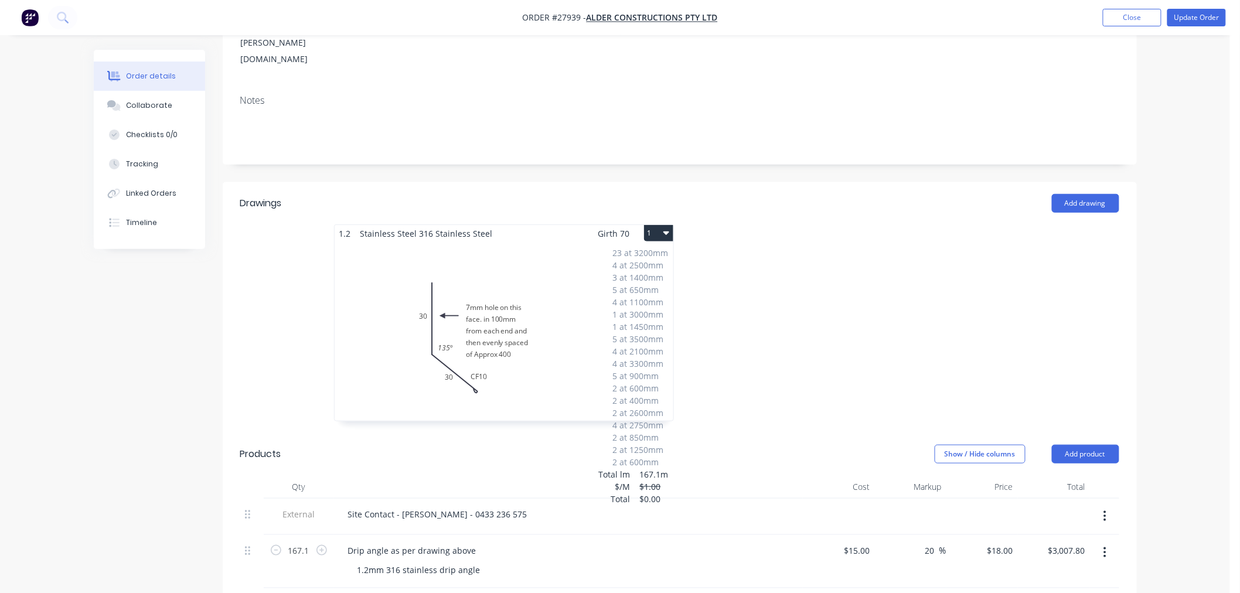
click at [358, 277] on div "23 at 3200mm 4 at 2500mm 3 at 1400mm 5 at 650mm 4 at 1100mm 1 at 3000mm 1 at 14…" at bounding box center [504, 331] width 339 height 179
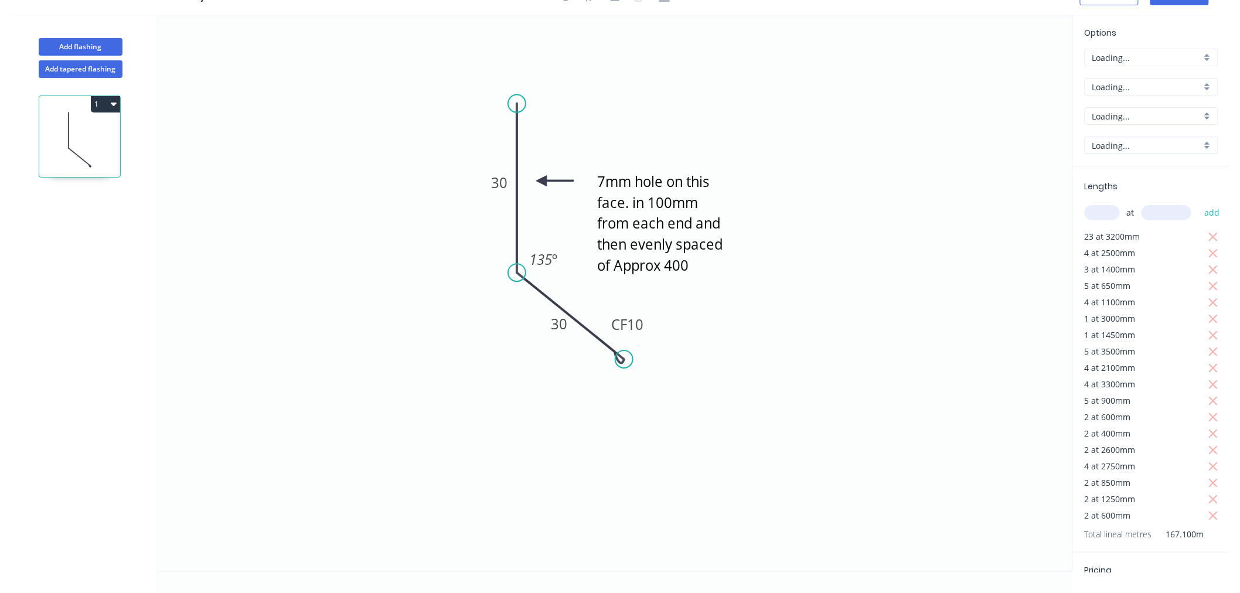
scroll to position [22, 0]
click at [111, 104] on icon "button" at bounding box center [114, 103] width 6 height 9
click at [50, 135] on div "Duplicate" at bounding box center [64, 133] width 90 height 17
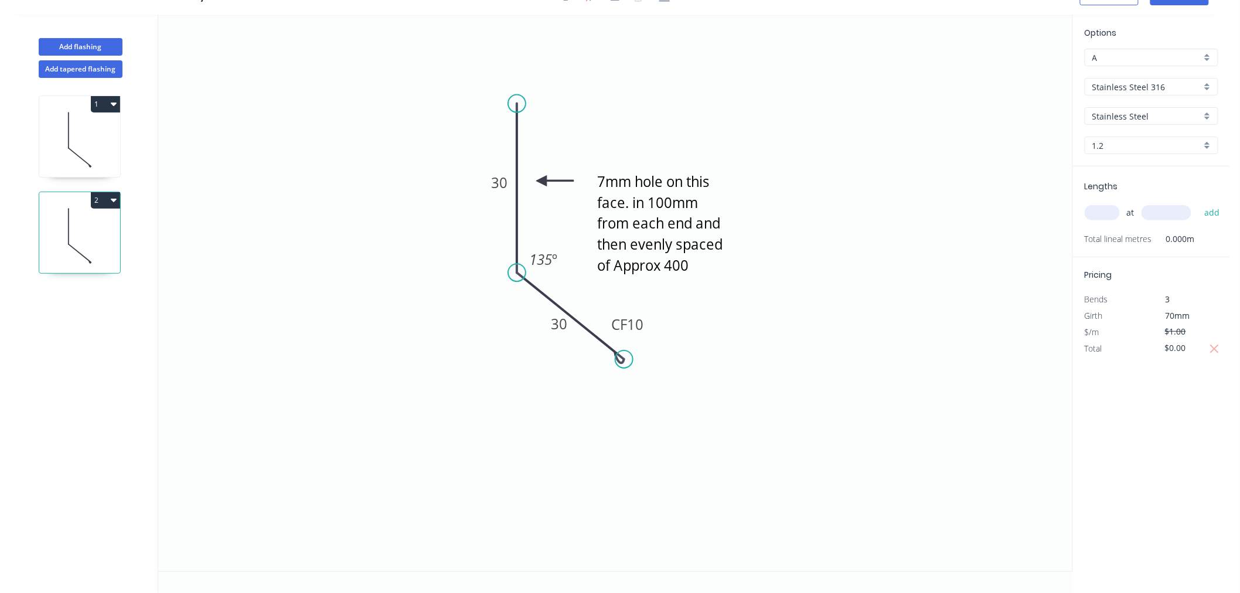
click at [101, 136] on icon at bounding box center [79, 139] width 81 height 75
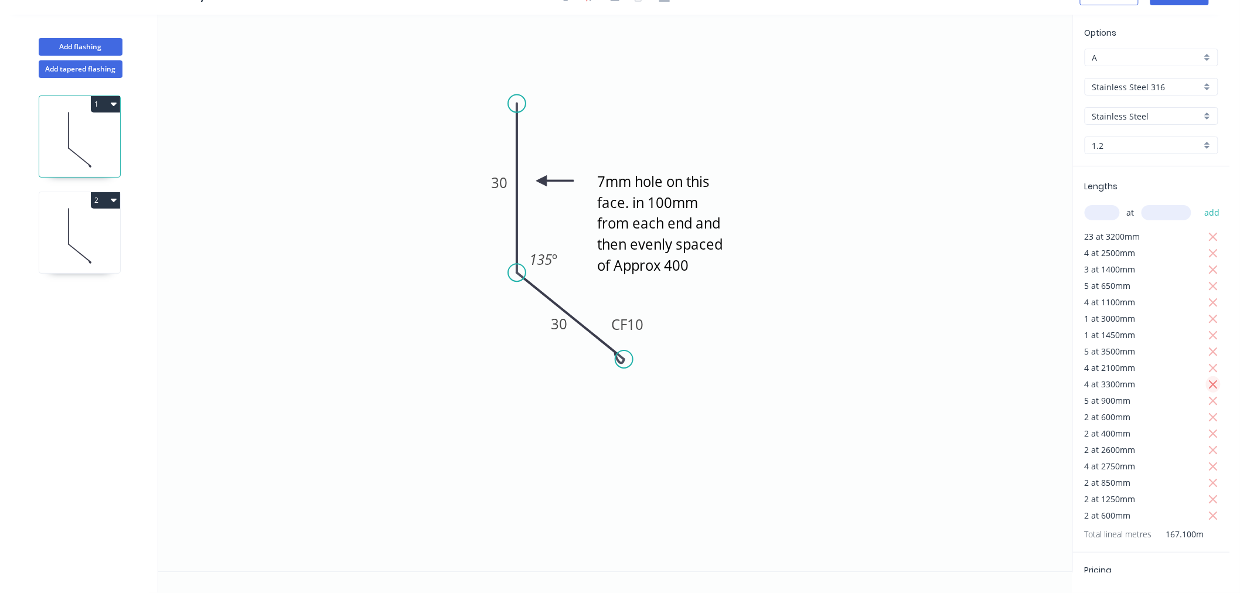
click at [1209, 388] on icon "button" at bounding box center [1214, 385] width 11 height 14
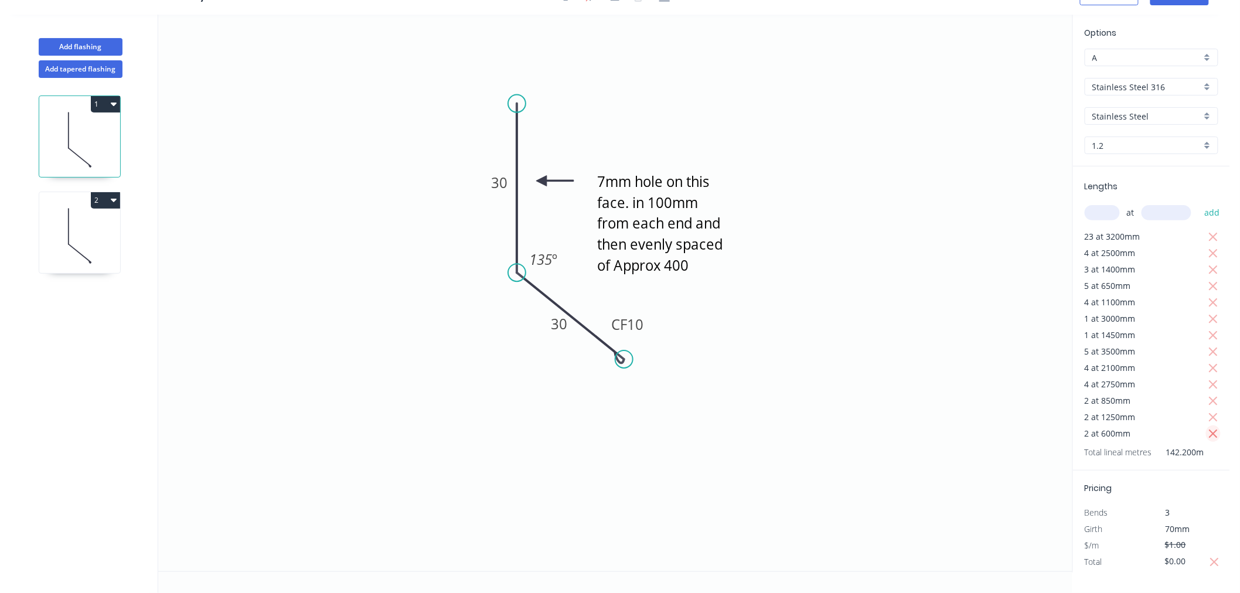
click at [1216, 434] on icon "button" at bounding box center [1214, 434] width 11 height 14
click at [1214, 413] on icon "button" at bounding box center [1214, 418] width 11 height 14
click at [1214, 400] on icon "button" at bounding box center [1213, 401] width 9 height 9
click at [1214, 389] on icon "button" at bounding box center [1214, 385] width 11 height 14
click at [90, 231] on icon at bounding box center [79, 235] width 81 height 75
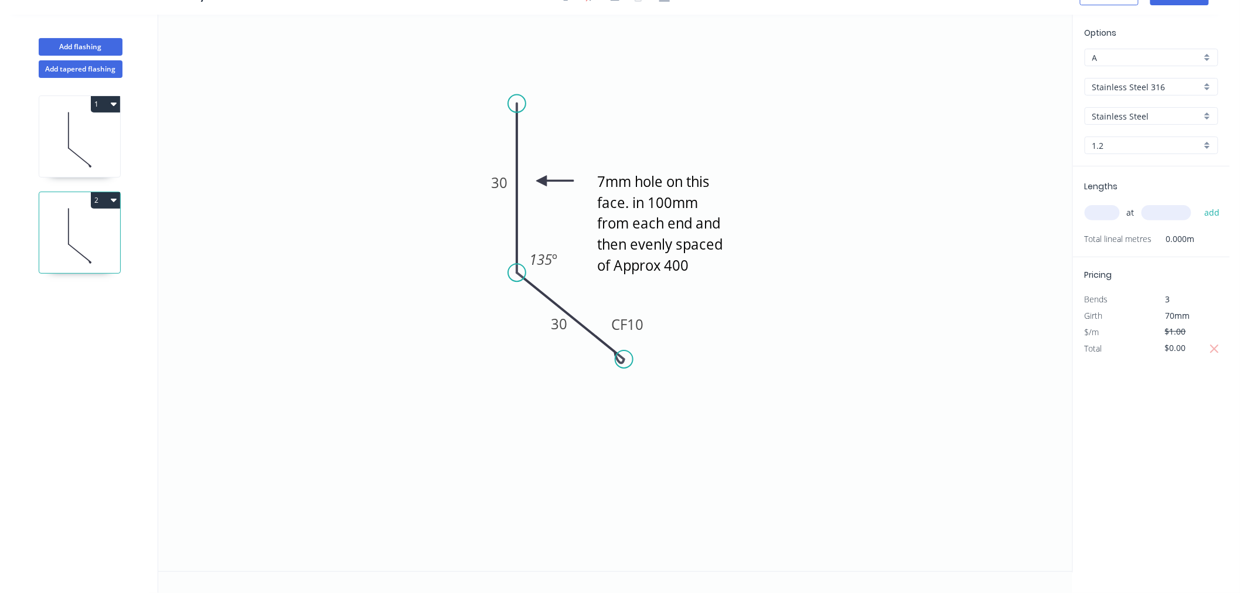
click at [1089, 208] on input "text" at bounding box center [1102, 212] width 35 height 15
type input "4"
click at [1165, 211] on input "text" at bounding box center [1167, 212] width 50 height 15
type input "3300"
click at [1211, 215] on button "add" at bounding box center [1213, 213] width 28 height 20
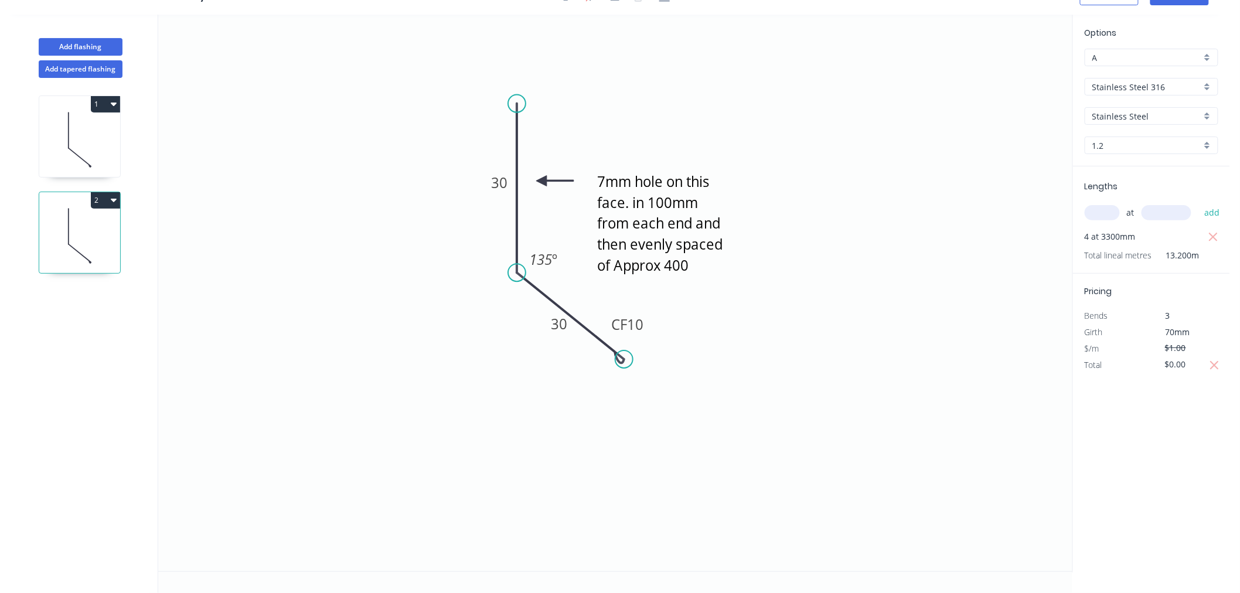
click at [1108, 211] on input "text" at bounding box center [1102, 212] width 35 height 15
type input "5"
click at [1176, 209] on input "text" at bounding box center [1167, 212] width 50 height 15
type input "900"
click at [1212, 211] on button "add" at bounding box center [1213, 213] width 28 height 20
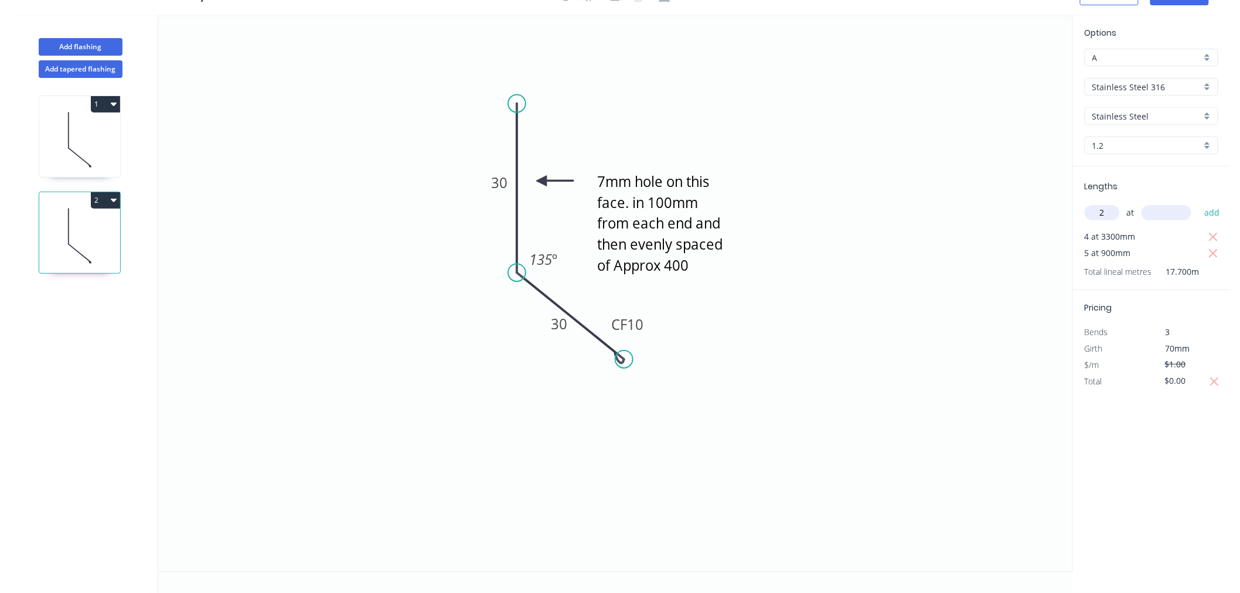
type input "2"
click at [1155, 206] on input "text" at bounding box center [1167, 212] width 50 height 15
type input "600"
click at [1218, 209] on button "add" at bounding box center [1213, 213] width 28 height 20
click at [1106, 217] on input "text" at bounding box center [1102, 212] width 35 height 15
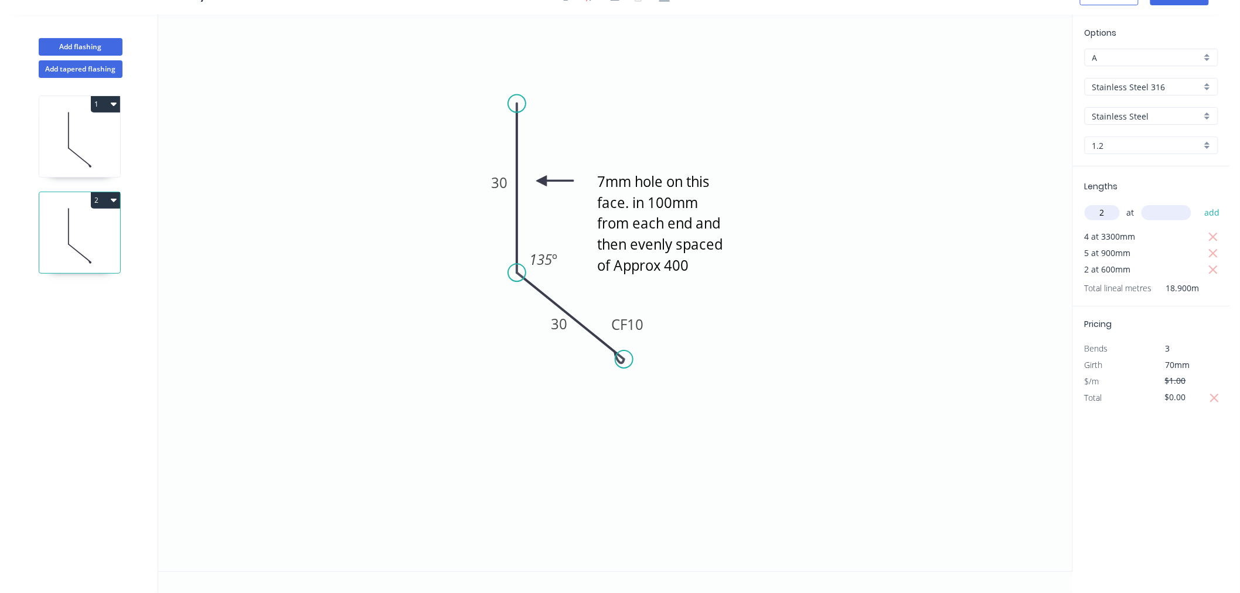
type input "2"
click at [1177, 210] on input "text" at bounding box center [1167, 212] width 50 height 15
type input "400"
click at [1216, 215] on button "add" at bounding box center [1213, 213] width 28 height 20
type input "2"
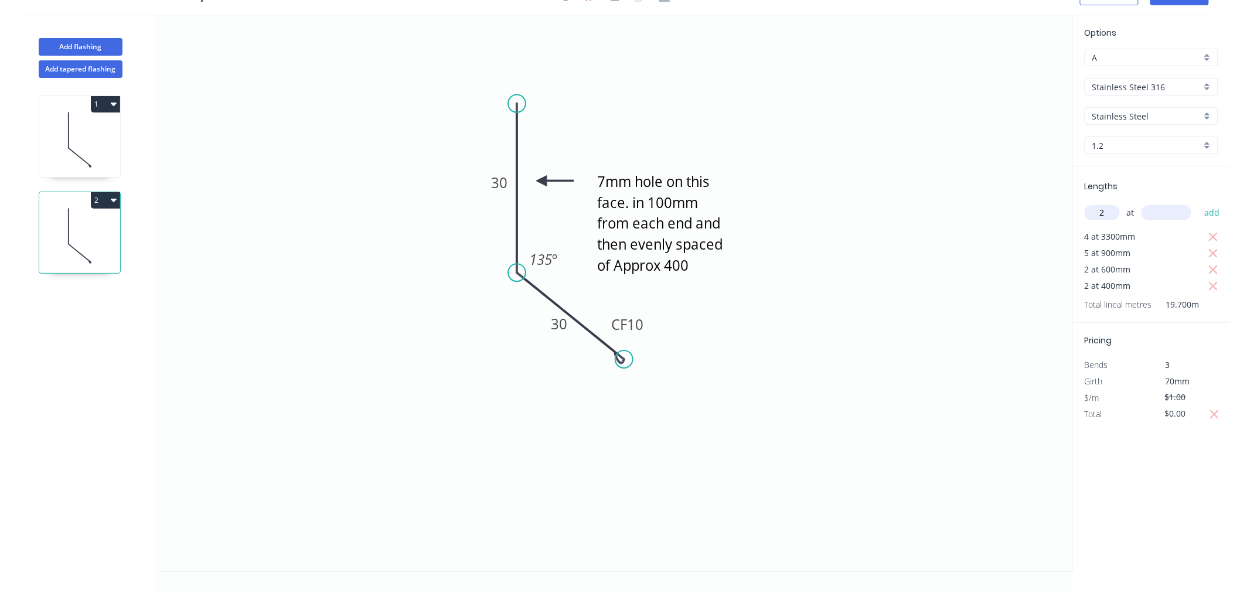
click at [1167, 205] on input "text" at bounding box center [1167, 212] width 50 height 15
type input "2600"
click at [1208, 213] on button "add" at bounding box center [1213, 213] width 28 height 20
type input "4"
click at [1165, 214] on input "text" at bounding box center [1167, 212] width 50 height 15
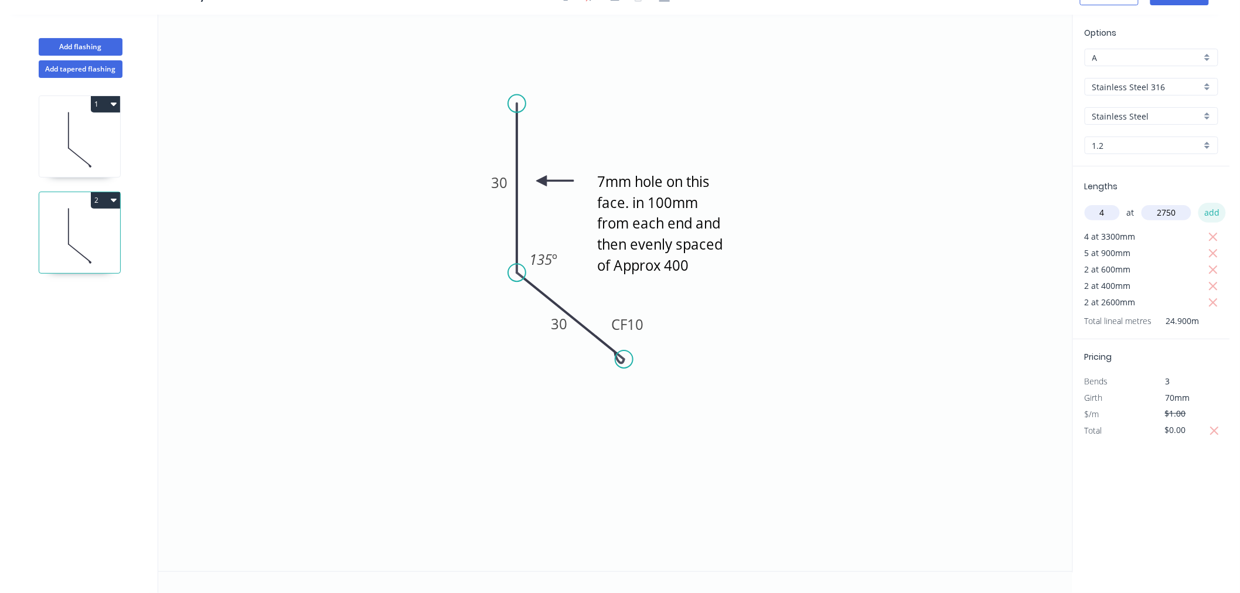
type input "2750"
click at [1216, 216] on button "add" at bounding box center [1213, 213] width 28 height 20
click at [1107, 208] on input "text" at bounding box center [1102, 212] width 35 height 15
type input "2"
click at [1175, 213] on input "text" at bounding box center [1167, 212] width 50 height 15
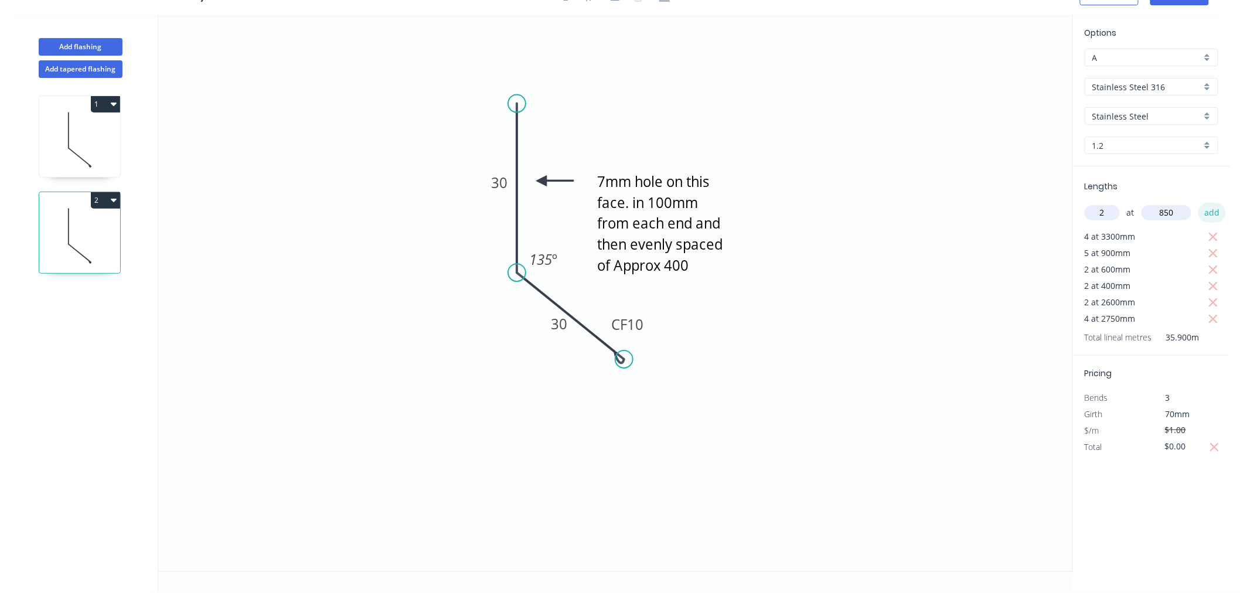
type input "850"
click at [1206, 215] on button "add" at bounding box center [1213, 213] width 28 height 20
type input "2"
click at [1171, 212] on input "text" at bounding box center [1167, 212] width 50 height 15
type input "1250"
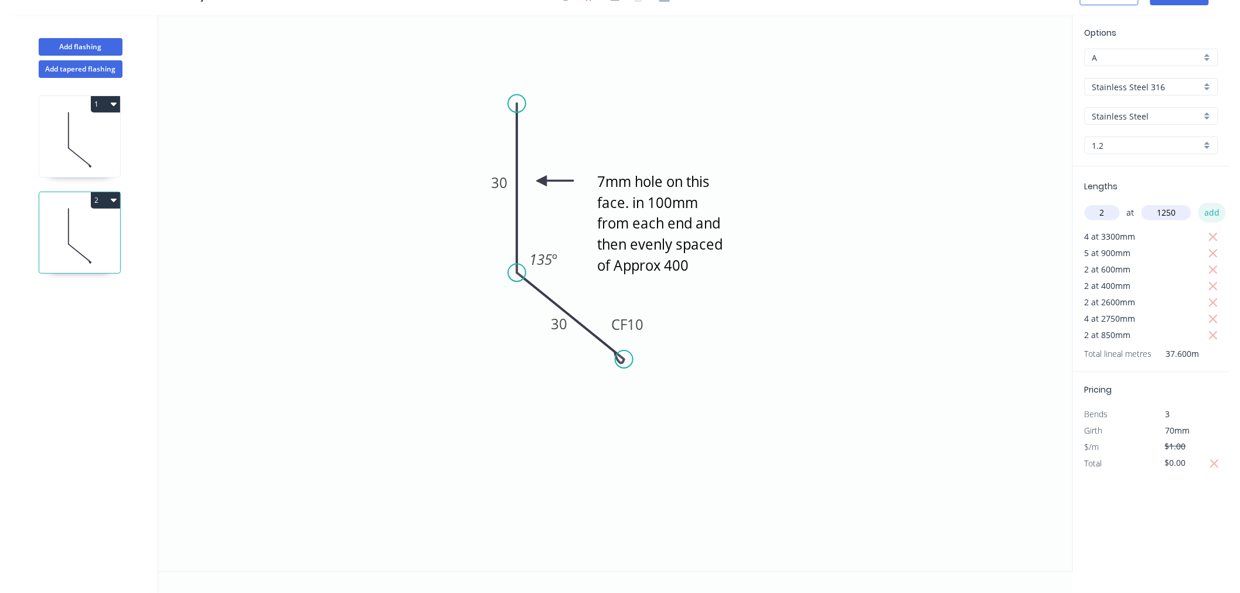
click at [1208, 211] on button "add" at bounding box center [1213, 213] width 28 height 20
click at [1111, 208] on input "text" at bounding box center [1102, 212] width 35 height 15
type input "2"
click at [1180, 206] on input "text" at bounding box center [1167, 212] width 50 height 15
type input "600"
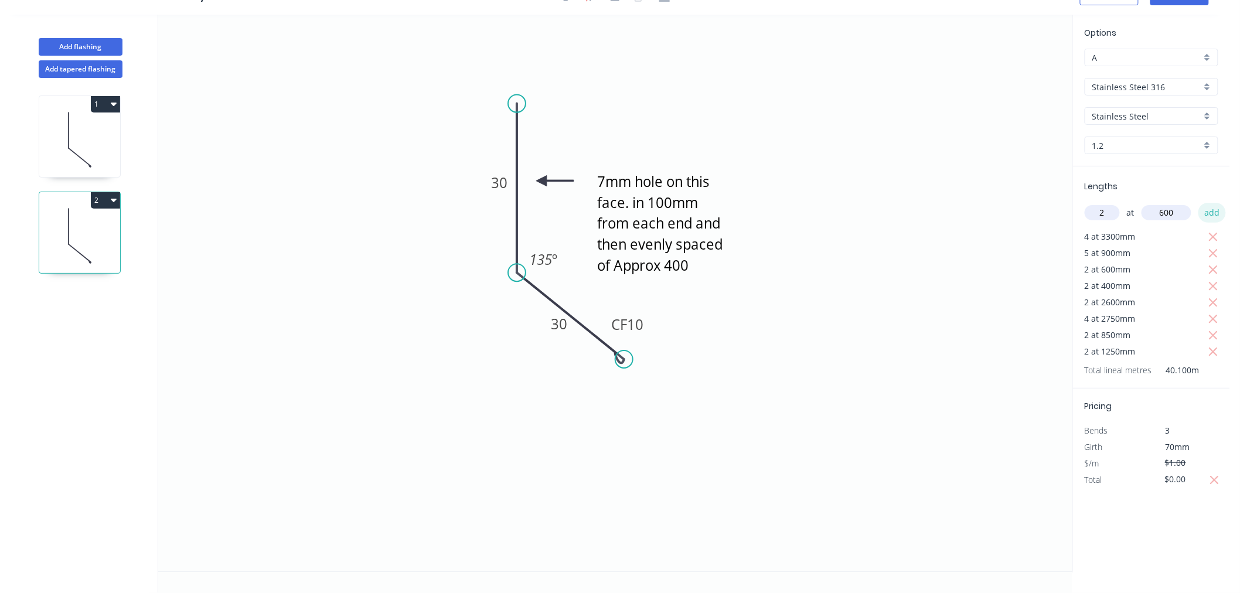
click at [1210, 210] on button "add" at bounding box center [1213, 213] width 28 height 20
click at [103, 149] on icon at bounding box center [79, 139] width 81 height 75
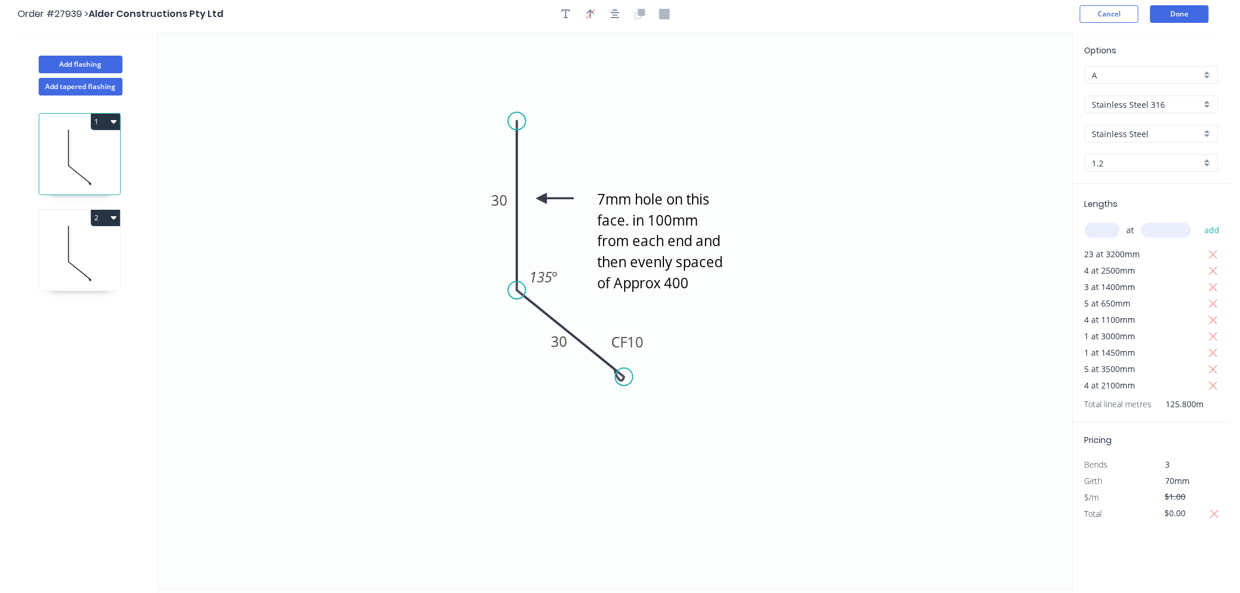
scroll to position [0, 0]
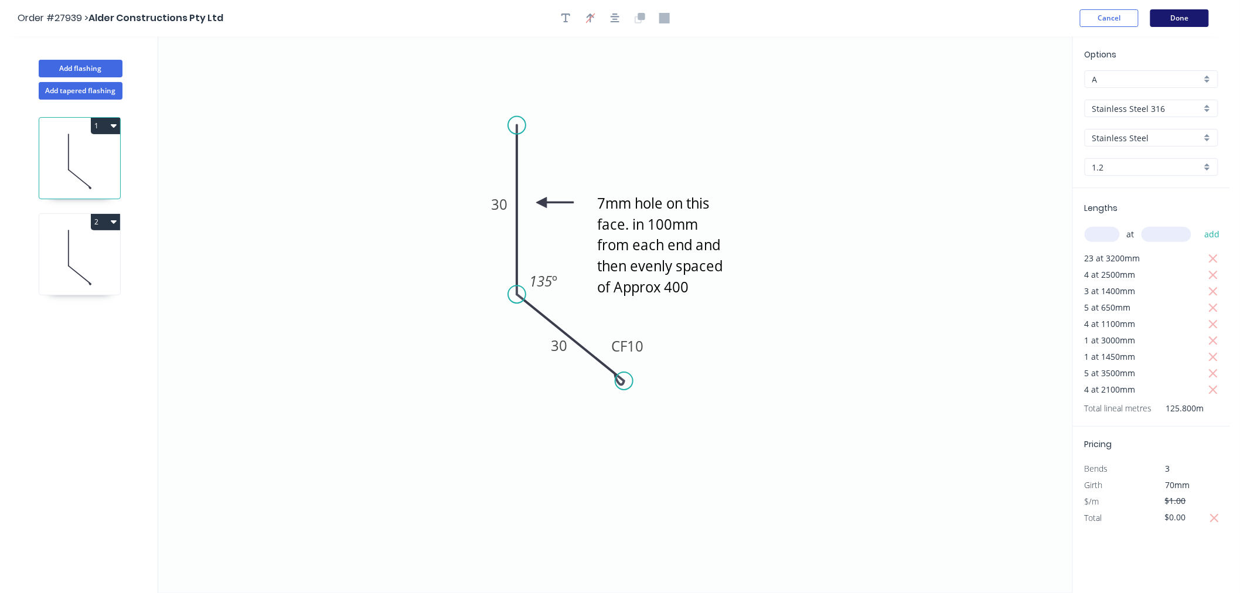
click at [1173, 18] on button "Done" at bounding box center [1180, 18] width 59 height 18
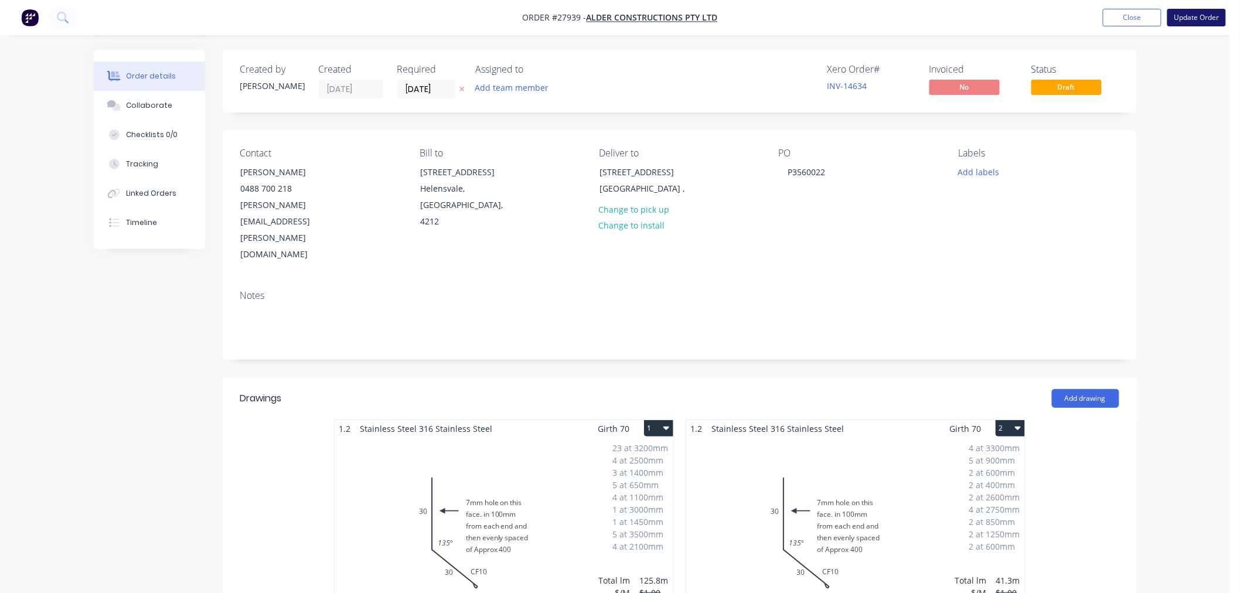
click at [1202, 15] on button "Update Order" at bounding box center [1197, 18] width 59 height 18
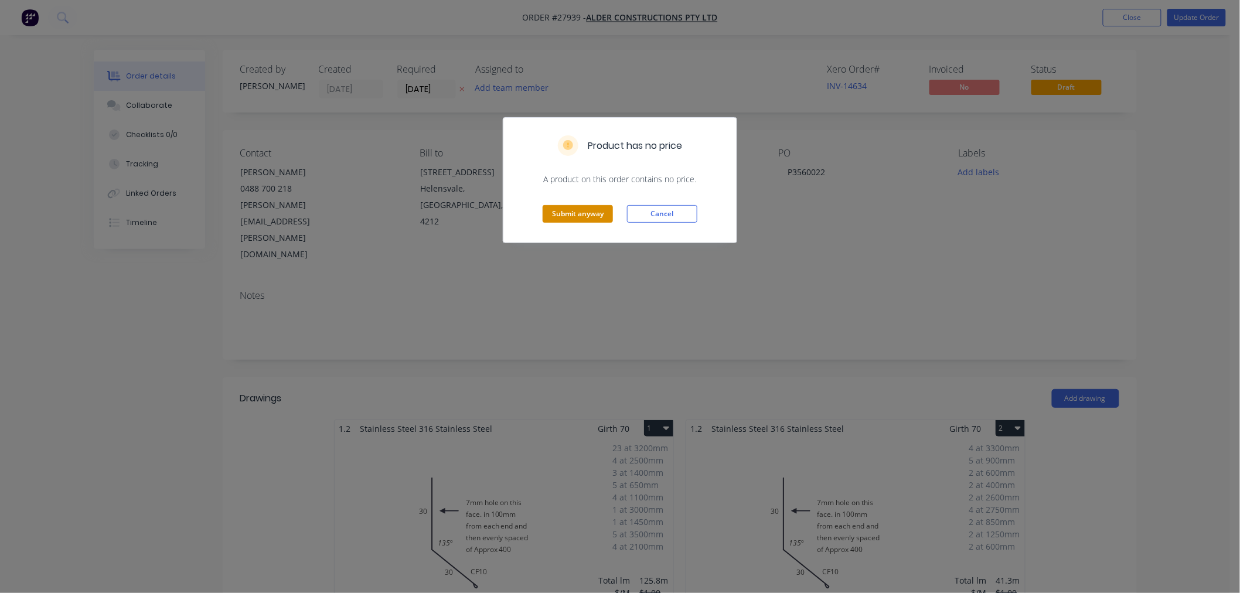
click at [575, 214] on button "Submit anyway" at bounding box center [578, 214] width 70 height 18
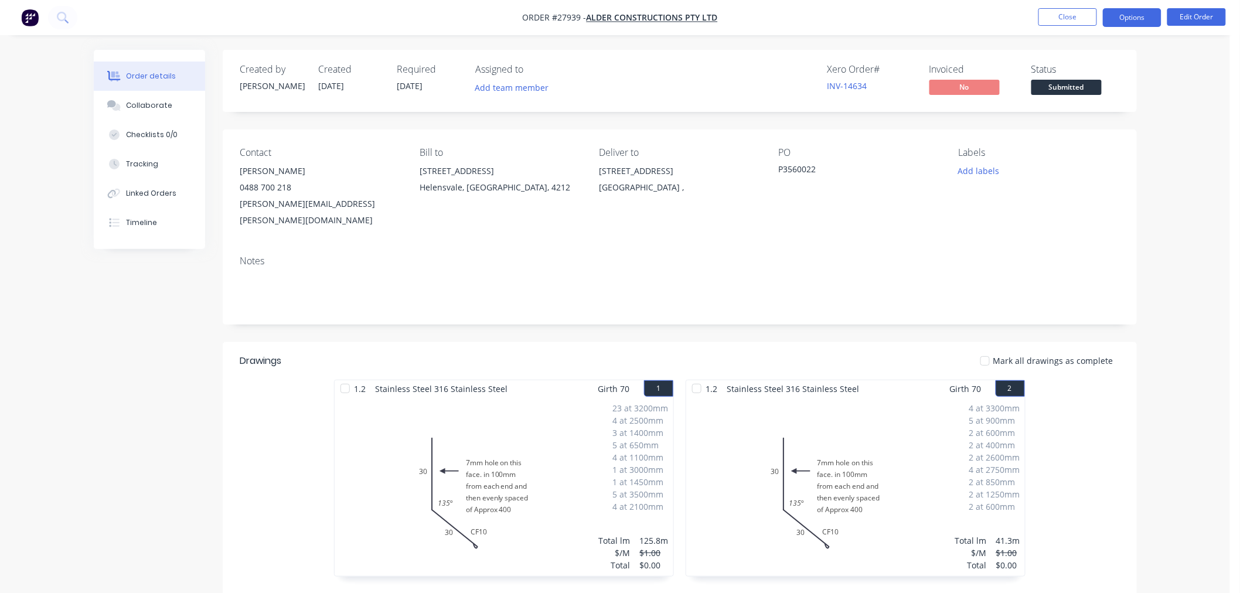
click at [1143, 16] on button "Options" at bounding box center [1132, 17] width 59 height 19
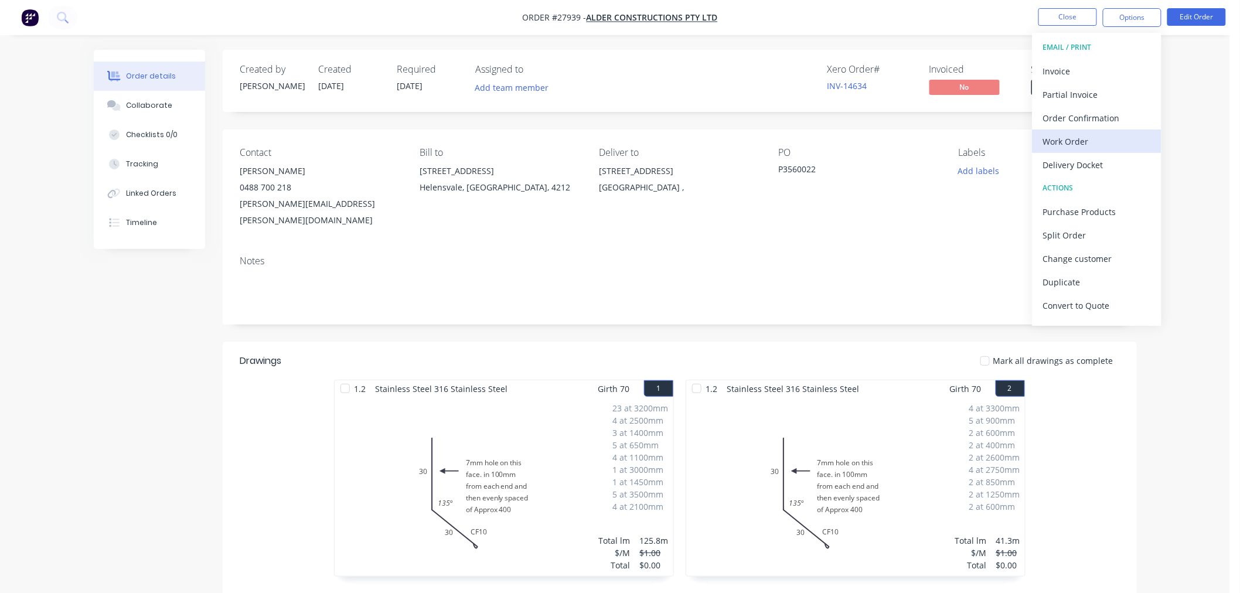
click at [1073, 140] on div "Work Order" at bounding box center [1098, 141] width 108 height 17
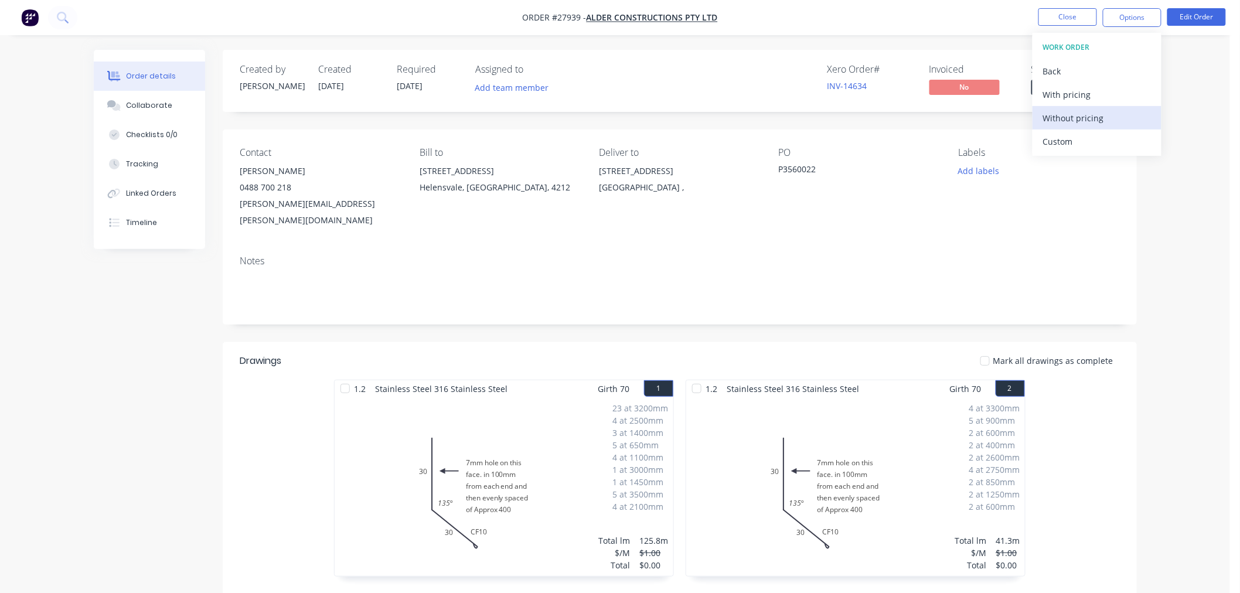
click at [1062, 121] on div "Without pricing" at bounding box center [1098, 118] width 108 height 17
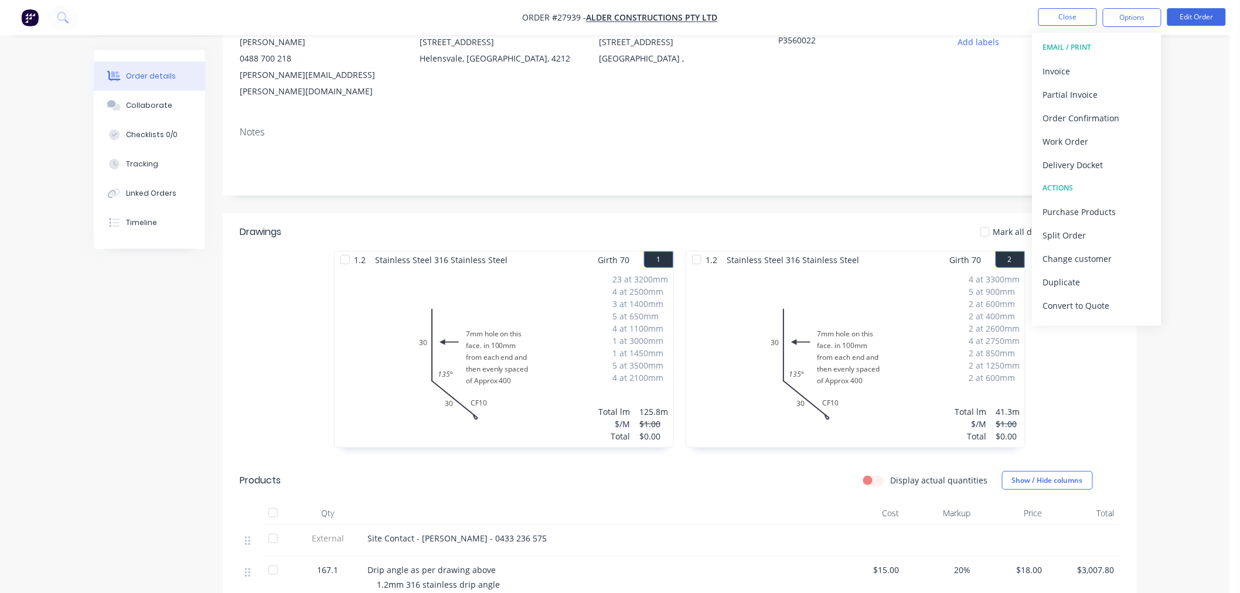
scroll to position [130, 0]
click at [566, 354] on div "23 at 3200mm 4 at 2500mm 3 at 1400mm 5 at 650mm 4 at 1100mm 1 at 3000mm 1 at 14…" at bounding box center [504, 356] width 339 height 179
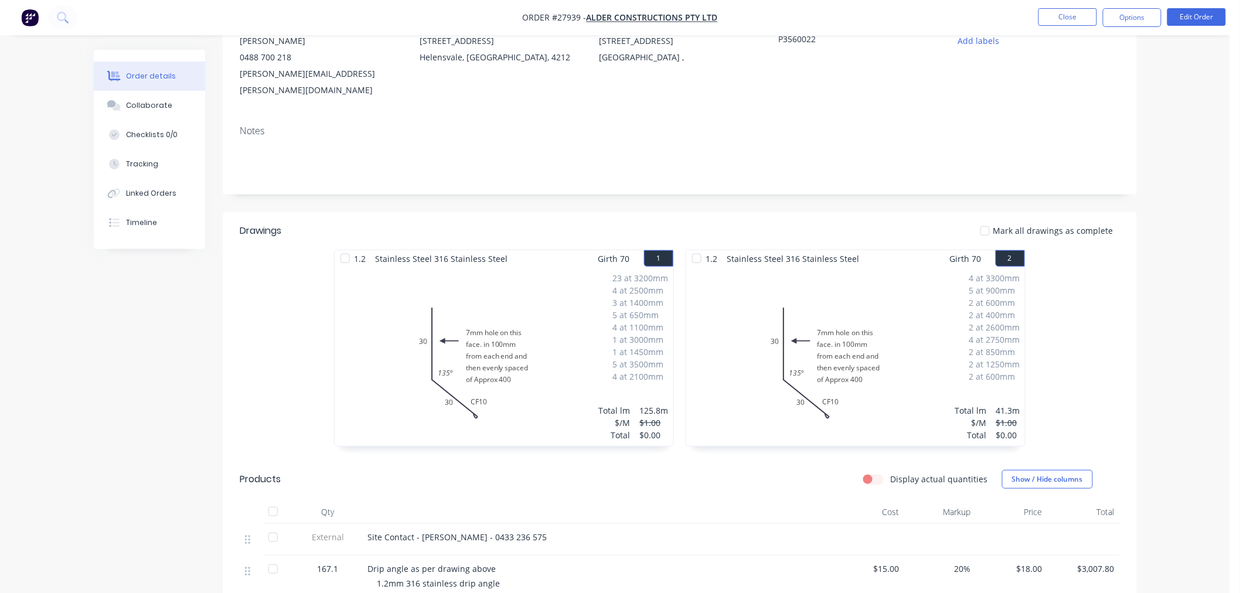
click at [531, 364] on div "23 at 3200mm 4 at 2500mm 3 at 1400mm 5 at 650mm 4 at 1100mm 1 at 3000mm 1 at 14…" at bounding box center [504, 356] width 339 height 179
click at [501, 336] on div "23 at 3200mm 4 at 2500mm 3 at 1400mm 5 at 650mm 4 at 1100mm 1 at 3000mm 1 at 14…" at bounding box center [504, 356] width 339 height 179
click at [1191, 16] on button "Edit Order" at bounding box center [1197, 17] width 59 height 18
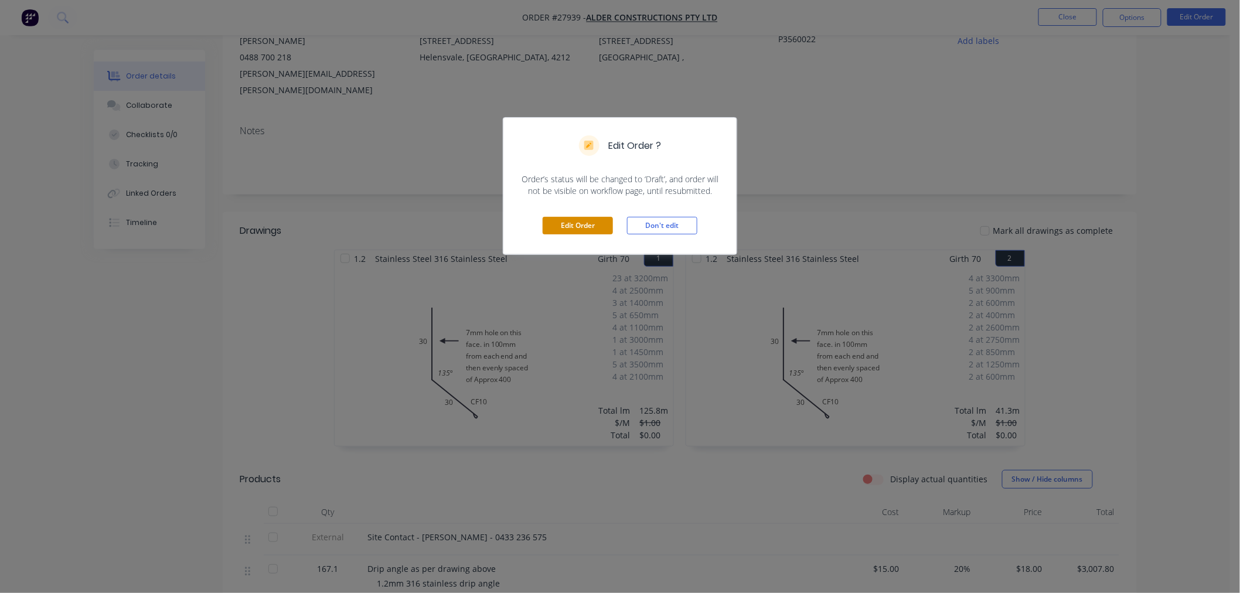
click at [560, 226] on button "Edit Order" at bounding box center [578, 226] width 70 height 18
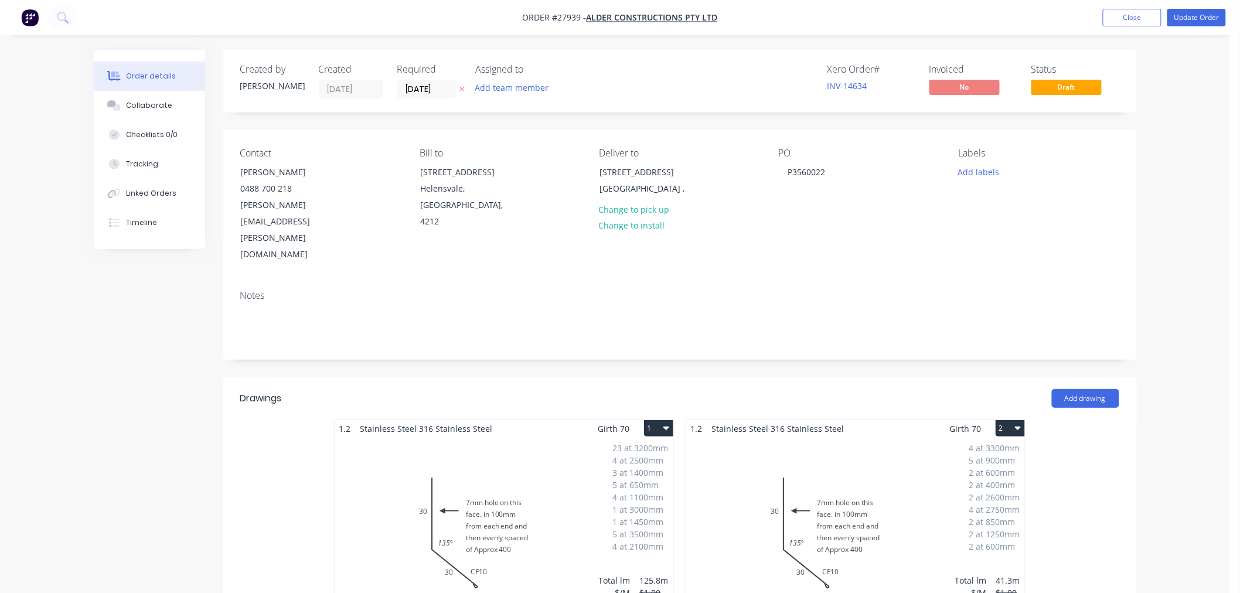
click at [500, 458] on div "23 at 3200mm 4 at 2500mm 3 at 1400mm 5 at 650mm 4 at 1100mm 1 at 3000mm 1 at 14…" at bounding box center [504, 526] width 339 height 179
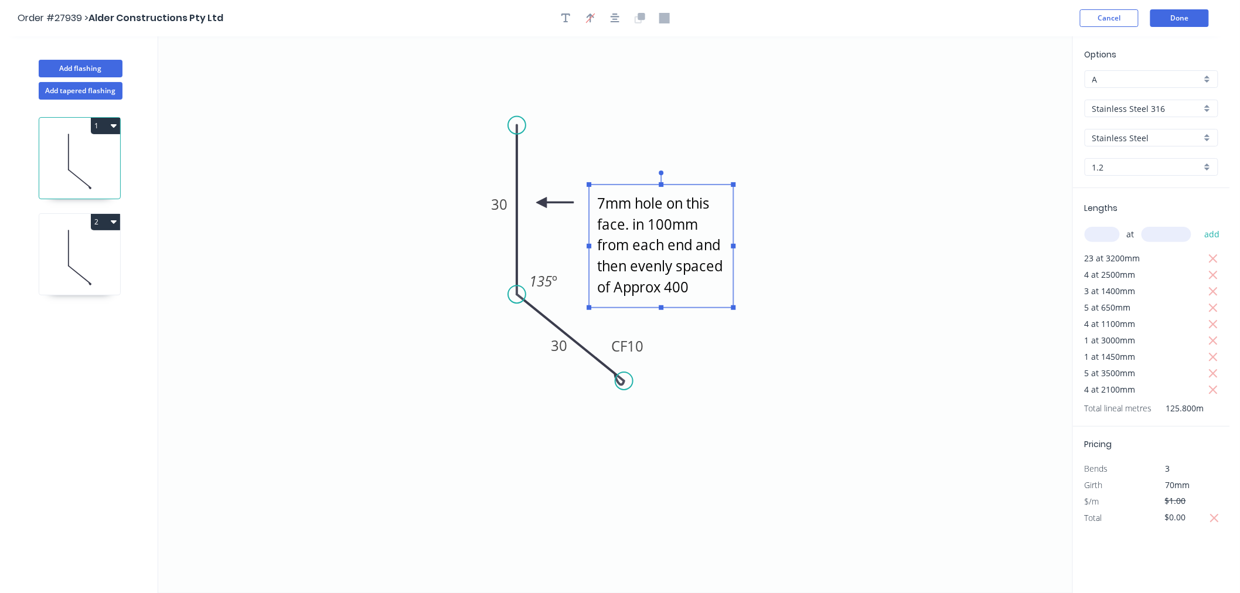
click at [621, 242] on textarea "7mm hole on this face. in 100mm from each end and then evenly spaced of Approx …" at bounding box center [661, 246] width 132 height 111
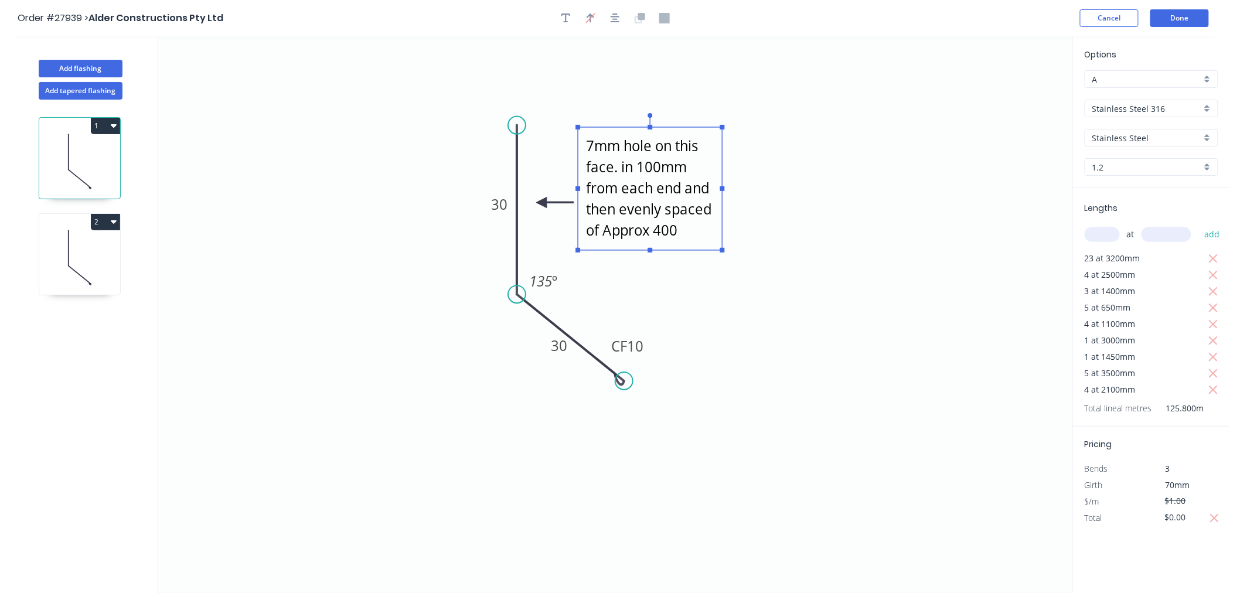
drag, startPoint x: 652, startPoint y: 185, endPoint x: 641, endPoint y: 128, distance: 58.5
click at [641, 128] on rect at bounding box center [650, 188] width 144 height 123
drag, startPoint x: 650, startPoint y: 249, endPoint x: 652, endPoint y: 273, distance: 24.8
click at [645, 278] on icon "7mm hole on this face. in 100mm from each end and then evenly spaced of Approx …" at bounding box center [615, 314] width 915 height 557
click at [693, 213] on textarea "7mm hole on this face. in 100mm from each end and then evenly spaced of Approx …" at bounding box center [650, 203] width 132 height 141
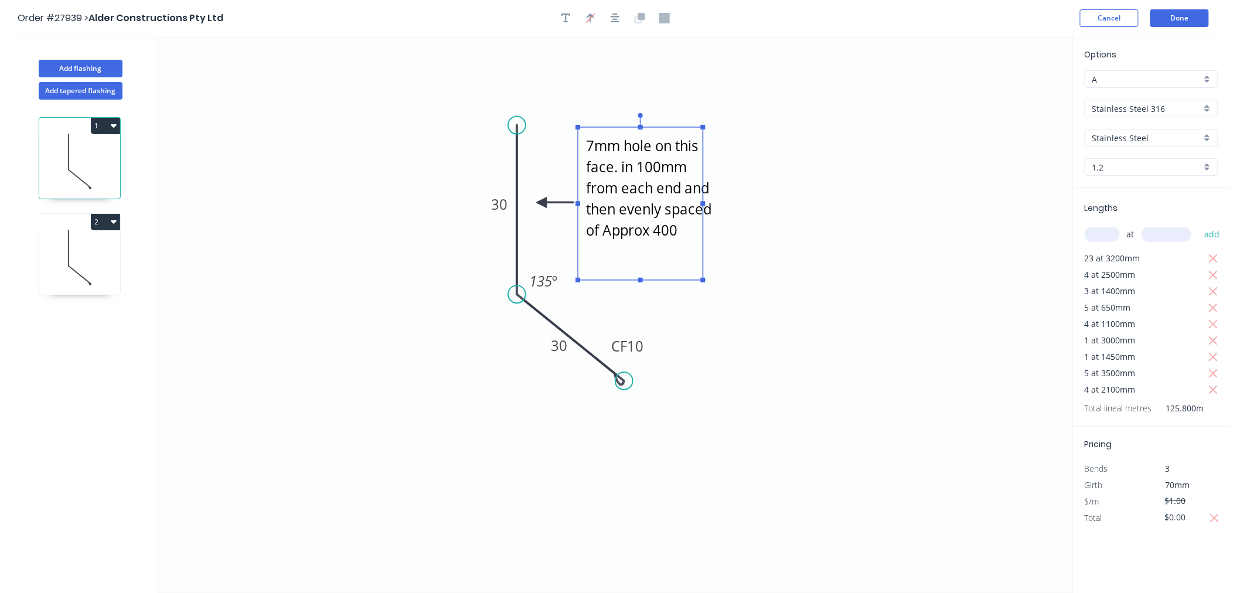
drag, startPoint x: 723, startPoint y: 204, endPoint x: 700, endPoint y: 208, distance: 23.7
click at [700, 208] on g "7mm hole on this face. in 100mm from each end and then evenly spaced of Approx …" at bounding box center [649, 197] width 147 height 169
drag, startPoint x: 637, startPoint y: 280, endPoint x: 637, endPoint y: 295, distance: 15.8
click at [637, 295] on rect at bounding box center [639, 296] width 5 height 5
click at [741, 277] on icon "7mm hole on this face. in 100mm from each end and then evenly spaced of Approx …" at bounding box center [615, 314] width 915 height 557
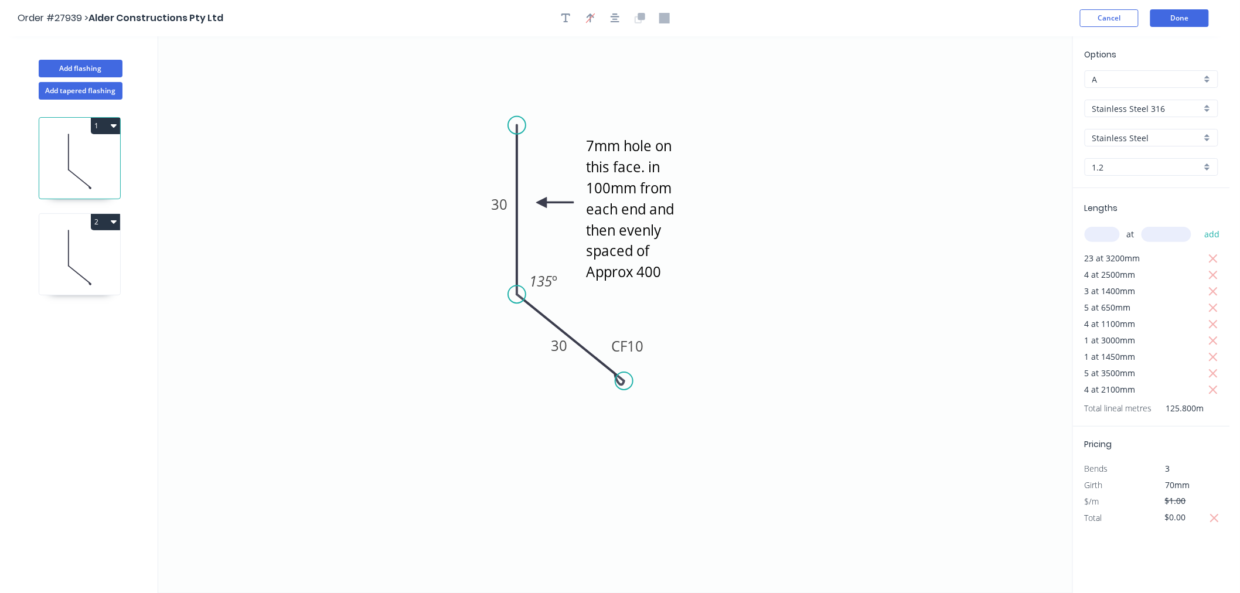
click at [98, 256] on icon at bounding box center [79, 257] width 81 height 75
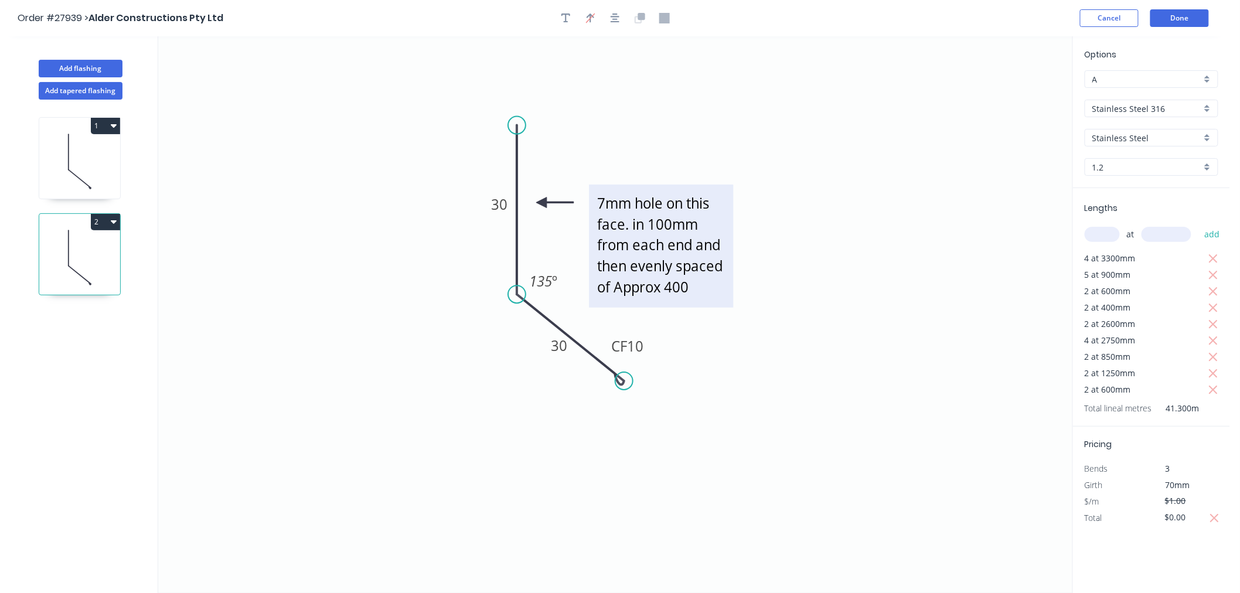
drag, startPoint x: 677, startPoint y: 223, endPoint x: 645, endPoint y: 214, distance: 33.0
click at [676, 223] on textarea "7mm hole on this face. in 100mm from each end and then evenly spaced of Approx …" at bounding box center [661, 246] width 132 height 111
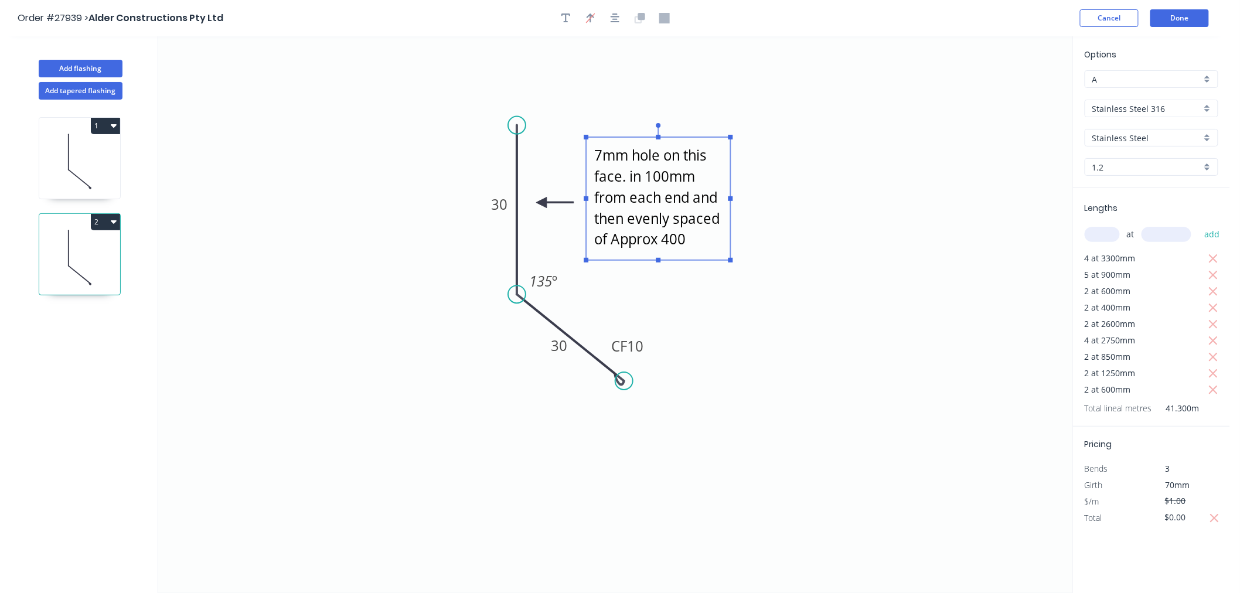
drag, startPoint x: 659, startPoint y: 189, endPoint x: 657, endPoint y: 139, distance: 50.5
click at [657, 139] on rect at bounding box center [658, 198] width 144 height 123
drag, startPoint x: 730, startPoint y: 196, endPoint x: 692, endPoint y: 199, distance: 38.9
click at [692, 199] on g at bounding box center [639, 191] width 110 height 140
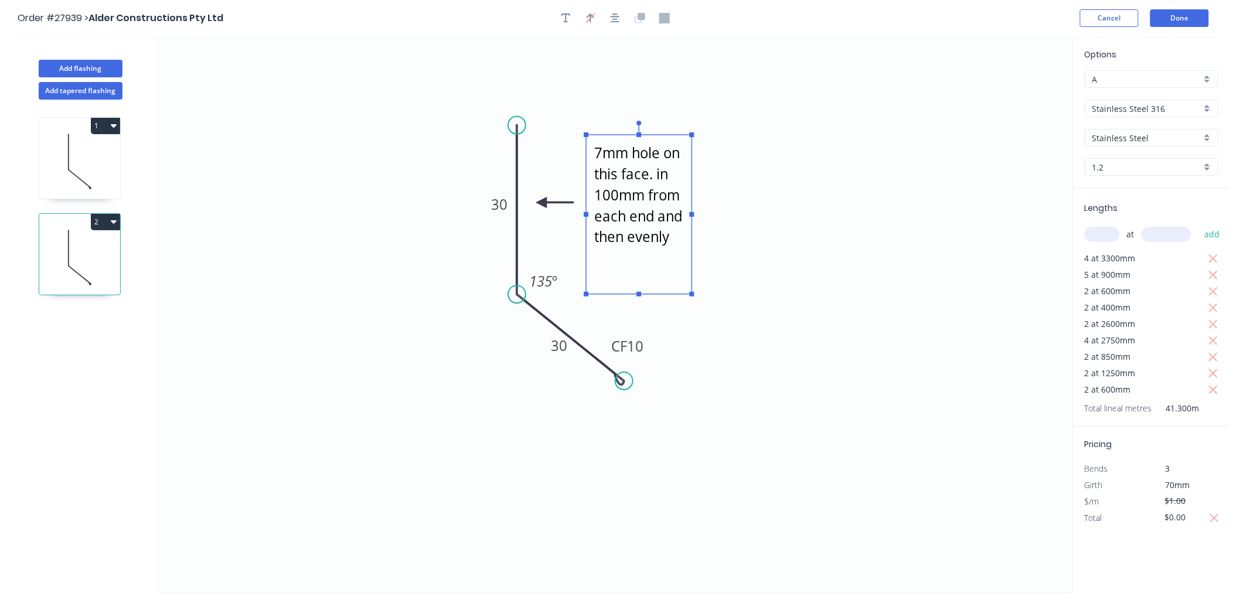
drag, startPoint x: 639, startPoint y: 260, endPoint x: 629, endPoint y: 296, distance: 37.7
click at [629, 296] on icon "7mm hole on this face. in 100mm from each end and then evenly spaced of Approx …" at bounding box center [615, 314] width 915 height 557
click at [740, 307] on icon "7mm hole on this face. in 100mm from each end and then evenly spaced of Approx …" at bounding box center [615, 314] width 915 height 557
click at [1175, 18] on button "Done" at bounding box center [1180, 18] width 59 height 18
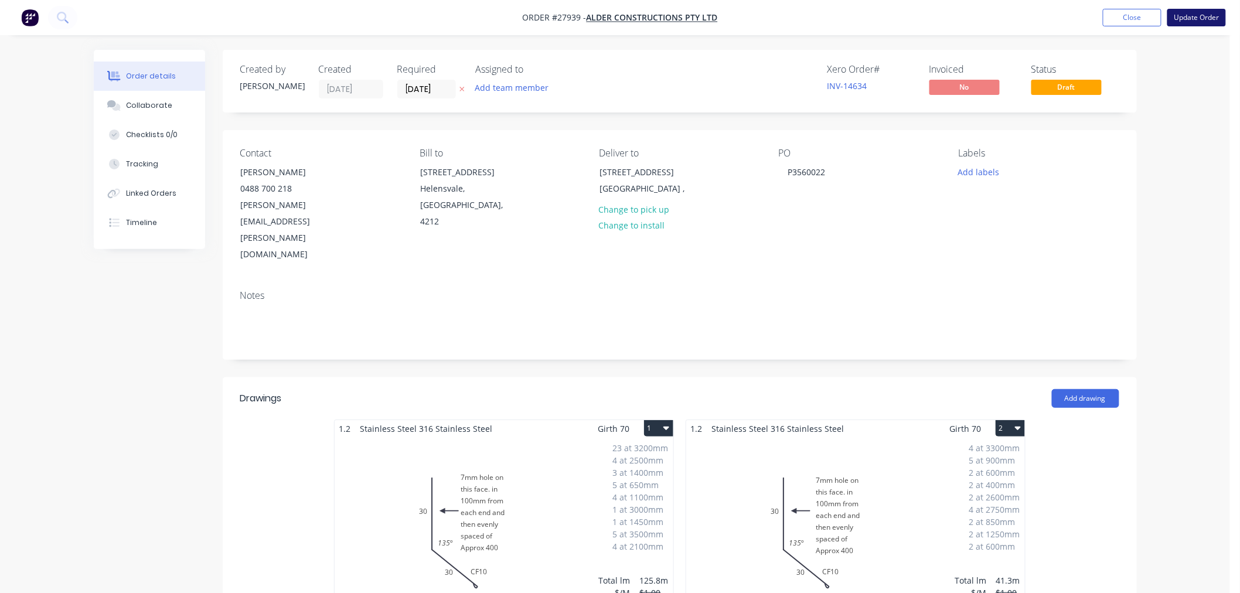
click at [1198, 19] on button "Update Order" at bounding box center [1197, 18] width 59 height 18
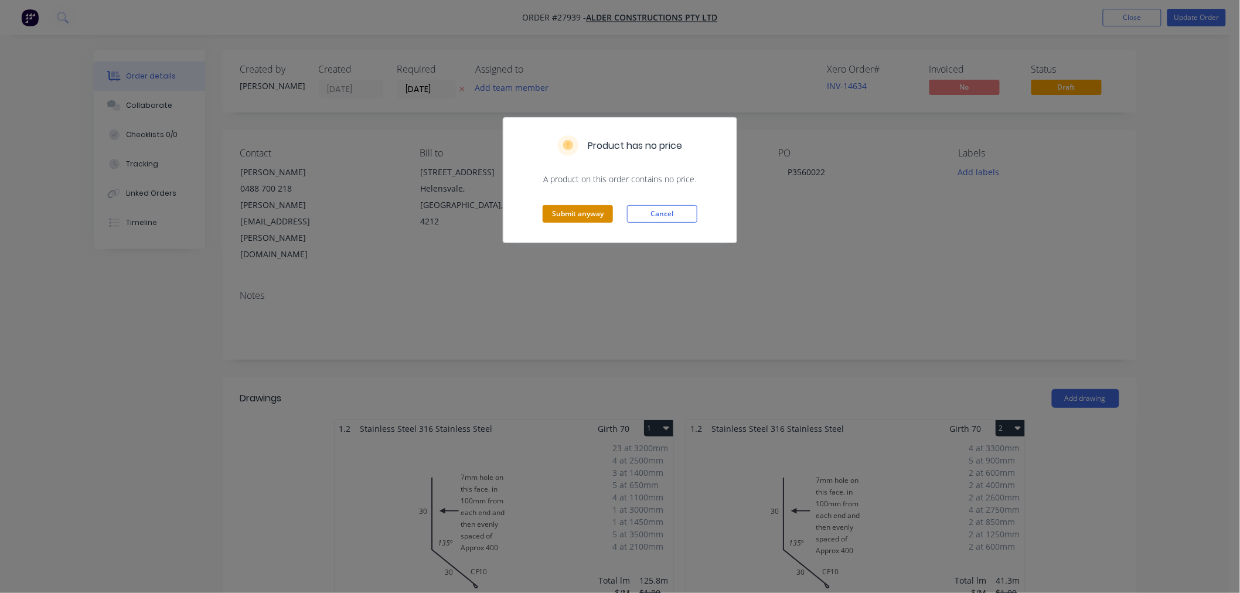
click at [572, 207] on button "Submit anyway" at bounding box center [578, 214] width 70 height 18
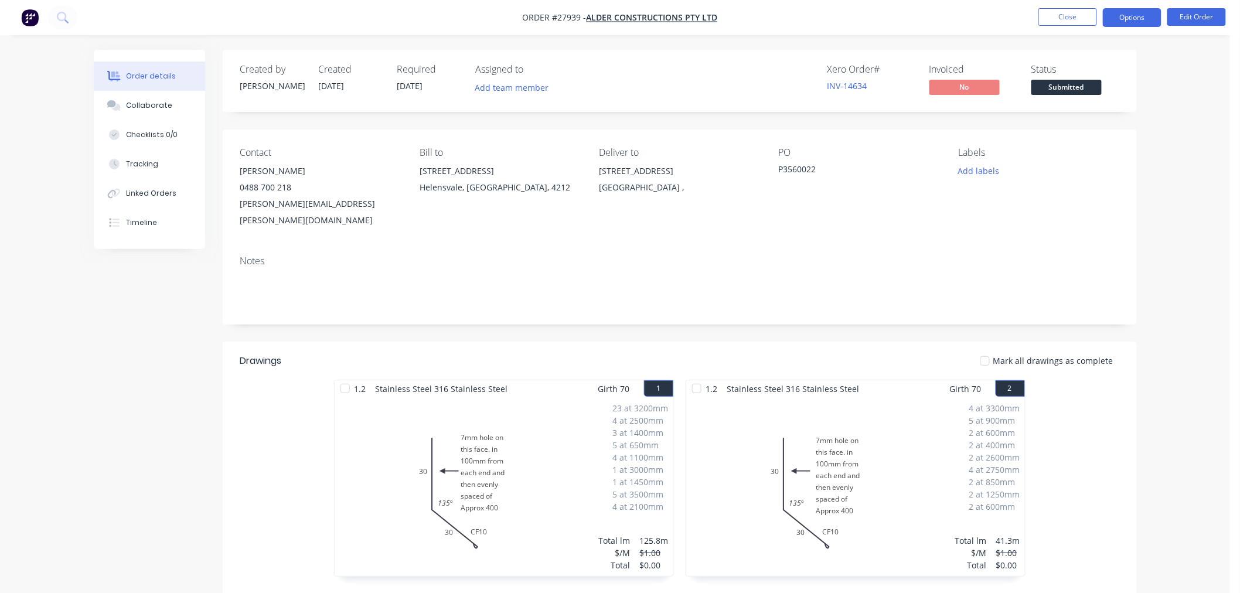
click at [1144, 16] on button "Options" at bounding box center [1132, 17] width 59 height 19
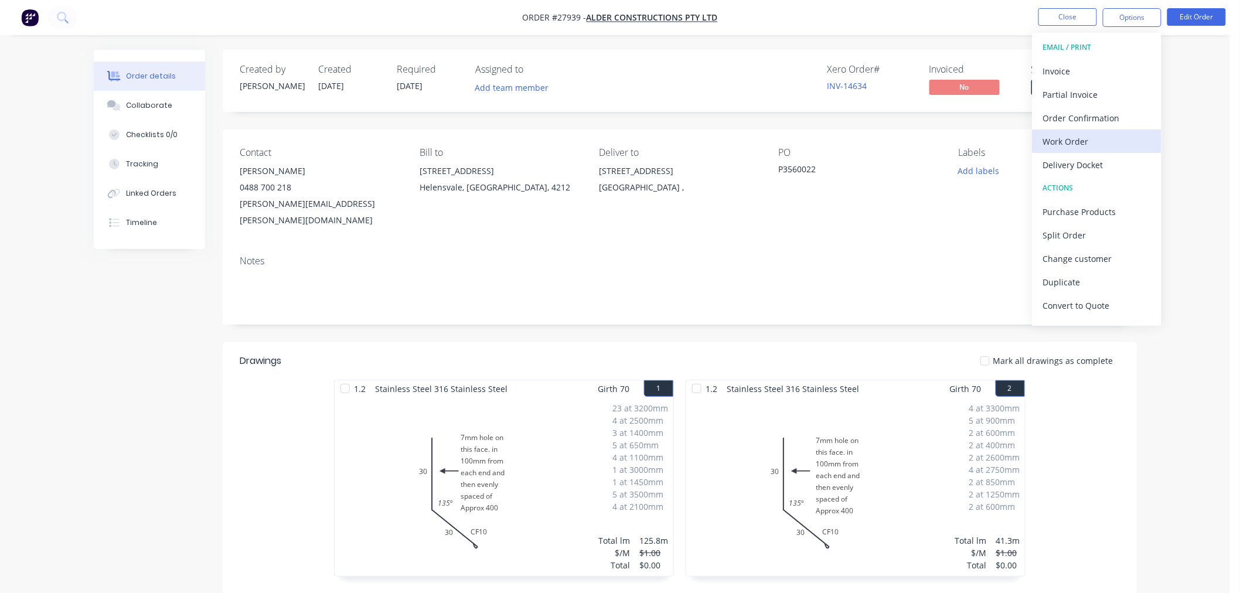
click at [1103, 137] on div "Work Order" at bounding box center [1098, 141] width 108 height 17
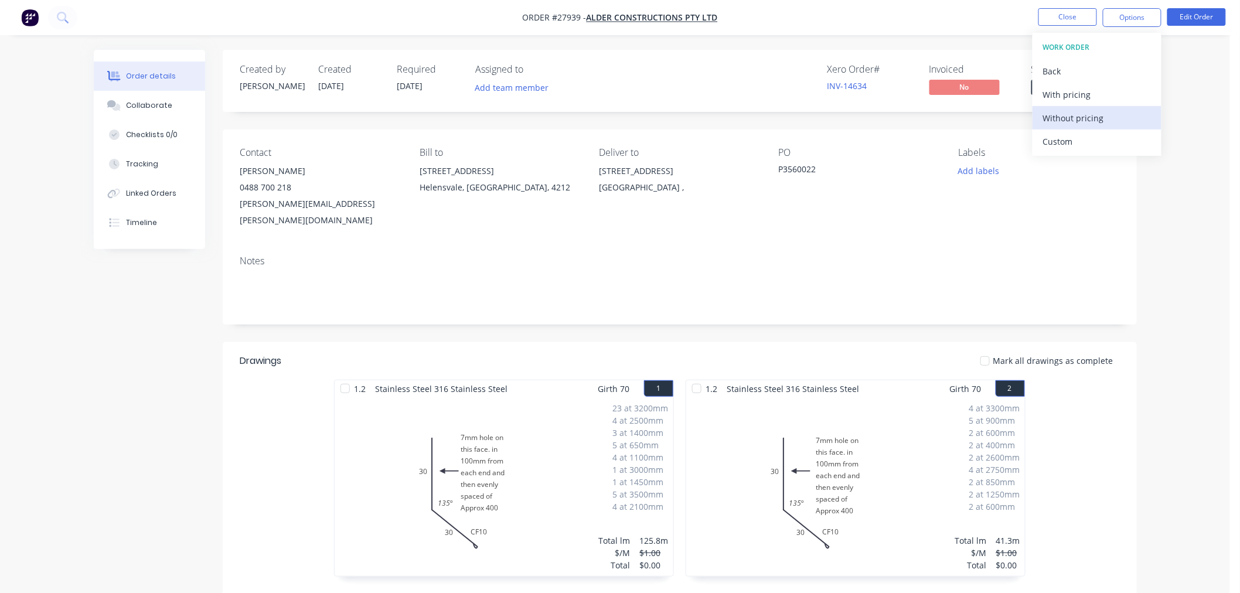
click at [1082, 116] on div "Without pricing" at bounding box center [1098, 118] width 108 height 17
click at [1209, 506] on div "Order details Collaborate Checklists 0/0 Tracking Linked Orders Timeline Order …" at bounding box center [615, 504] width 1231 height 1008
